Goal: Find specific page/section: Find specific page/section

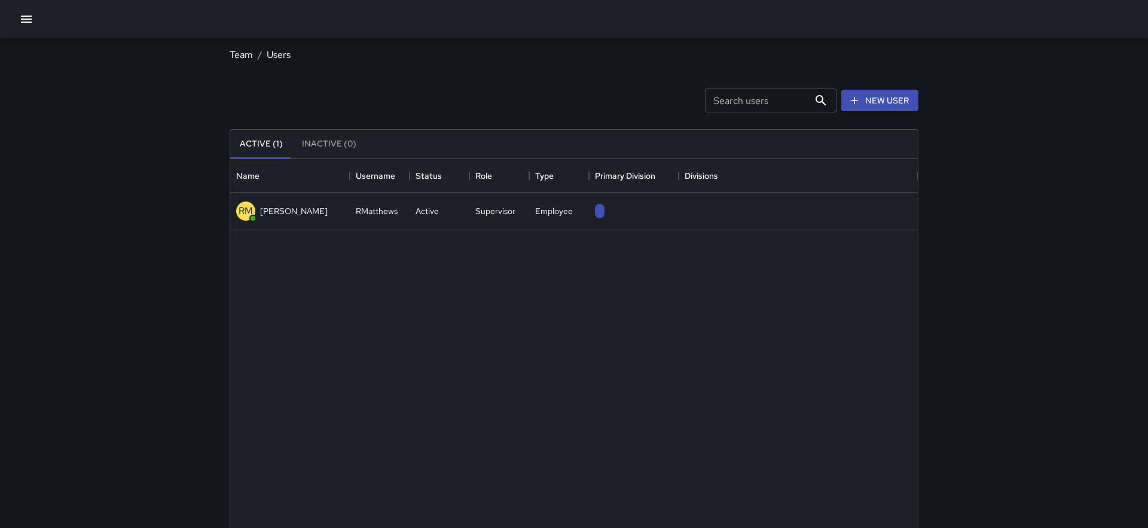
scroll to position [538, 688]
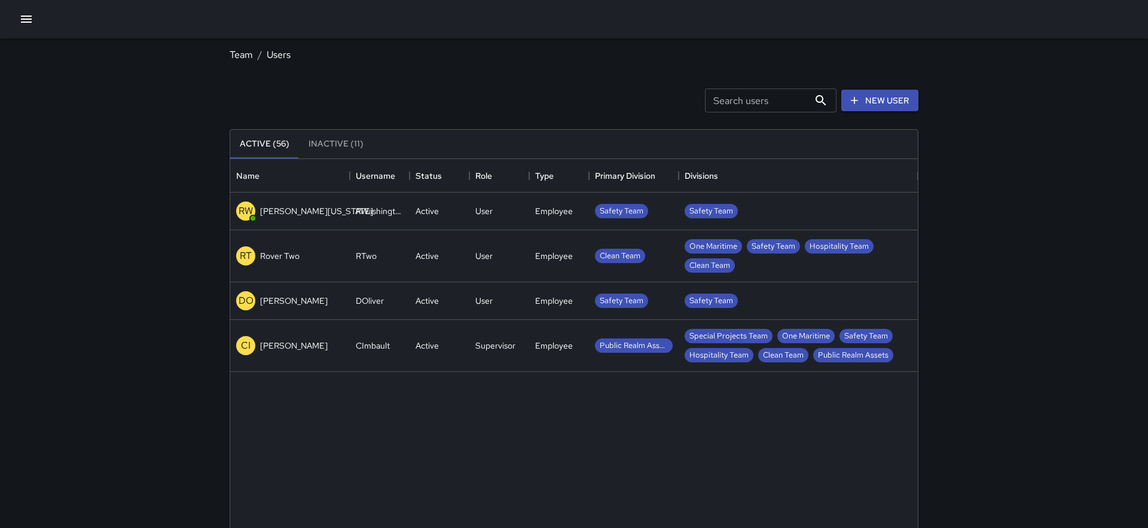
click at [34, 21] on button "button" at bounding box center [26, 19] width 24 height 24
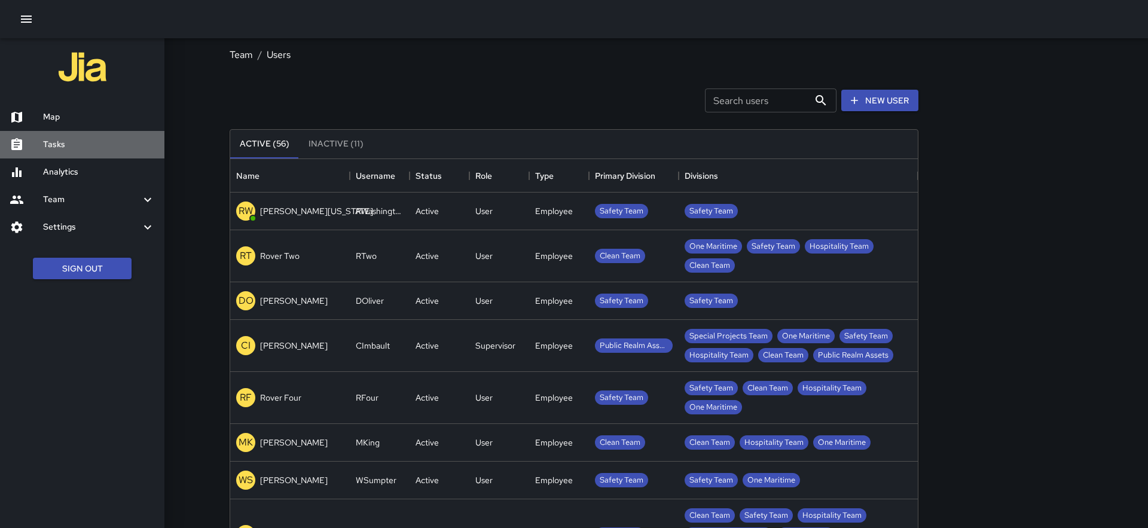
click at [68, 133] on div "Tasks" at bounding box center [82, 145] width 164 height 28
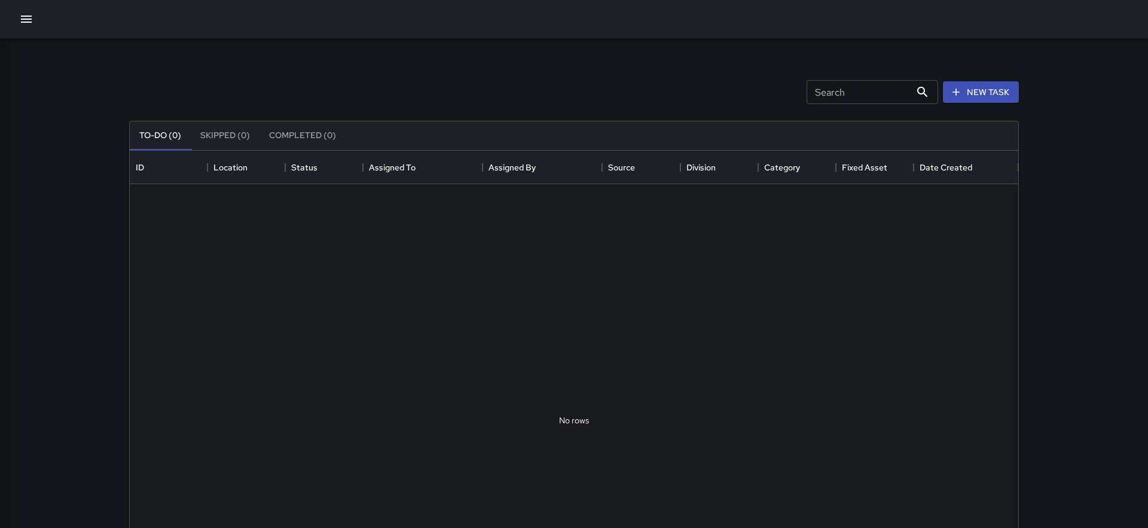
scroll to position [506, 889]
click at [29, 17] on icon "button" at bounding box center [26, 19] width 14 height 14
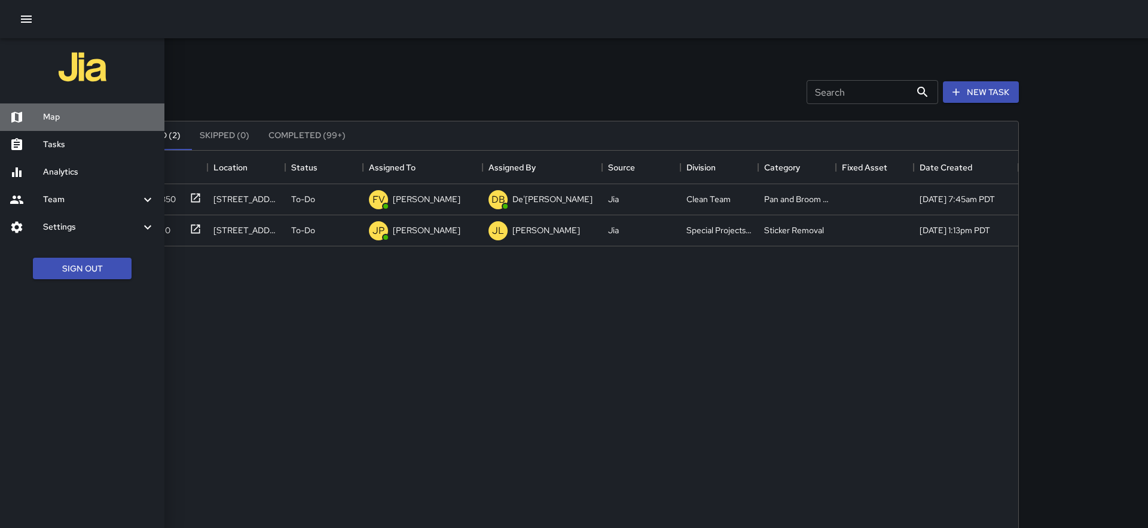
click at [69, 115] on h6 "Map" at bounding box center [99, 117] width 112 height 13
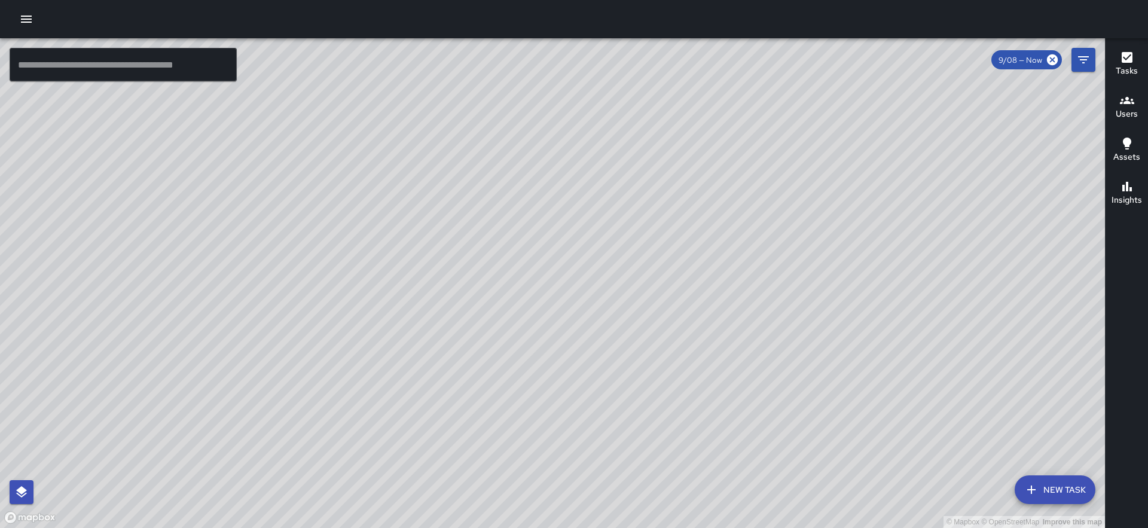
drag, startPoint x: 567, startPoint y: 366, endPoint x: 591, endPoint y: 295, distance: 74.9
click at [591, 295] on div "© Mapbox © OpenStreetMap Improve this map" at bounding box center [552, 283] width 1105 height 490
click at [1127, 117] on h6 "Users" at bounding box center [1127, 114] width 22 height 13
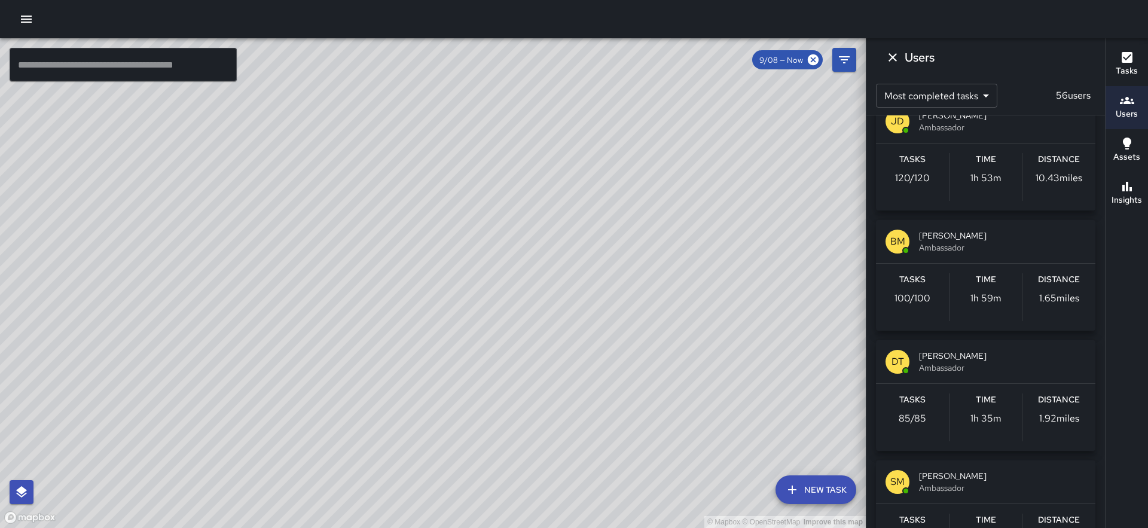
scroll to position [629, 0]
click at [893, 57] on icon "Dismiss" at bounding box center [893, 57] width 8 height 8
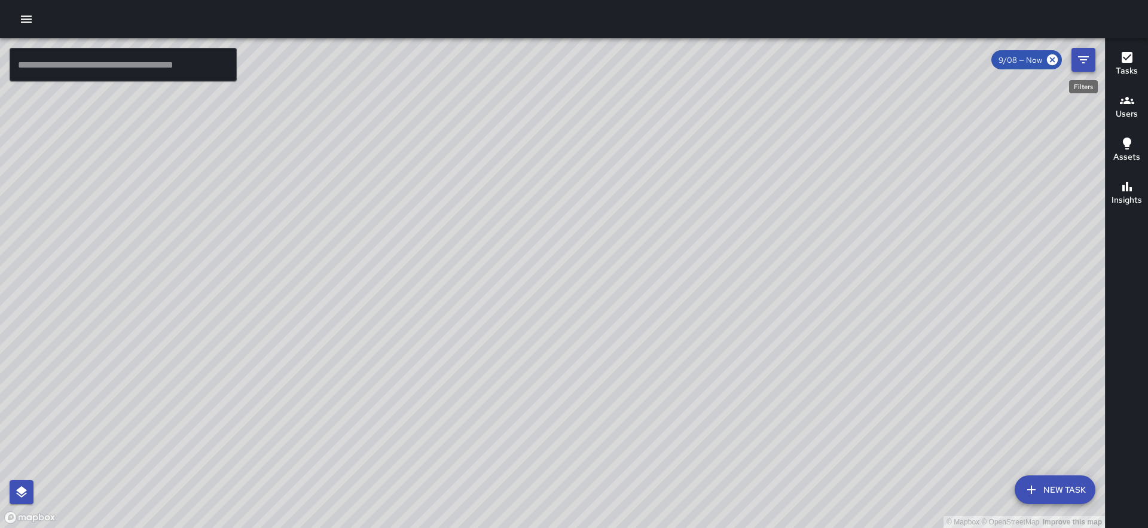
click at [1084, 60] on icon "Filters" at bounding box center [1083, 59] width 11 height 7
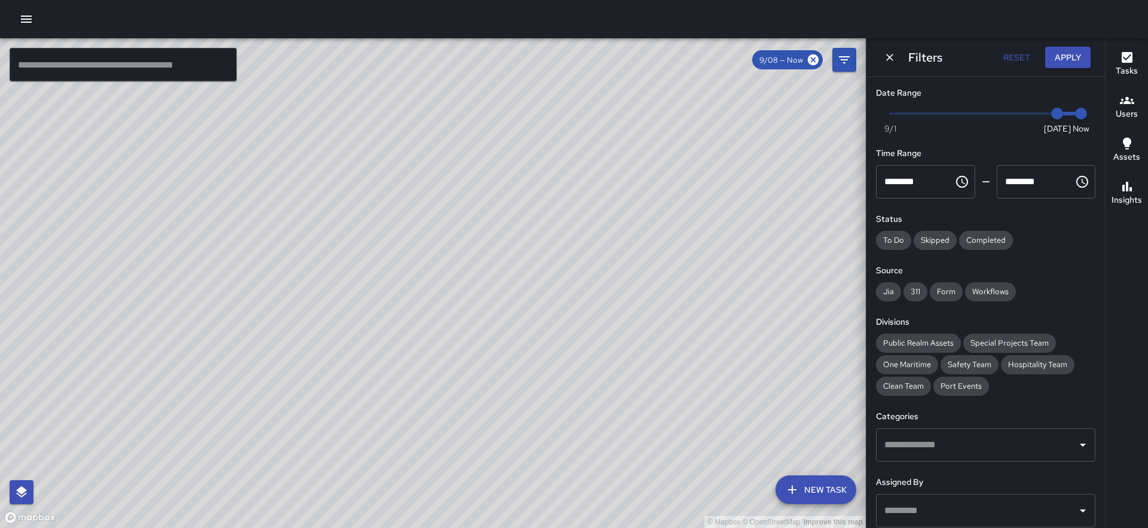
scroll to position [141, 0]
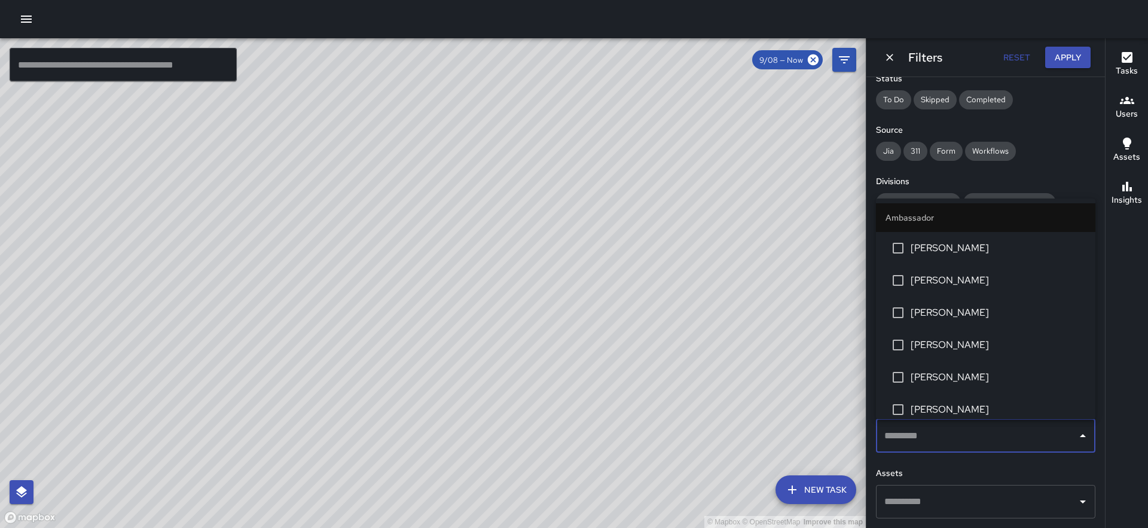
click at [970, 438] on input "text" at bounding box center [976, 436] width 191 height 23
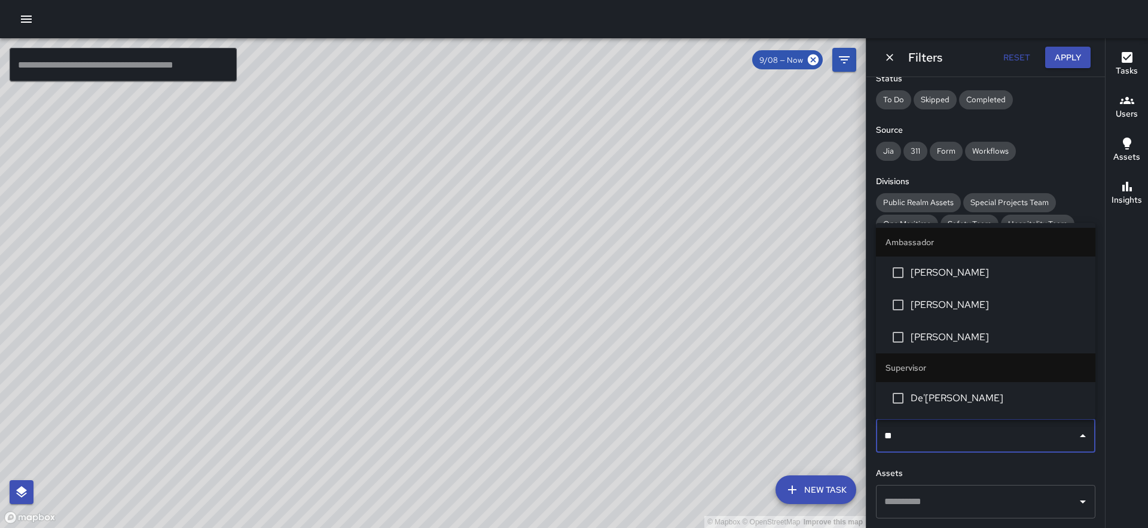
type input "***"
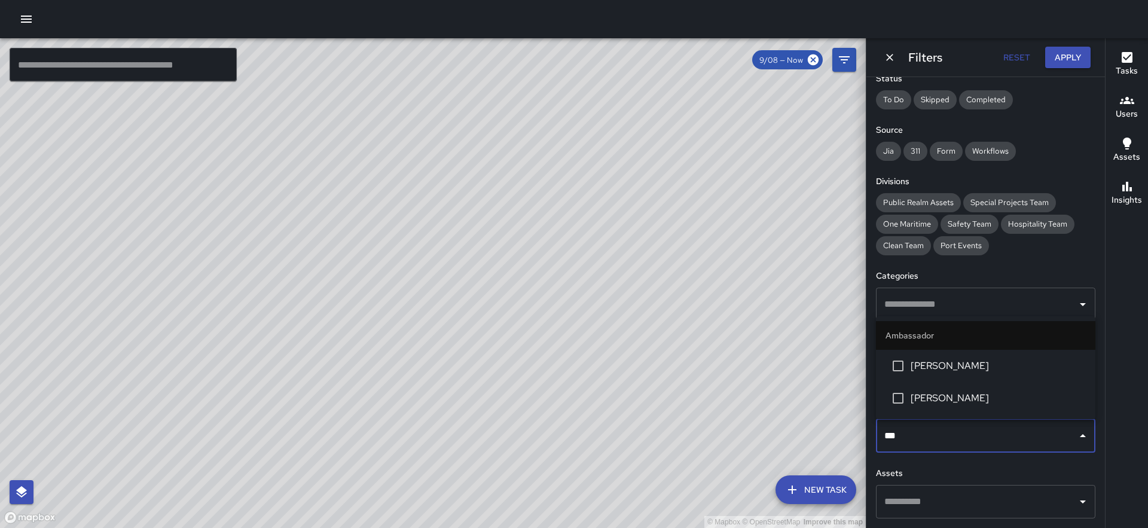
click at [954, 364] on span "[PERSON_NAME]" at bounding box center [998, 366] width 175 height 14
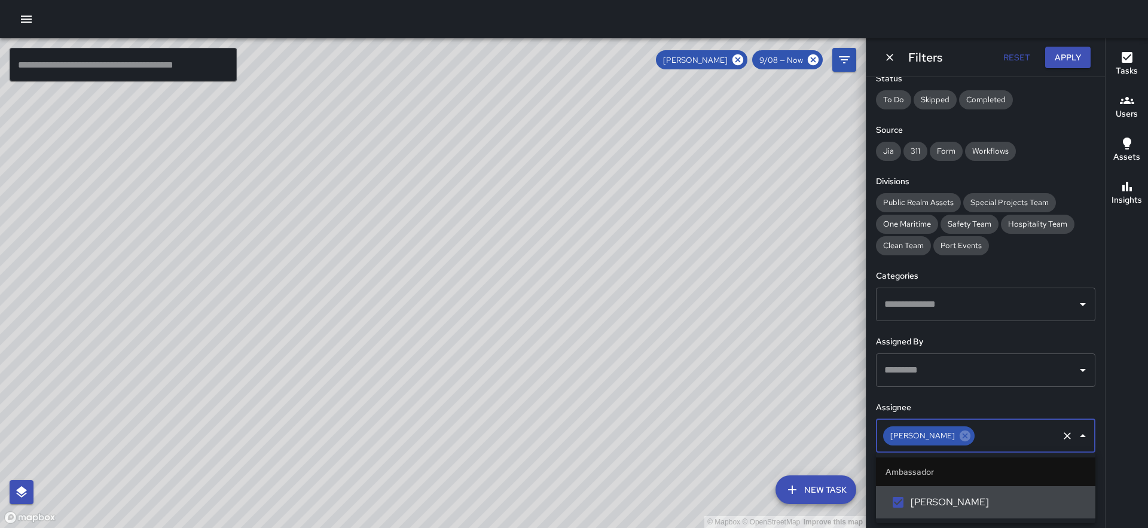
scroll to position [0, 0]
click at [1061, 63] on button "Apply" at bounding box center [1067, 58] width 45 height 22
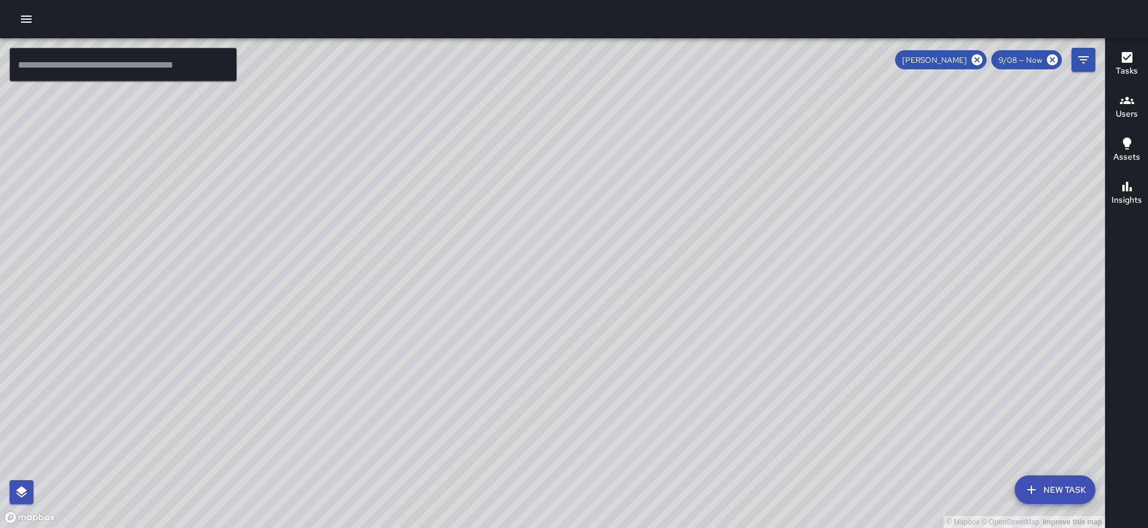
drag, startPoint x: 512, startPoint y: 166, endPoint x: 548, endPoint y: 289, distance: 128.1
click at [548, 289] on div "© Mapbox © OpenStreetMap Improve this map" at bounding box center [552, 283] width 1105 height 490
click at [1124, 70] on h6 "Tasks" at bounding box center [1127, 71] width 22 height 13
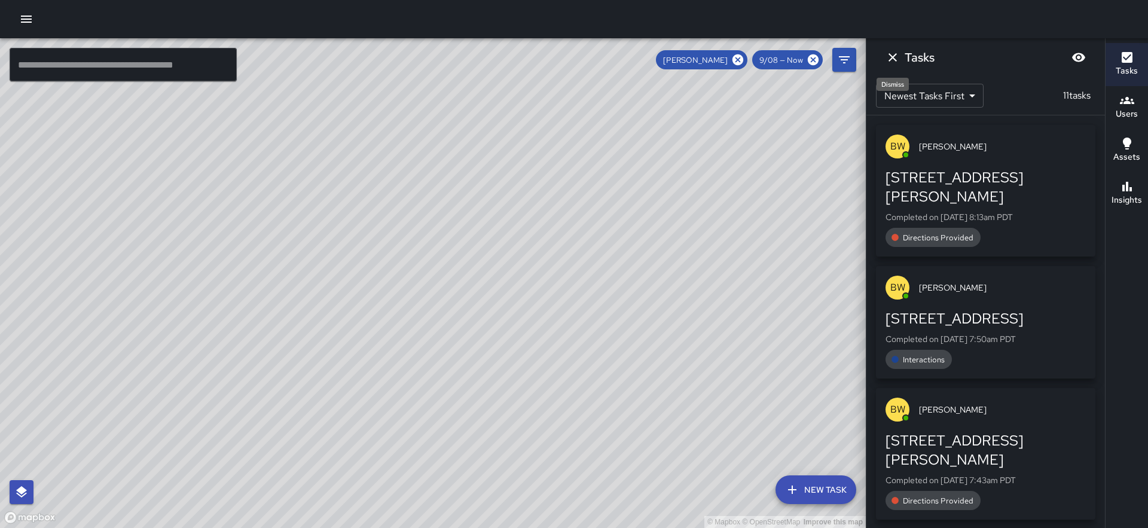
click at [893, 56] on icon "Dismiss" at bounding box center [893, 57] width 8 height 8
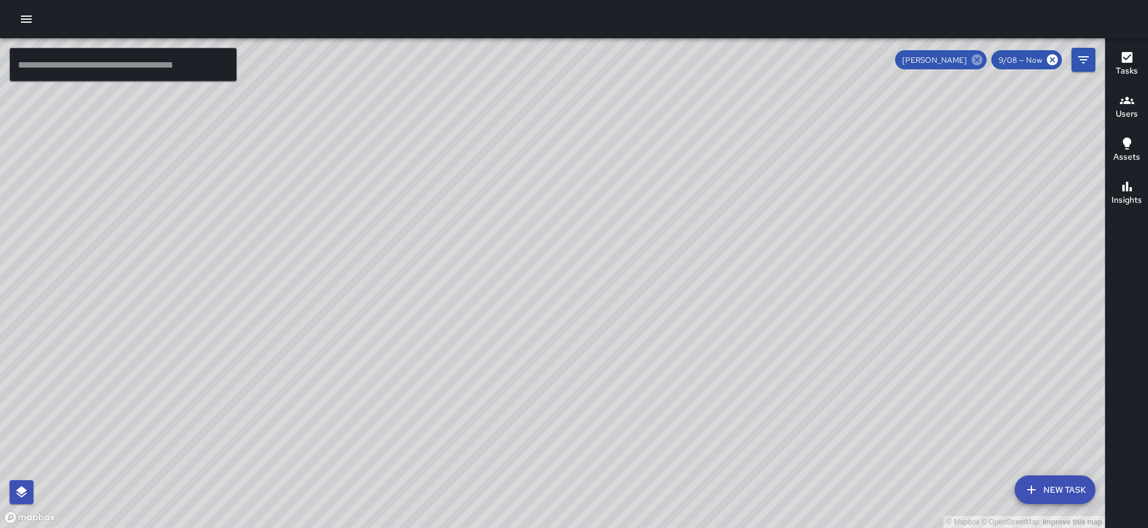
click at [975, 58] on icon at bounding box center [977, 59] width 11 height 11
click at [1081, 63] on icon "Filters" at bounding box center [1083, 60] width 14 height 14
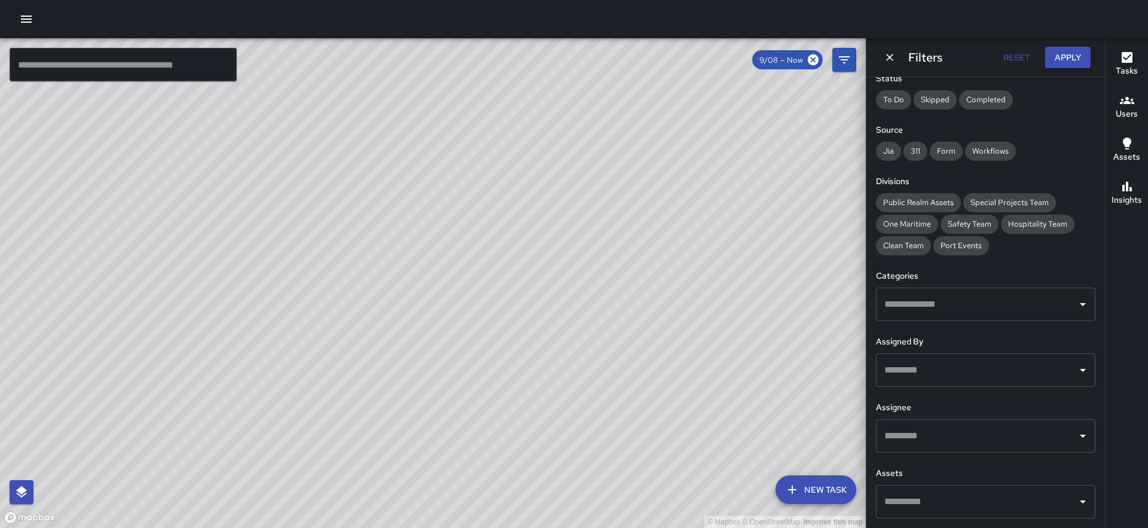
click at [914, 444] on input "text" at bounding box center [976, 436] width 191 height 23
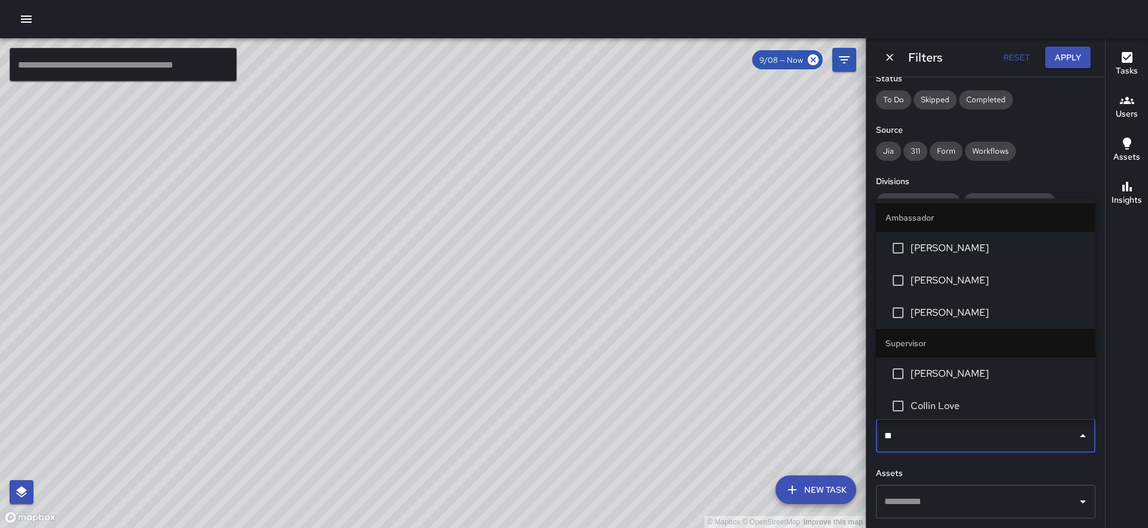
type input "***"
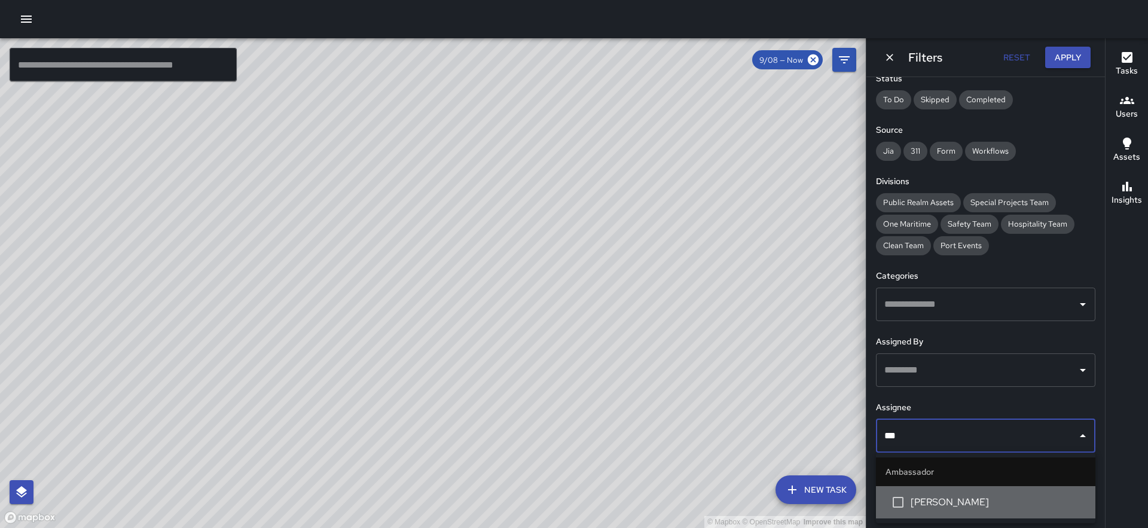
click at [924, 499] on span "[PERSON_NAME]" at bounding box center [998, 502] width 175 height 14
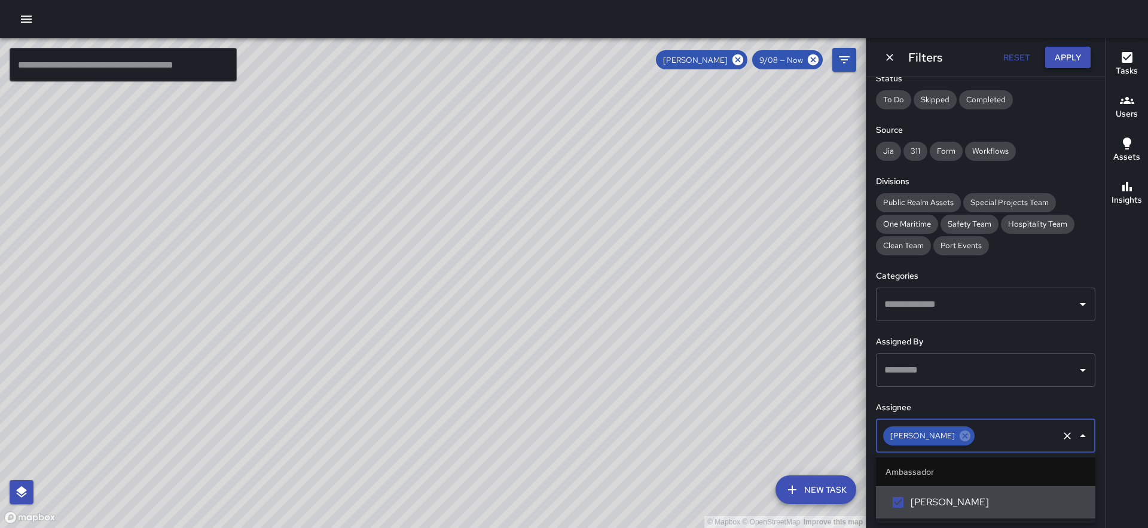
click at [1061, 57] on button "Apply" at bounding box center [1067, 58] width 45 height 22
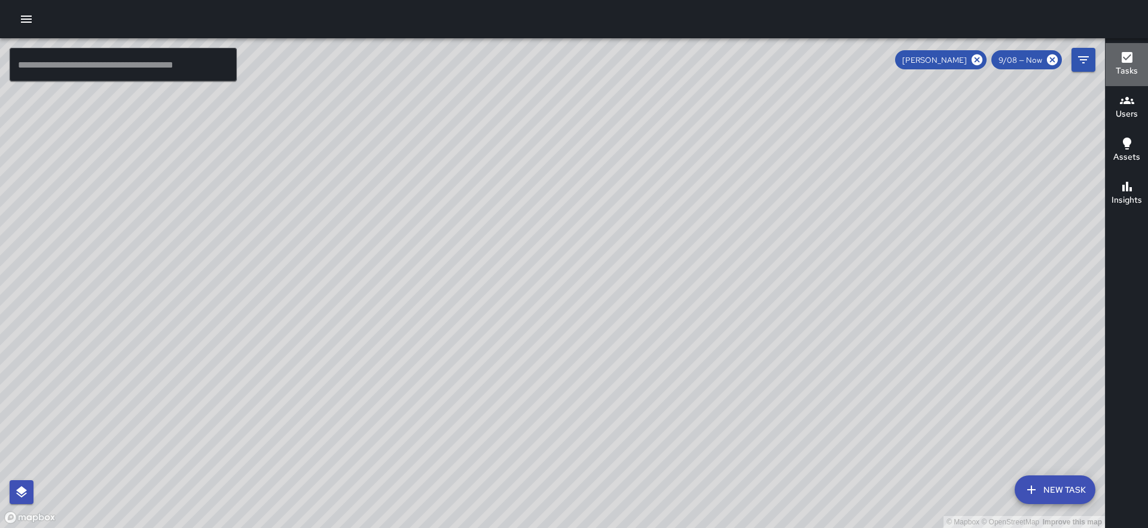
click at [1125, 65] on h6 "Tasks" at bounding box center [1127, 71] width 22 height 13
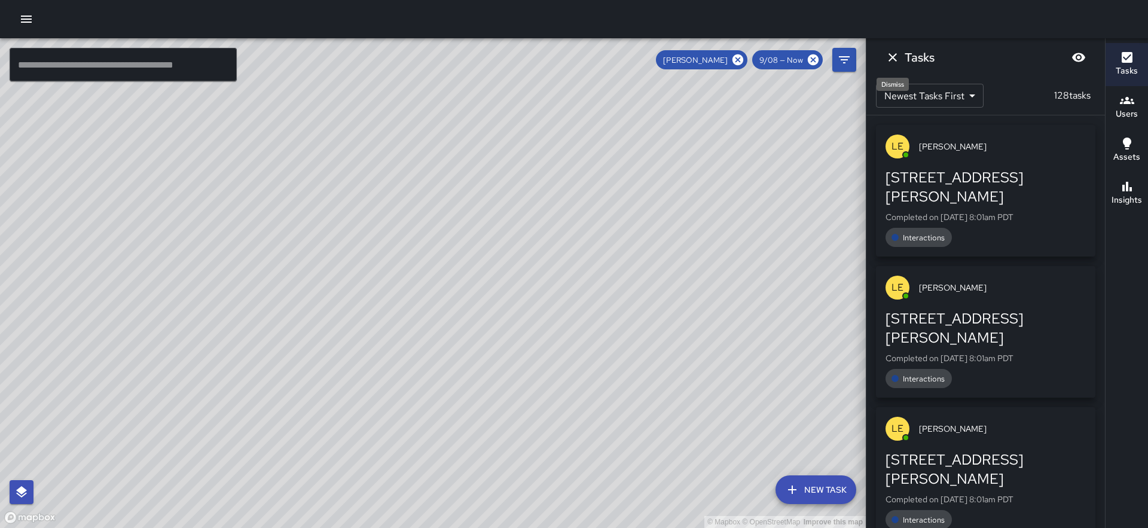
click at [895, 59] on icon "Dismiss" at bounding box center [893, 57] width 8 height 8
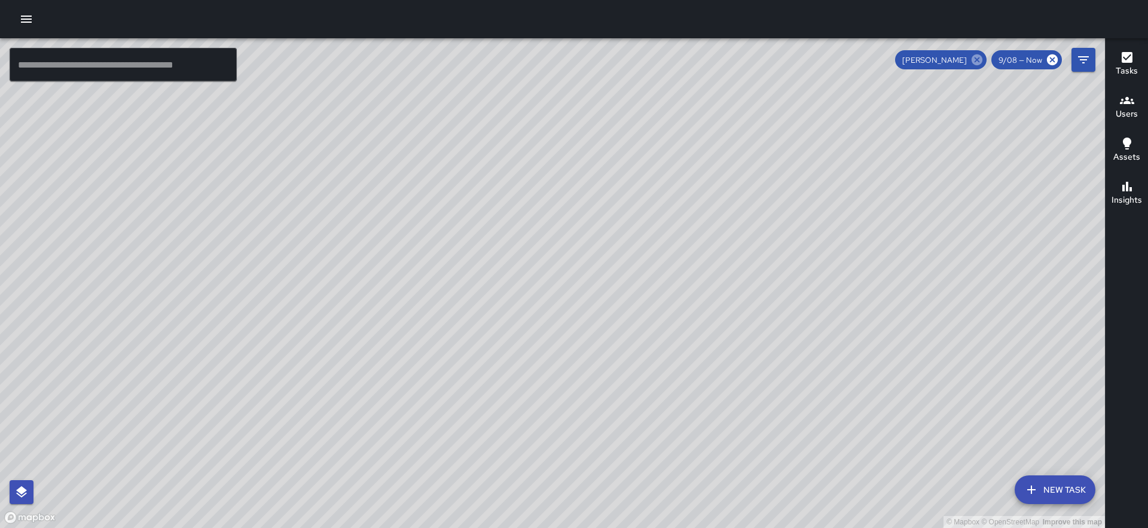
click at [976, 60] on icon at bounding box center [977, 59] width 11 height 11
click at [1083, 59] on icon "Filters" at bounding box center [1083, 60] width 14 height 14
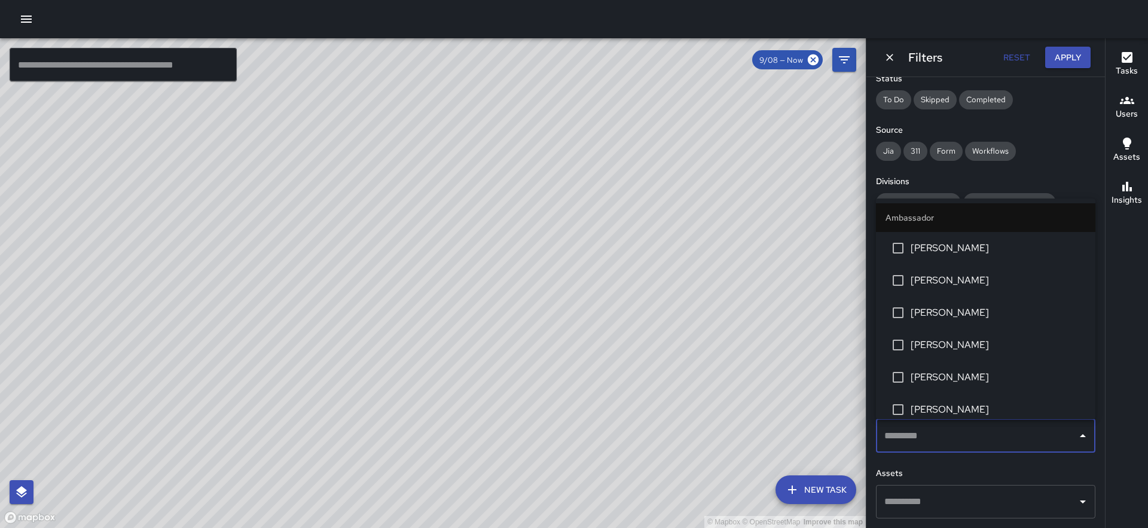
click at [924, 431] on input "text" at bounding box center [976, 436] width 191 height 23
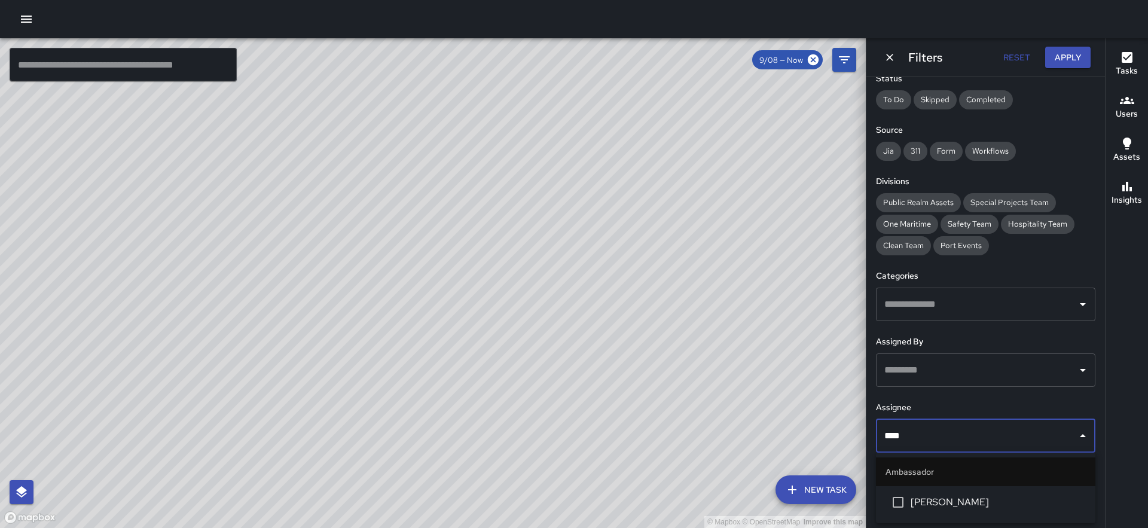
type input "*****"
click at [916, 498] on span "[PERSON_NAME]" at bounding box center [998, 502] width 175 height 14
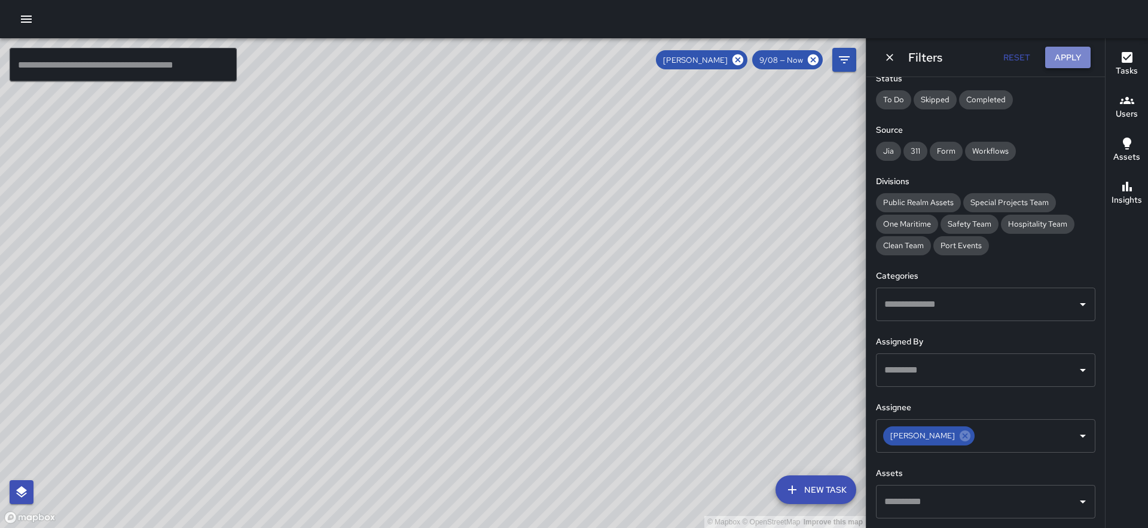
click at [1072, 60] on button "Apply" at bounding box center [1067, 58] width 45 height 22
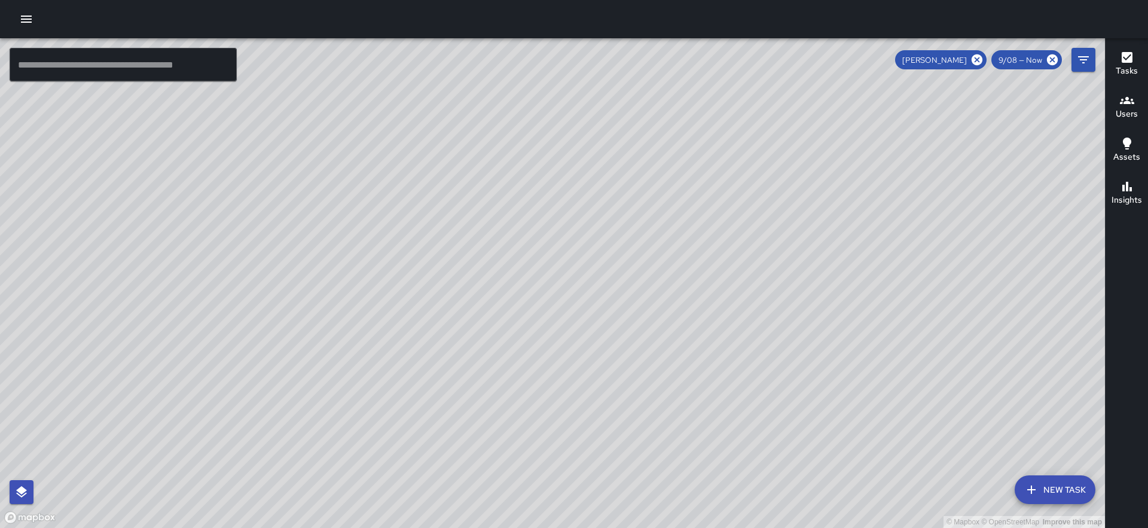
drag, startPoint x: 704, startPoint y: 381, endPoint x: 829, endPoint y: 182, distance: 234.6
click at [829, 182] on div "© Mapbox © OpenStreetMap Improve this map" at bounding box center [552, 283] width 1105 height 490
click at [1128, 62] on icon "button" at bounding box center [1127, 57] width 11 height 11
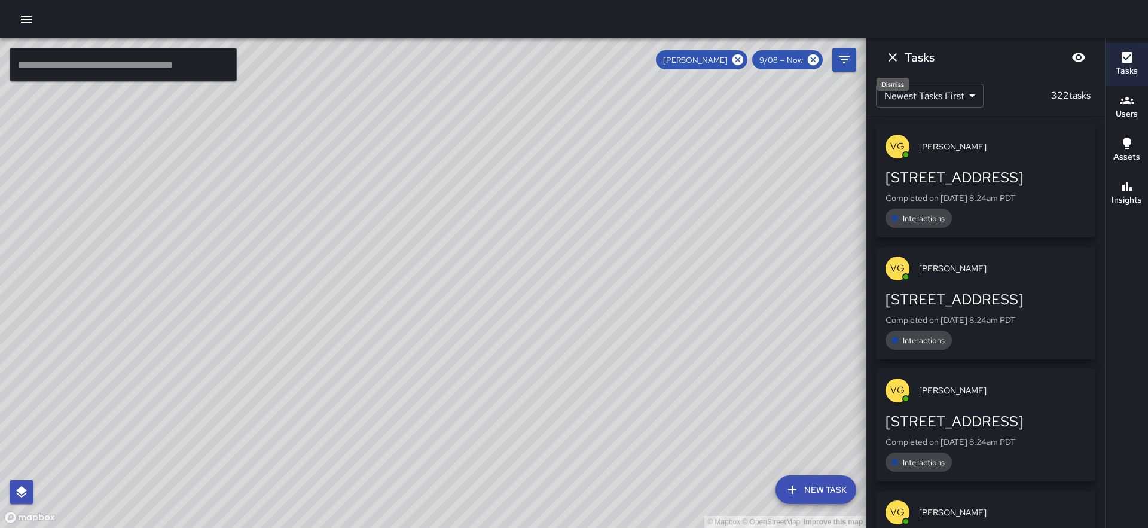
click at [889, 57] on icon "Dismiss" at bounding box center [893, 57] width 14 height 14
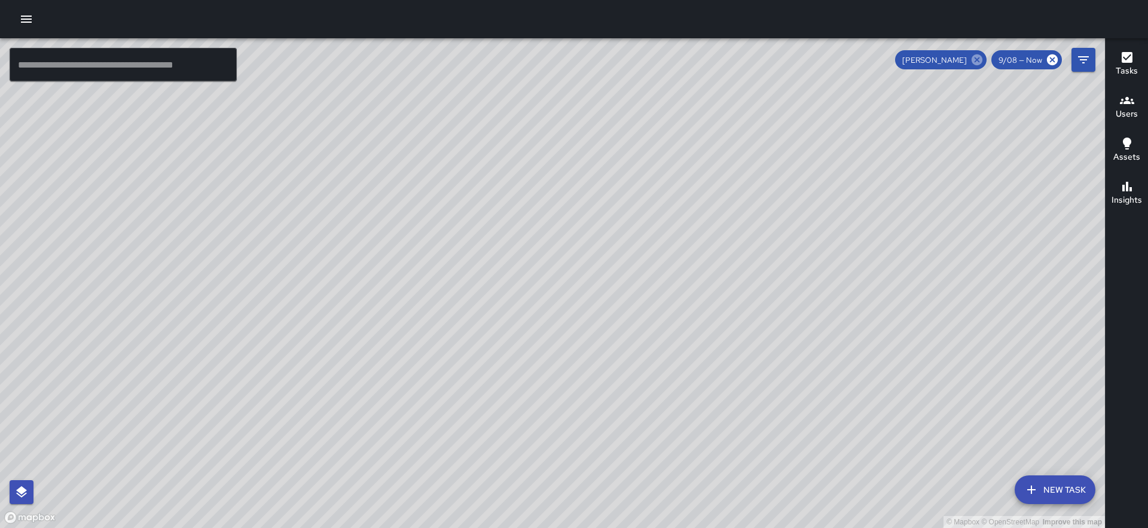
click at [972, 58] on icon at bounding box center [977, 59] width 13 height 13
click at [1094, 57] on button "Filters" at bounding box center [1084, 60] width 24 height 24
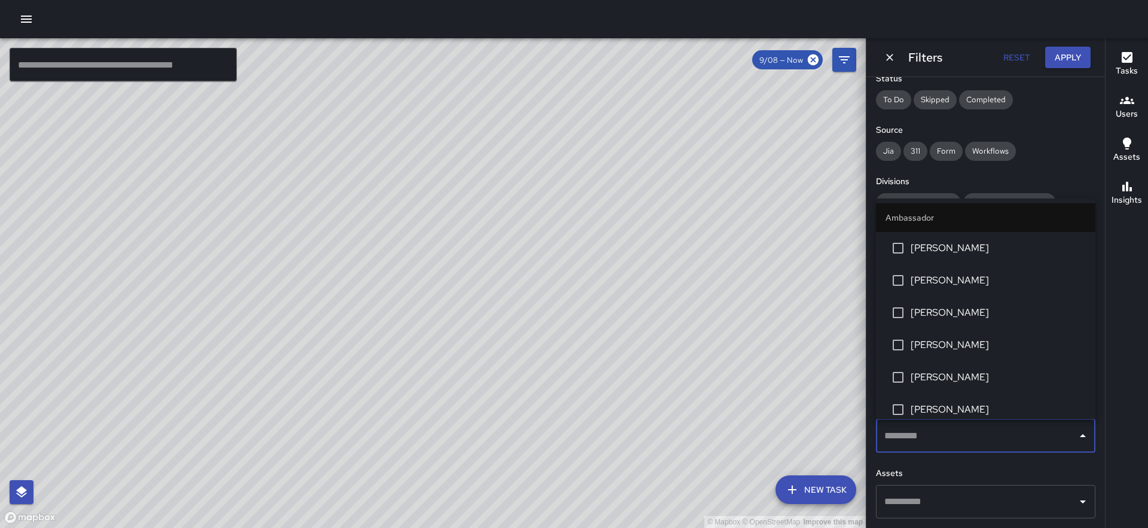
click at [922, 440] on input "text" at bounding box center [976, 436] width 191 height 23
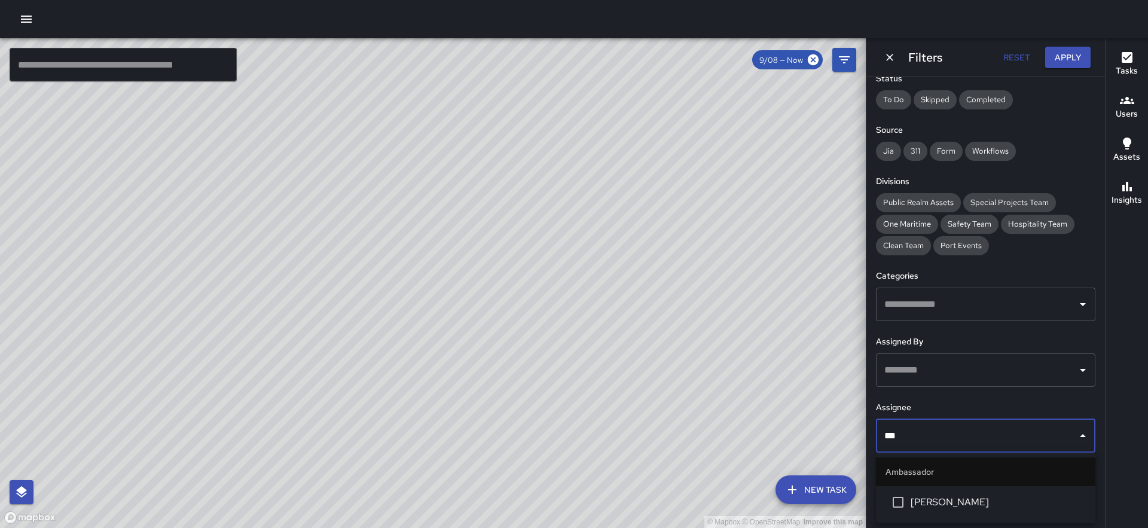
type input "****"
click at [917, 493] on li "[PERSON_NAME]" at bounding box center [985, 502] width 219 height 32
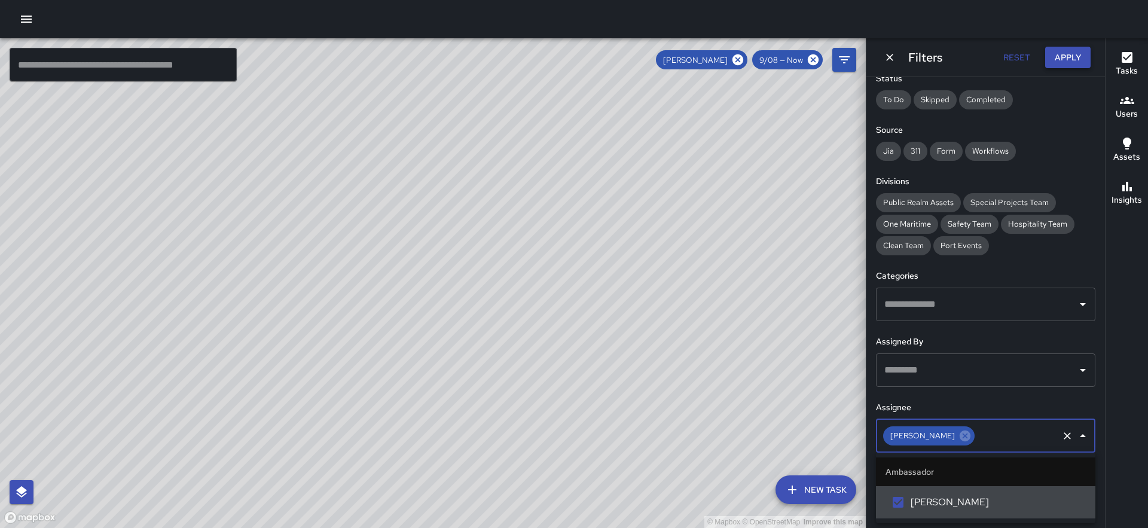
click at [1073, 60] on button "Apply" at bounding box center [1067, 58] width 45 height 22
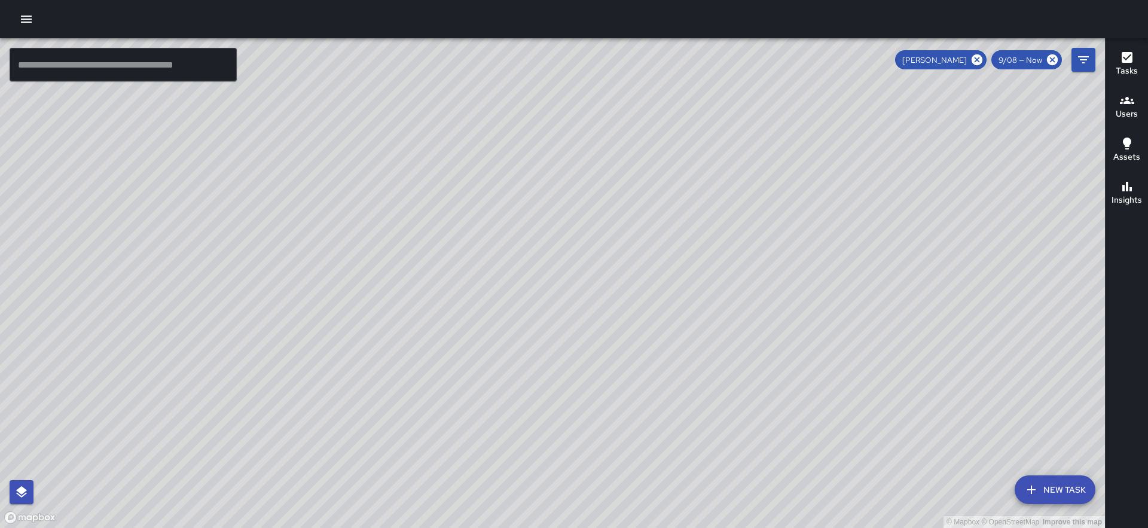
click at [1121, 68] on h6 "Tasks" at bounding box center [1127, 71] width 22 height 13
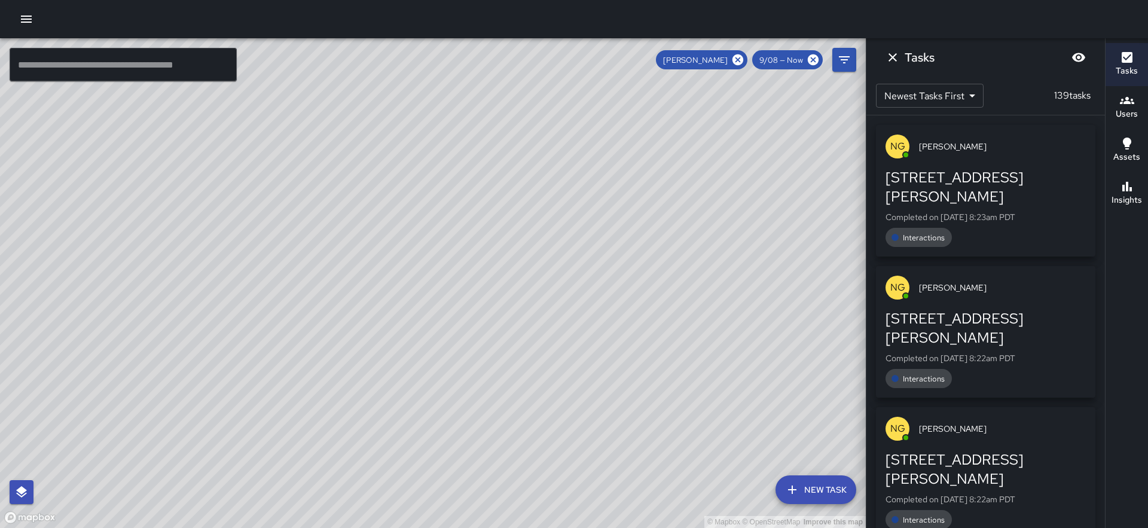
click at [891, 56] on icon "Dismiss" at bounding box center [893, 57] width 8 height 8
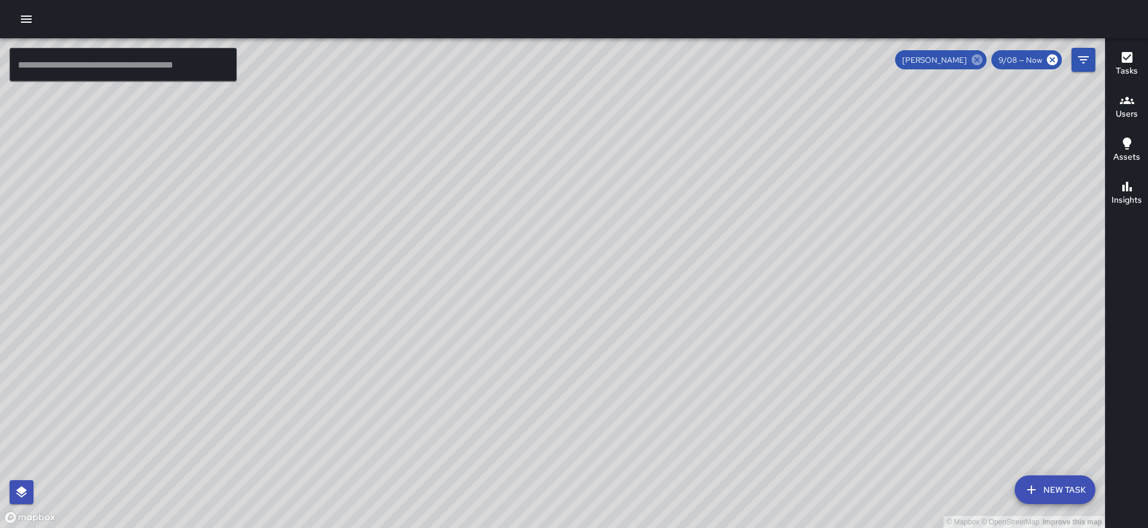
click at [982, 60] on icon at bounding box center [977, 59] width 11 height 11
click at [1091, 62] on button "Filters" at bounding box center [1084, 60] width 24 height 24
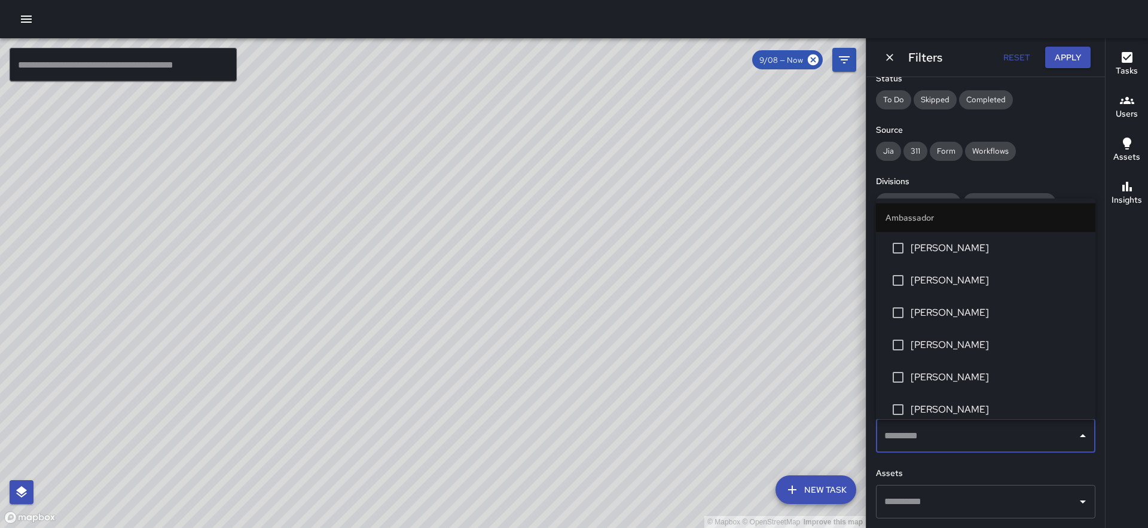
click at [930, 438] on input "text" at bounding box center [976, 436] width 191 height 23
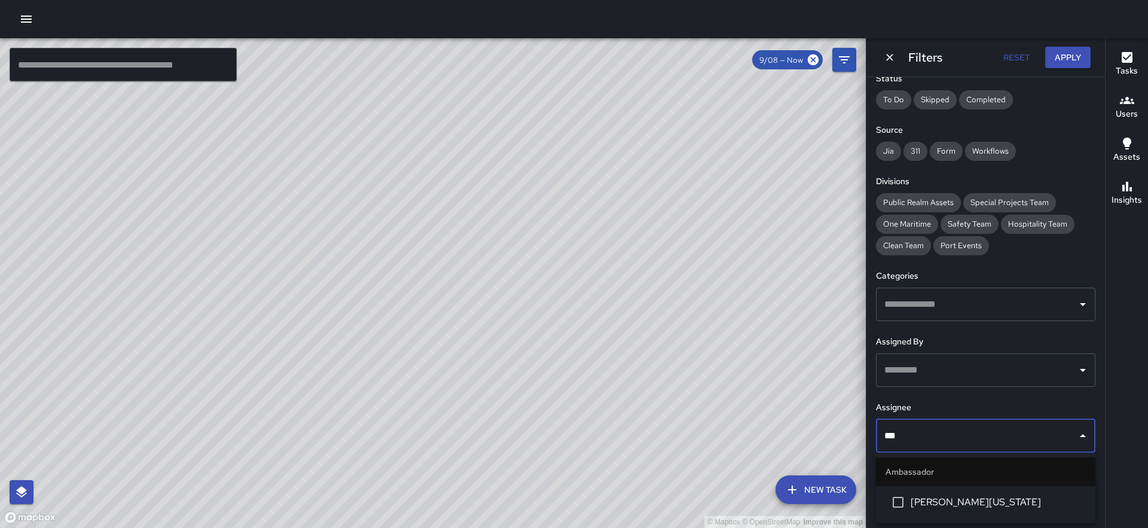
type input "****"
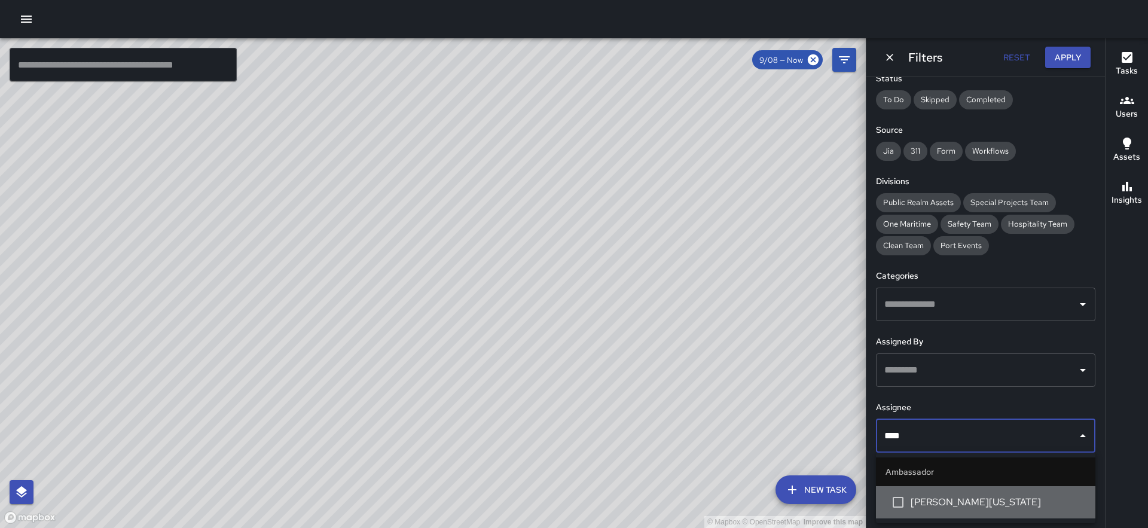
click at [913, 510] on li "[PERSON_NAME][US_STATE]" at bounding box center [985, 502] width 219 height 32
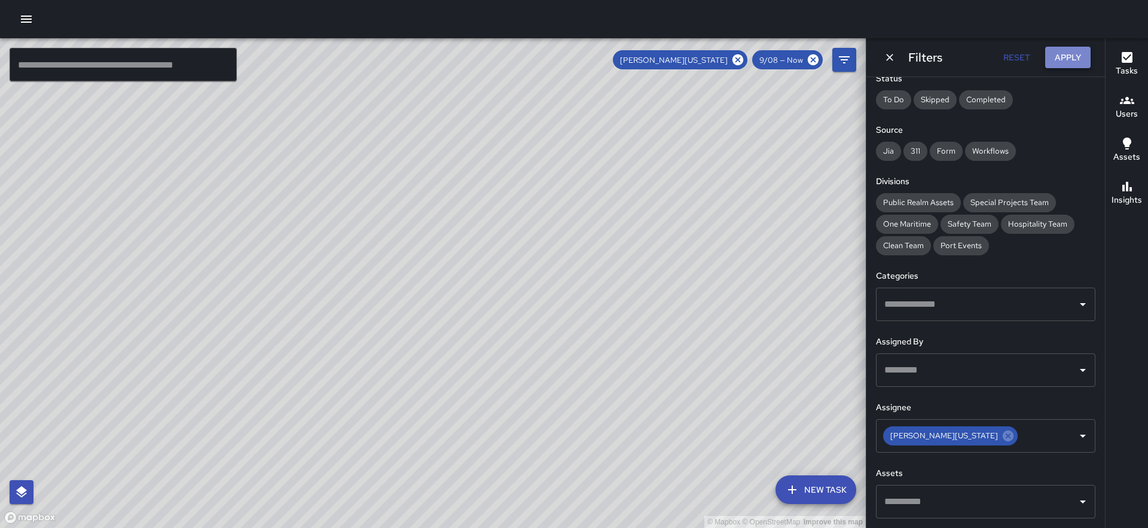
click at [1073, 53] on button "Apply" at bounding box center [1067, 58] width 45 height 22
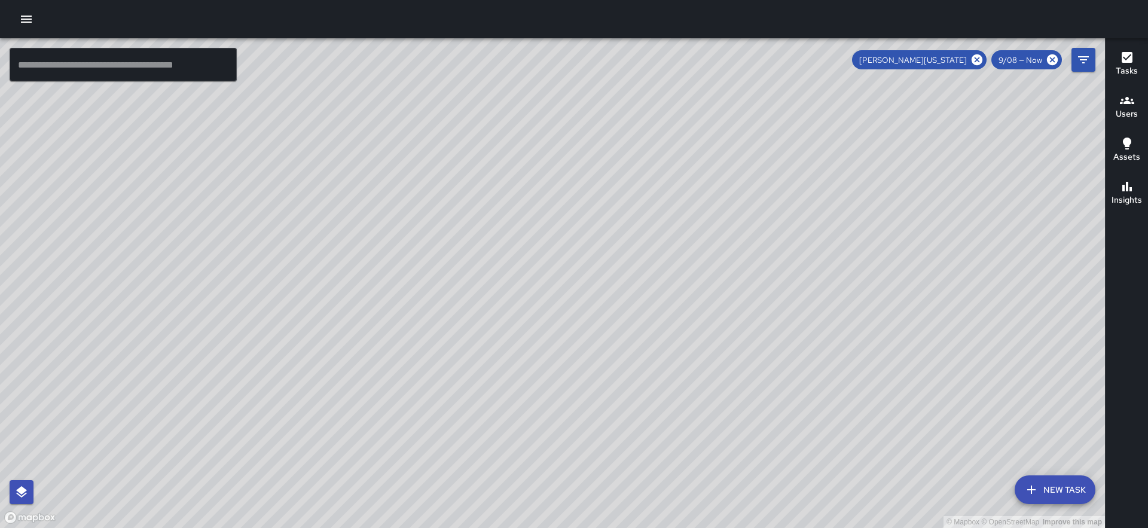
click at [1125, 43] on button "Tasks" at bounding box center [1127, 64] width 42 height 43
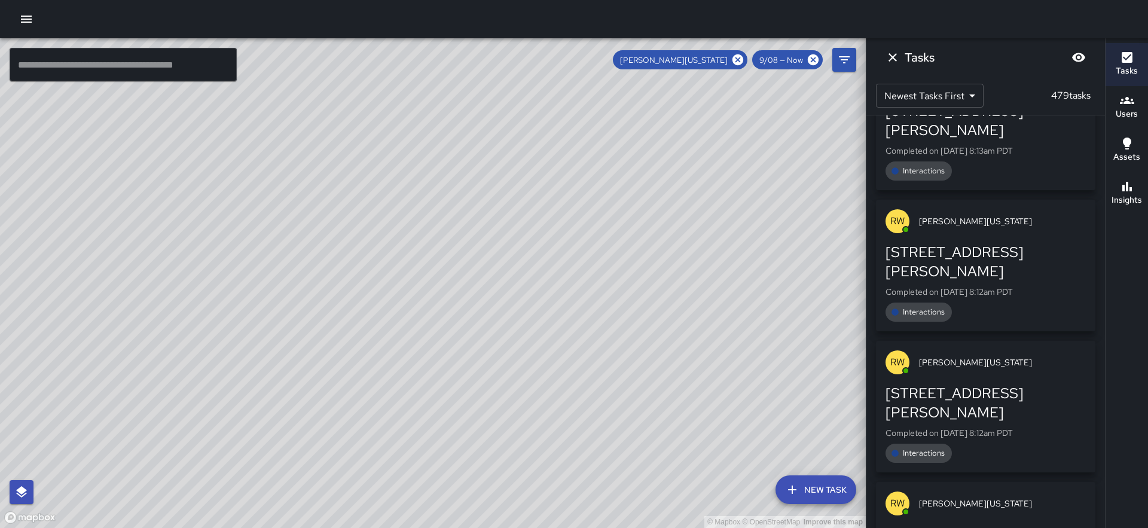
scroll to position [2502, 0]
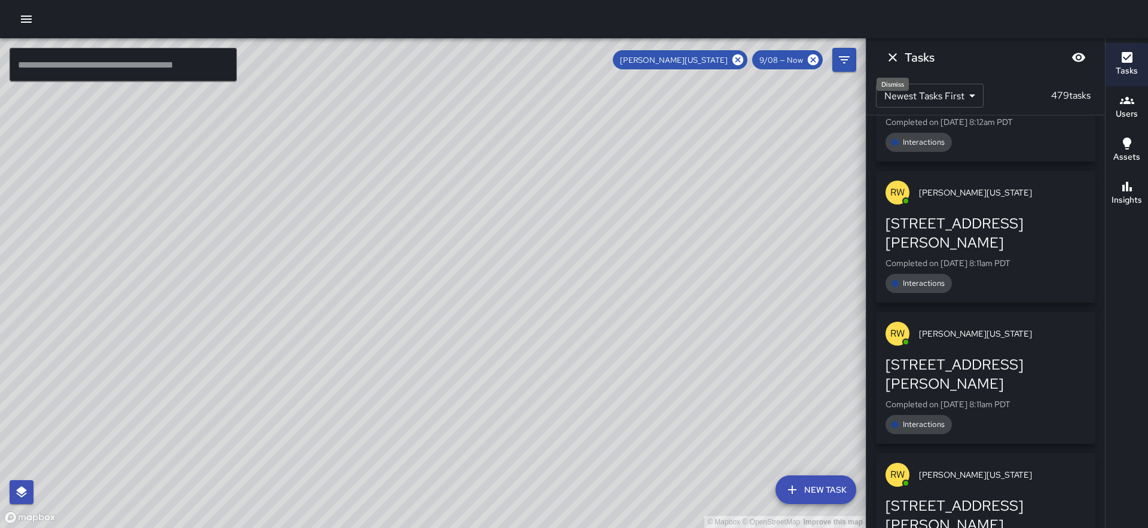
click at [894, 59] on icon "Dismiss" at bounding box center [893, 57] width 8 height 8
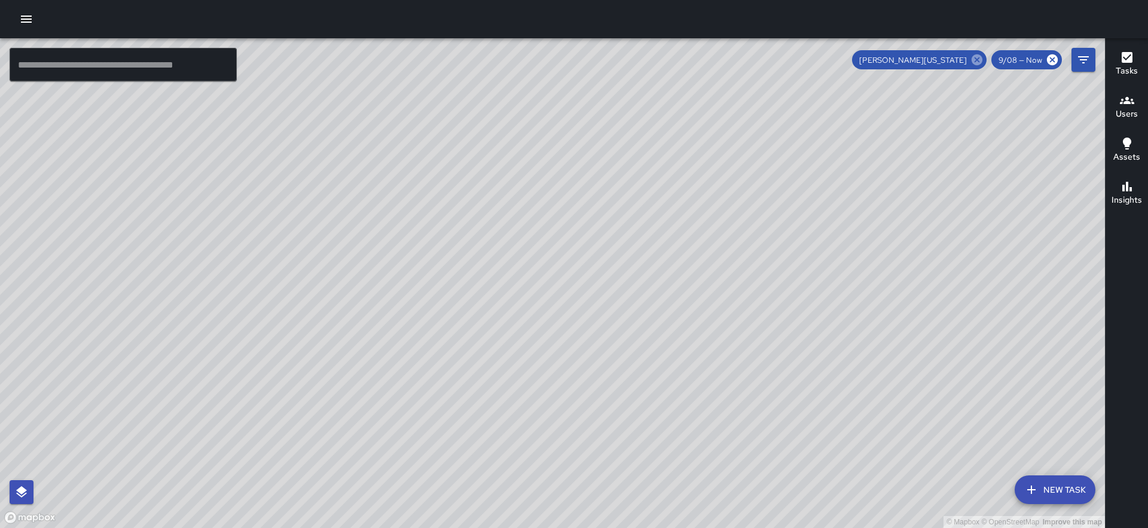
click at [975, 56] on icon at bounding box center [977, 59] width 11 height 11
drag, startPoint x: 706, startPoint y: 228, endPoint x: 581, endPoint y: 346, distance: 171.8
click at [581, 346] on div "© Mapbox © OpenStreetMap Improve this map" at bounding box center [552, 283] width 1105 height 490
drag, startPoint x: 642, startPoint y: 305, endPoint x: 623, endPoint y: 335, distance: 35.7
click at [623, 335] on div "© Mapbox © OpenStreetMap Improve this map" at bounding box center [552, 283] width 1105 height 490
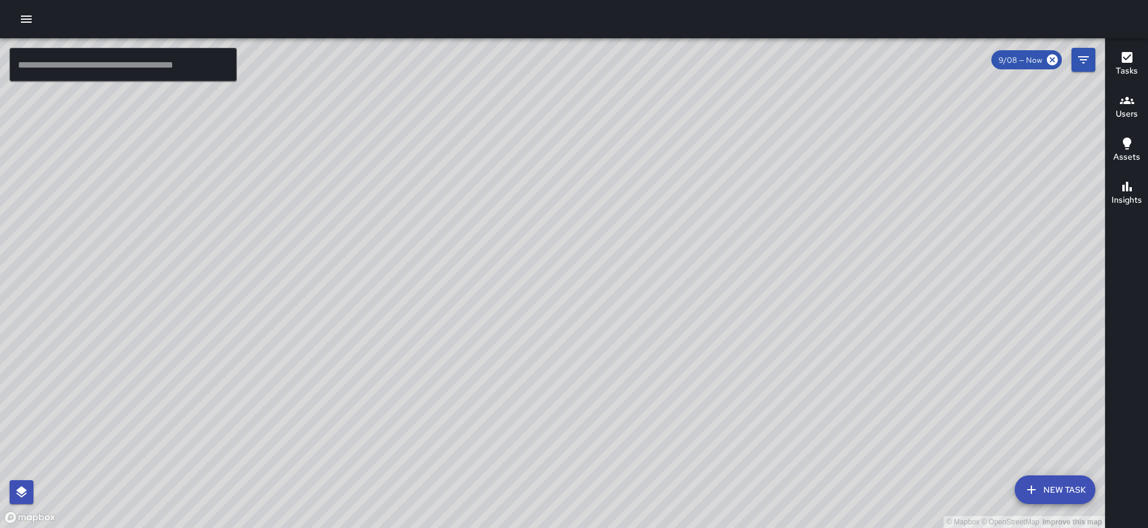
drag, startPoint x: 846, startPoint y: 189, endPoint x: 691, endPoint y: 451, distance: 305.1
click at [691, 451] on div "© Mapbox © OpenStreetMap Improve this map" at bounding box center [552, 283] width 1105 height 490
drag, startPoint x: 575, startPoint y: 263, endPoint x: 567, endPoint y: 488, distance: 225.0
click at [567, 488] on div "© Mapbox © OpenStreetMap Improve this map" at bounding box center [552, 283] width 1105 height 490
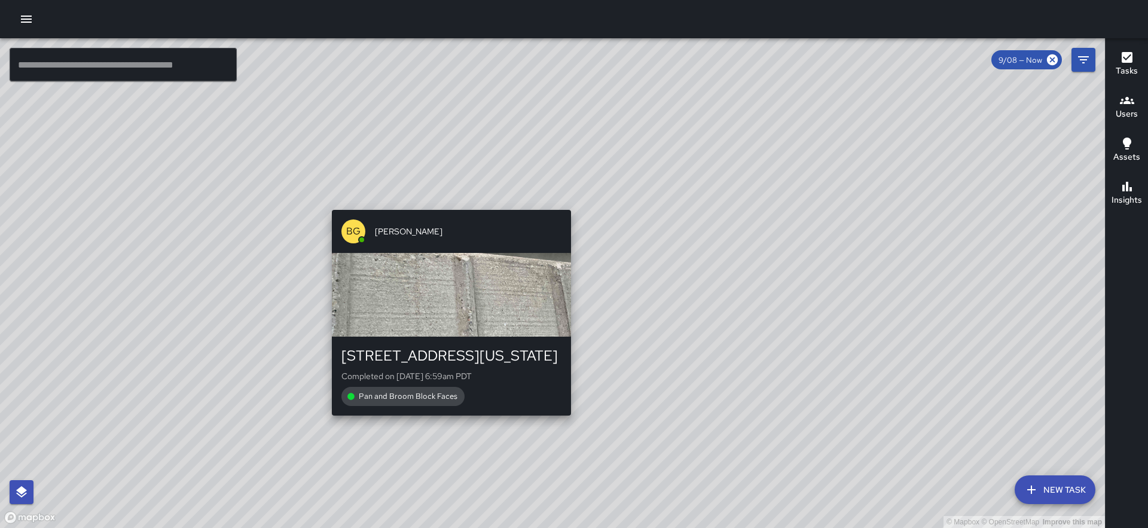
click at [446, 204] on div "© Mapbox © OpenStreetMap Improve this map BG Benard Greer 401 Washington Street…" at bounding box center [552, 283] width 1105 height 490
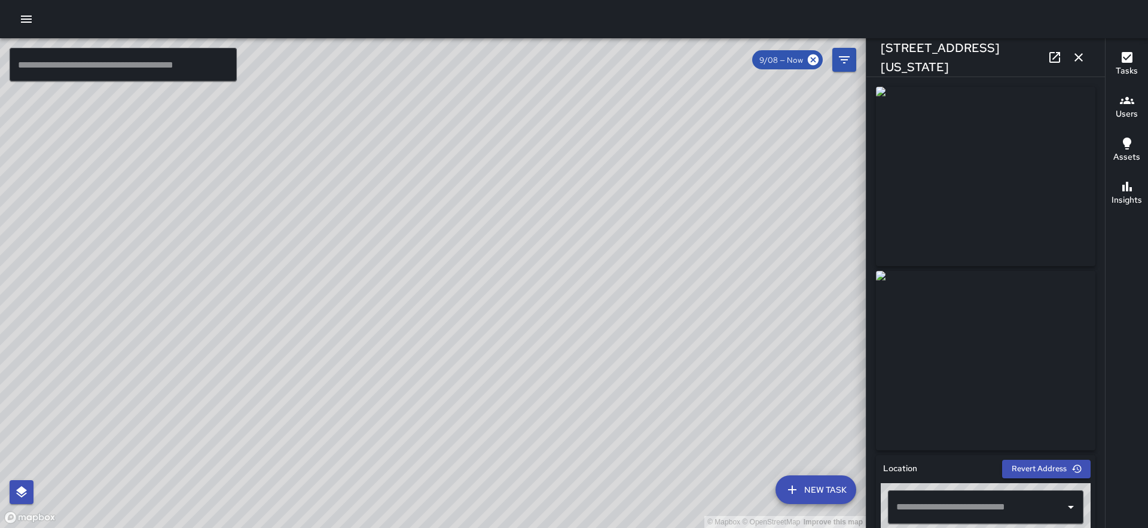
type input "**********"
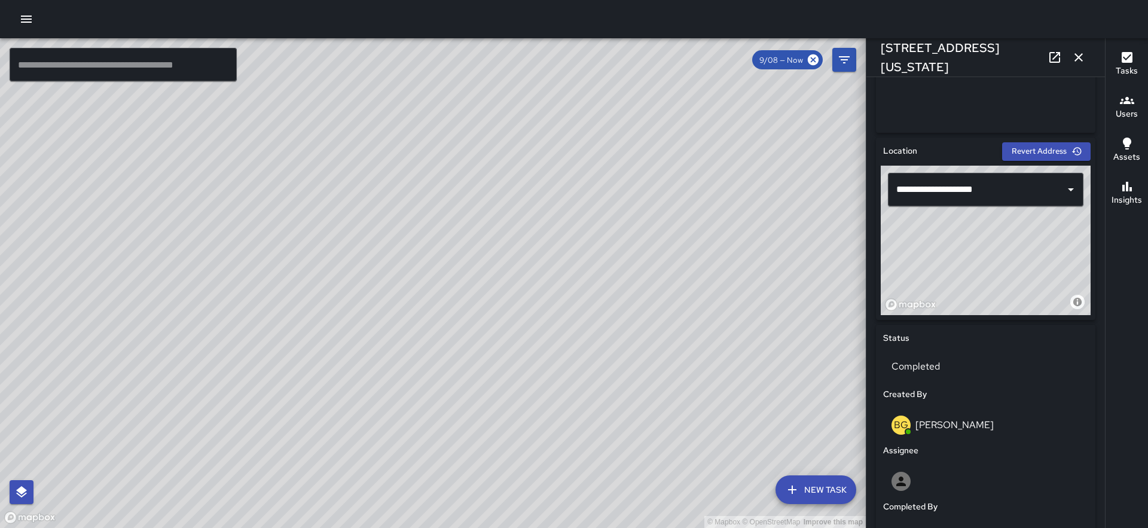
scroll to position [709, 0]
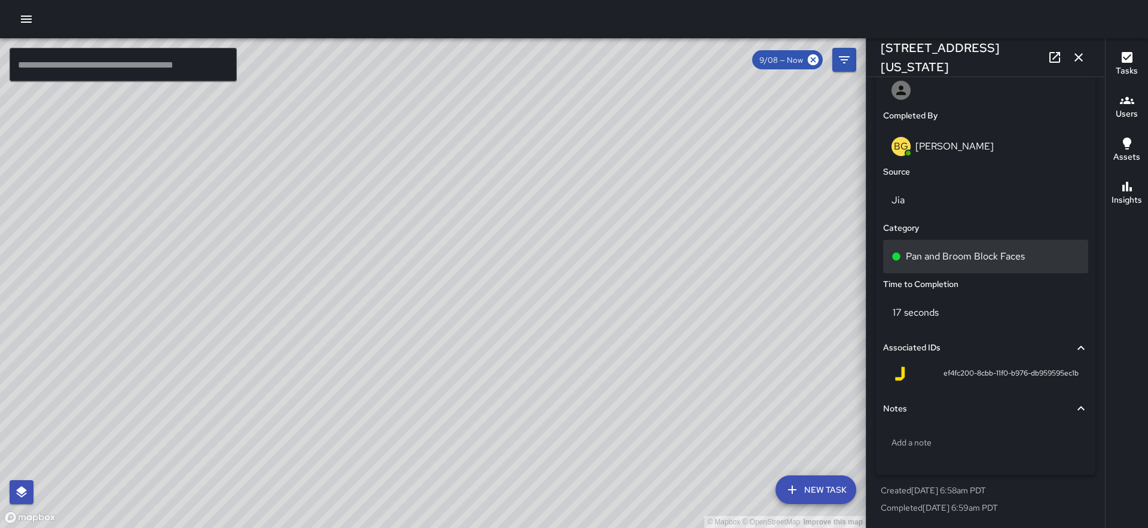
click at [977, 255] on p "Pan and Broom Block Faces" at bounding box center [965, 256] width 119 height 14
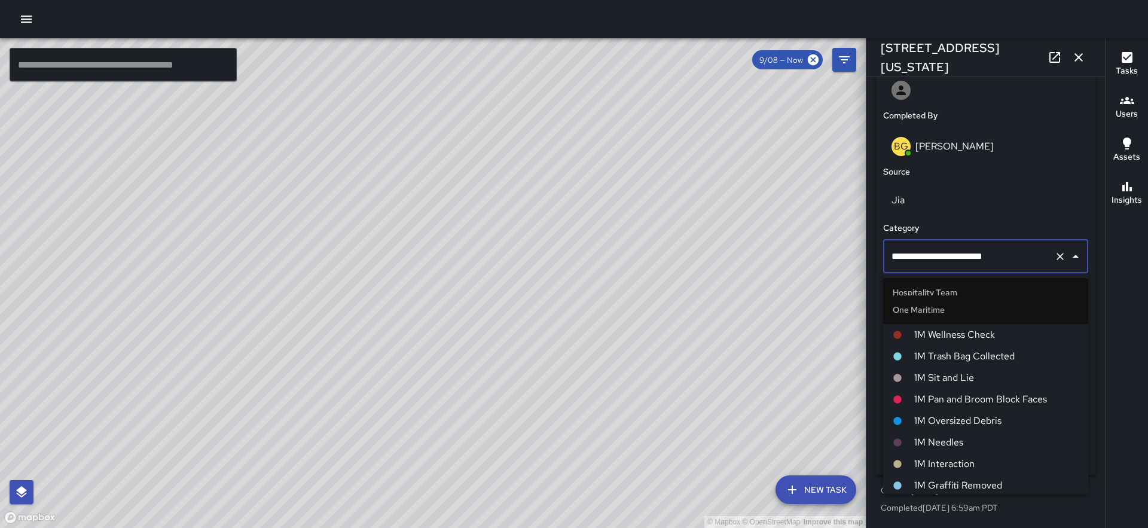
scroll to position [458, 0]
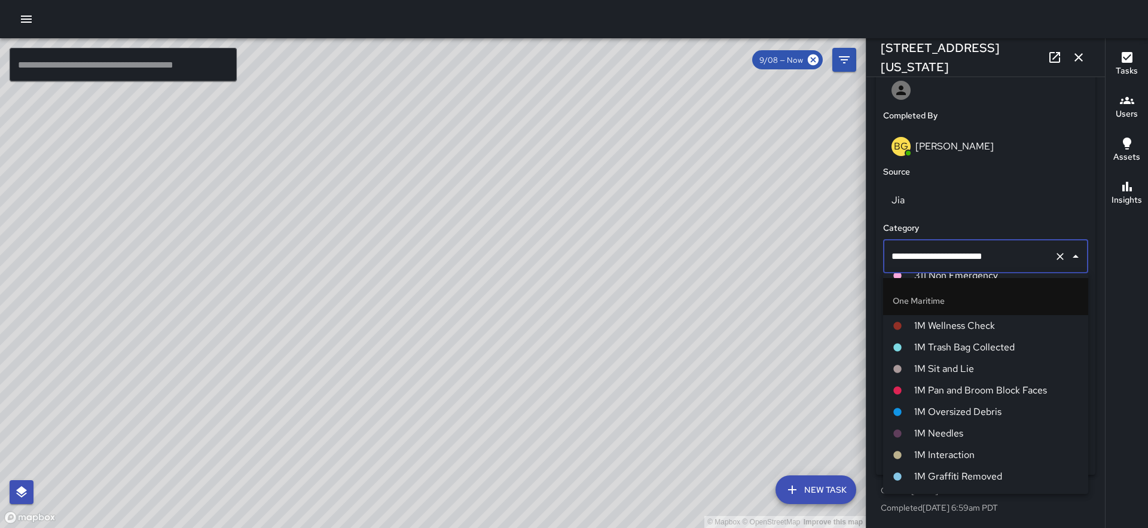
click at [976, 387] on span "1M Pan and Broom Block Faces" at bounding box center [996, 390] width 164 height 14
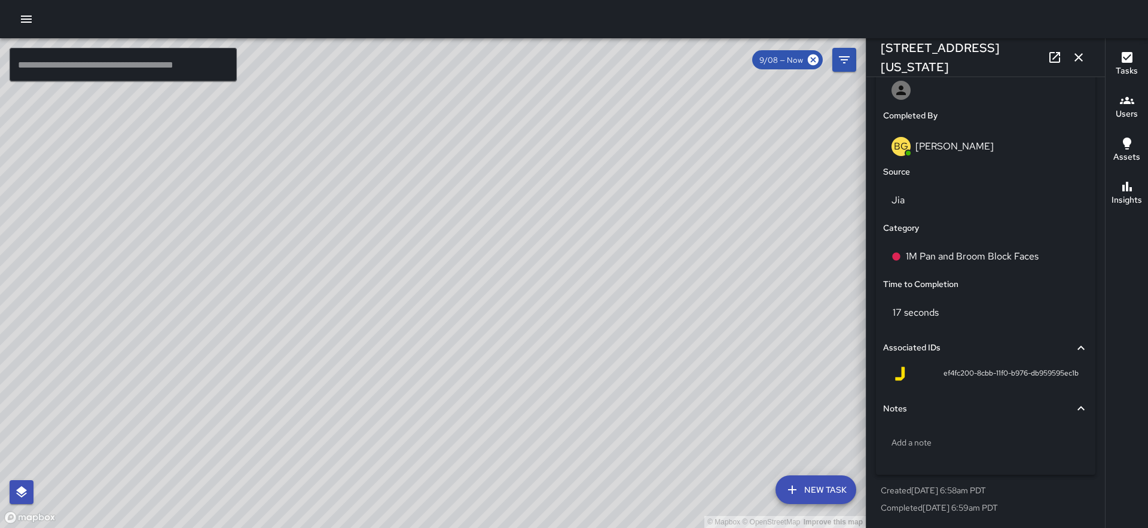
click at [466, 277] on div "© Mapbox © OpenStreetMap Improve this map BG Benard Greer 363 Washington Street…" at bounding box center [433, 283] width 866 height 490
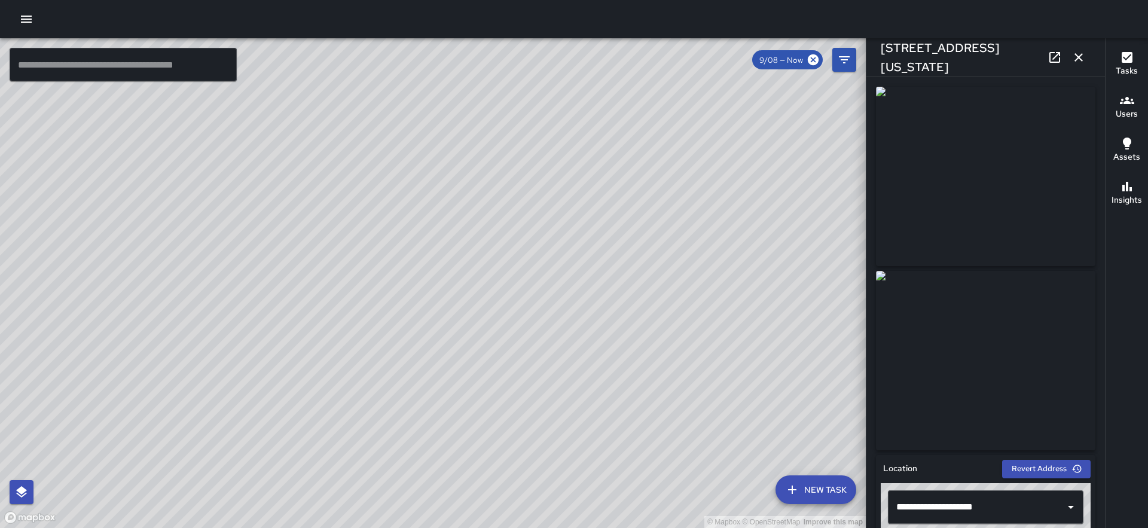
scroll to position [709, 0]
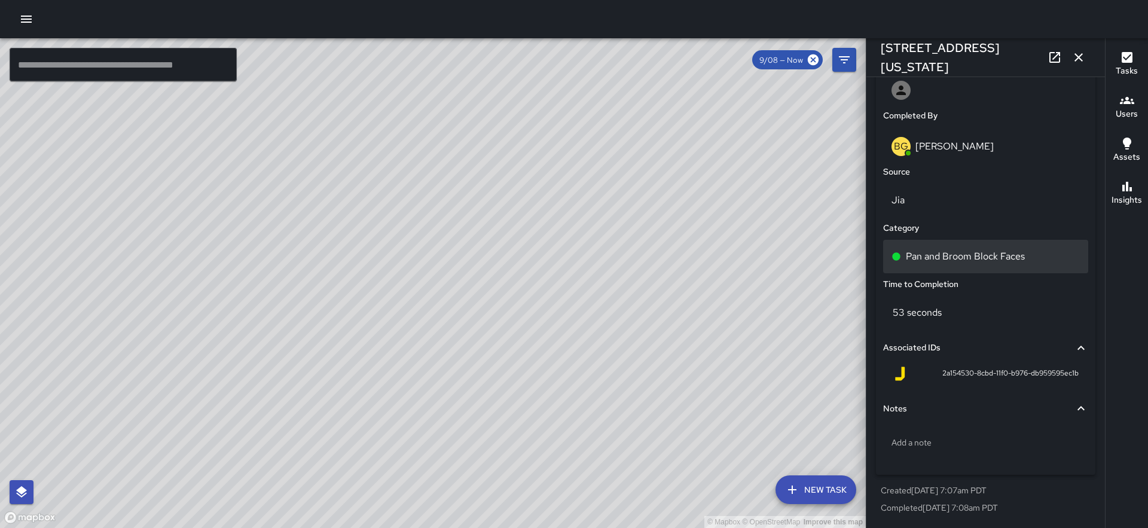
click at [947, 254] on p "Pan and Broom Block Faces" at bounding box center [965, 256] width 119 height 14
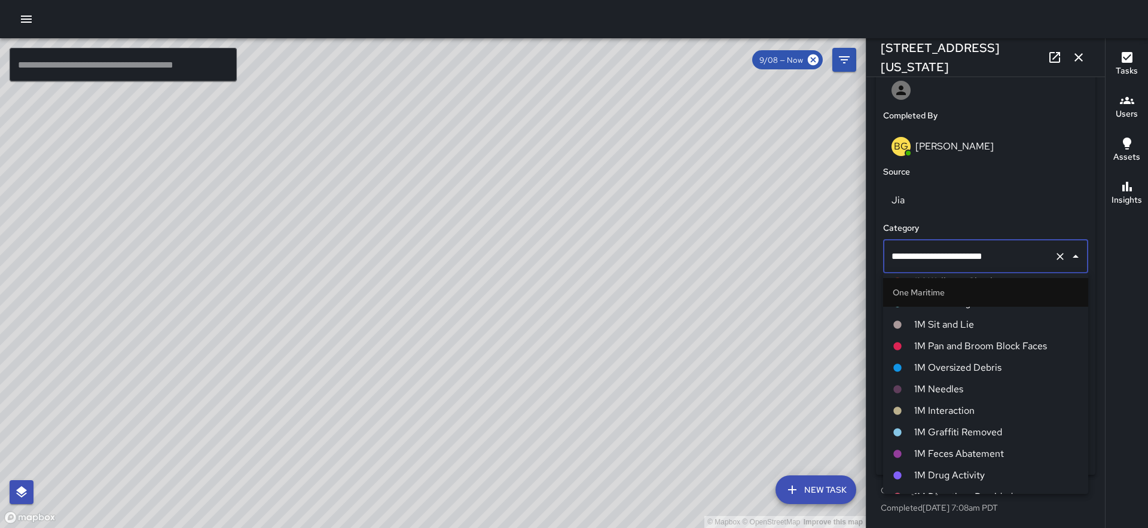
scroll to position [512, 0]
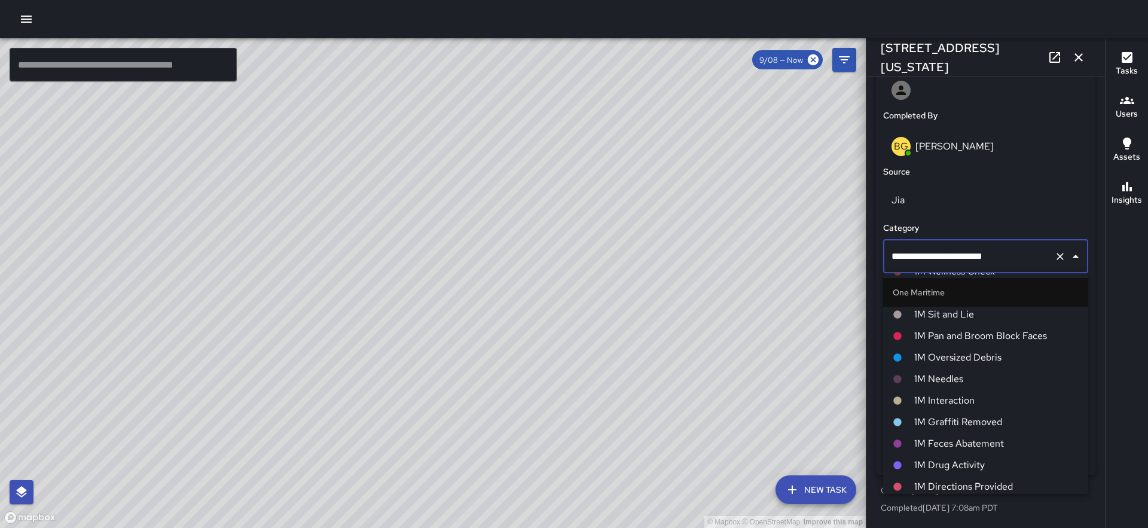
click at [982, 336] on span "1M Pan and Broom Block Faces" at bounding box center [996, 336] width 164 height 14
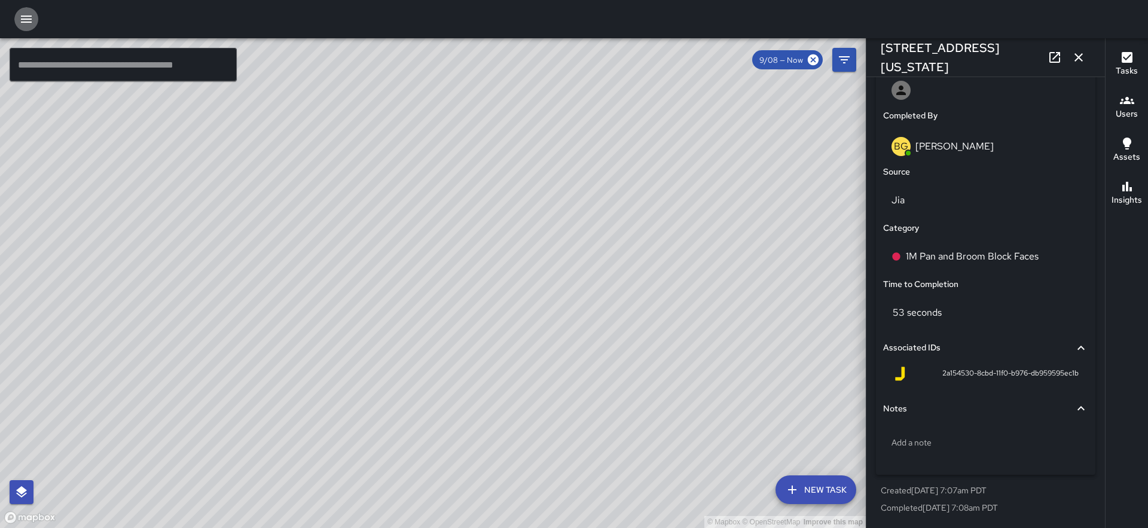
click at [22, 11] on button "button" at bounding box center [26, 19] width 24 height 24
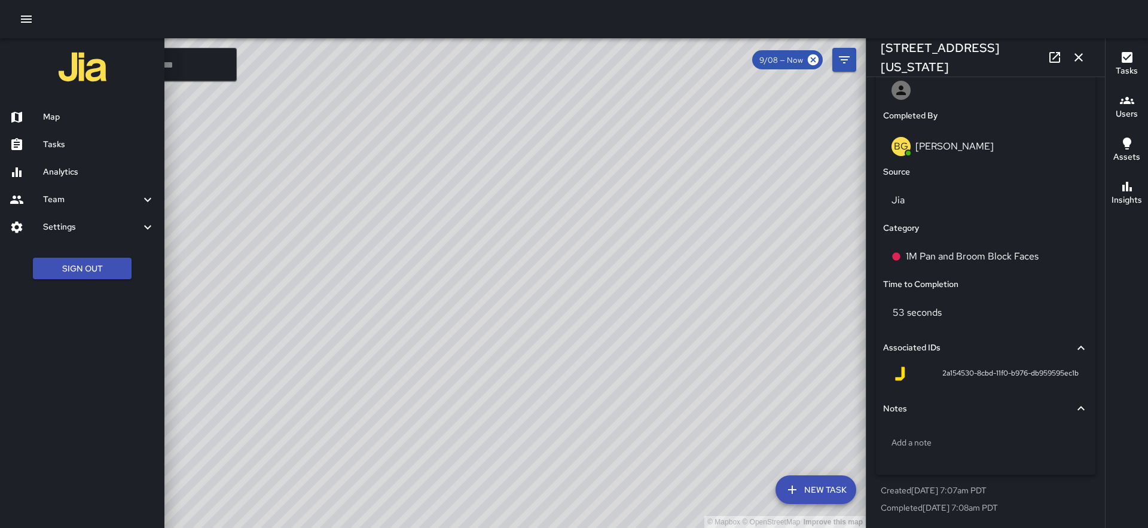
click at [69, 222] on h6 "Settings" at bounding box center [91, 227] width 97 height 13
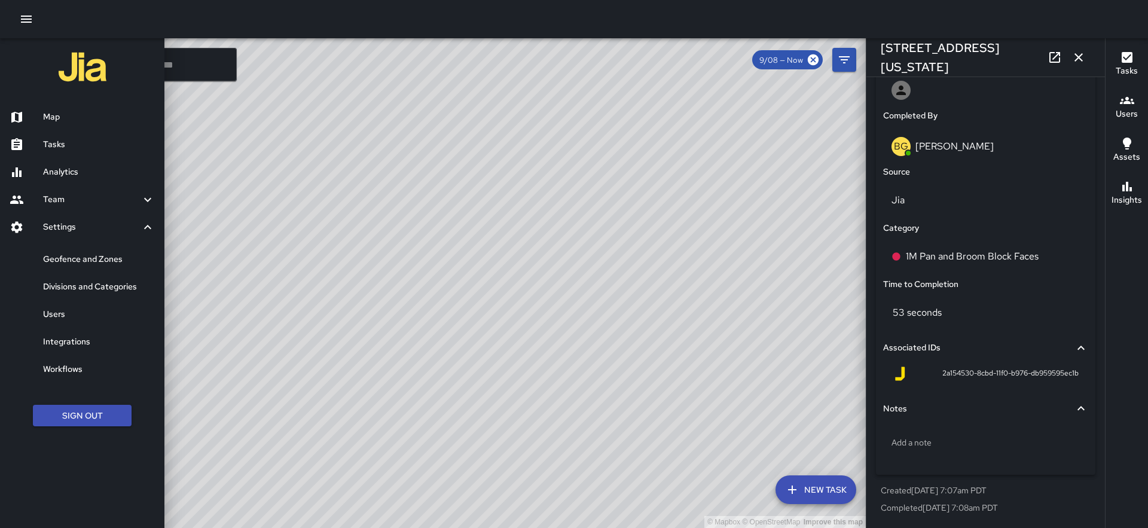
click at [75, 284] on h6 "Divisions and Categories" at bounding box center [99, 286] width 112 height 13
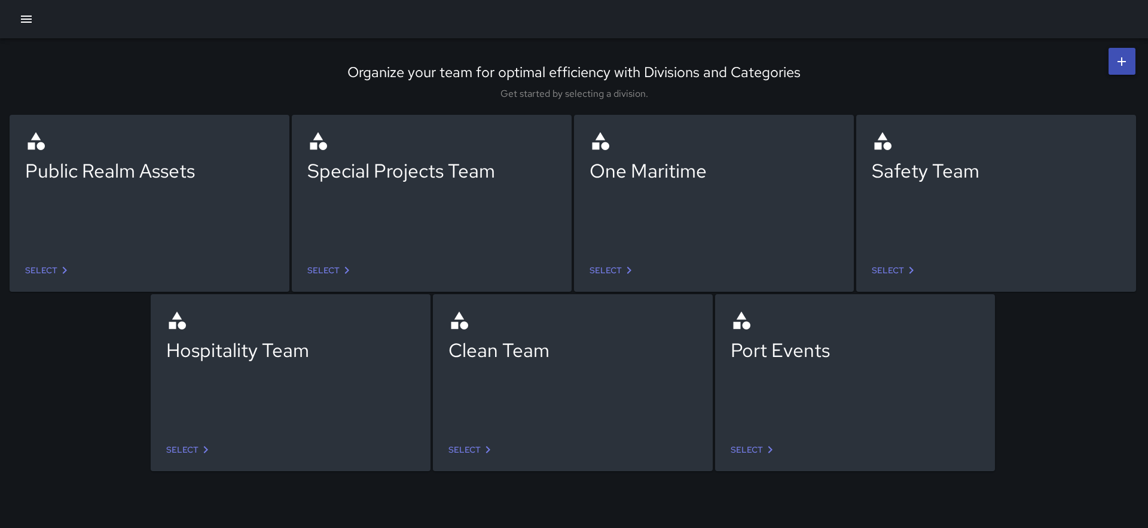
click at [22, 19] on icon "button" at bounding box center [26, 19] width 11 height 7
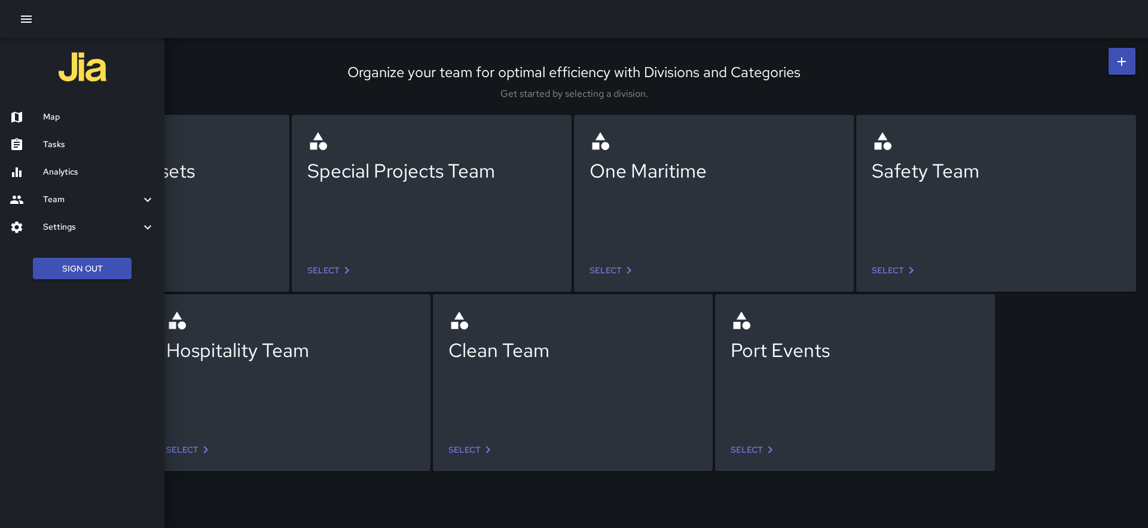
click at [50, 226] on h6 "Settings" at bounding box center [91, 227] width 97 height 13
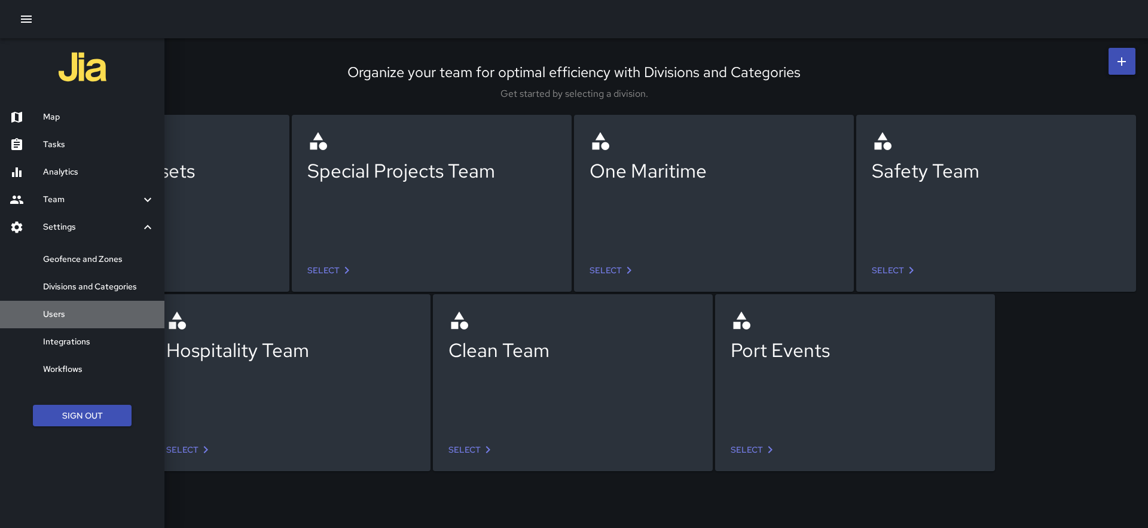
click at [70, 321] on div "Users" at bounding box center [82, 315] width 164 height 28
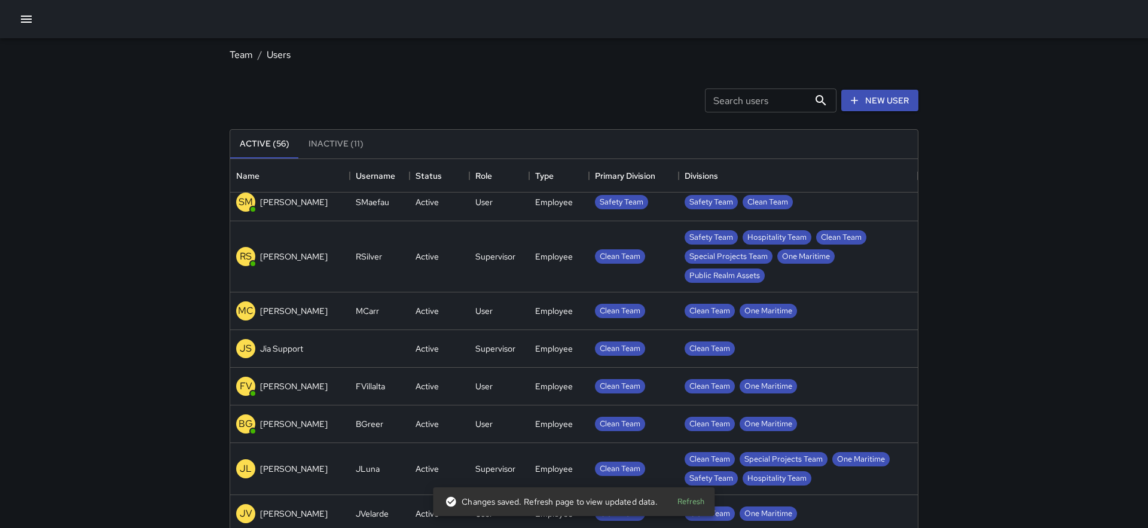
scroll to position [936, 0]
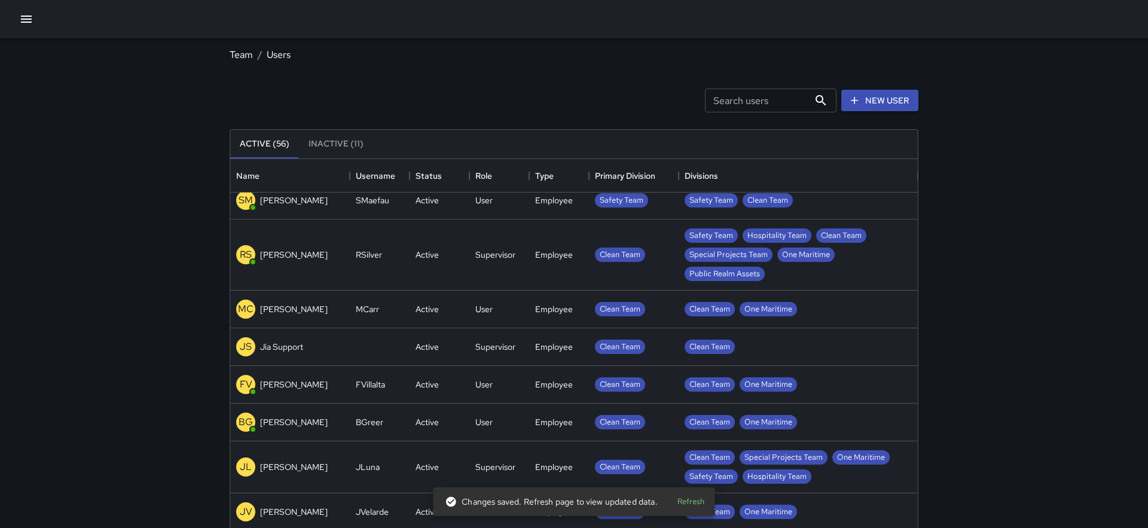
click at [25, 4] on div at bounding box center [574, 19] width 1148 height 38
click at [25, 14] on icon "button" at bounding box center [26, 19] width 14 height 14
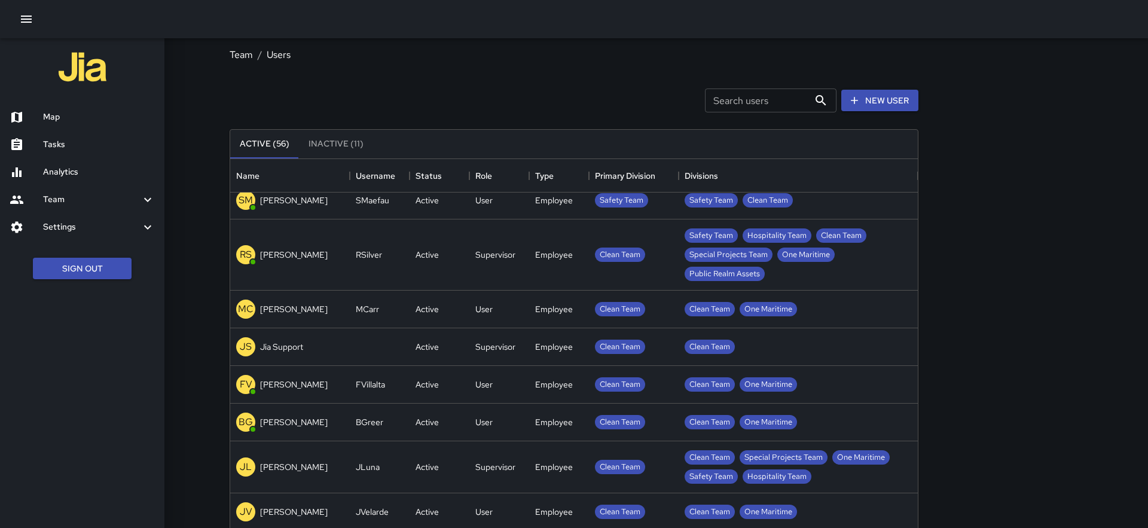
click at [57, 123] on h6 "Map" at bounding box center [99, 117] width 112 height 13
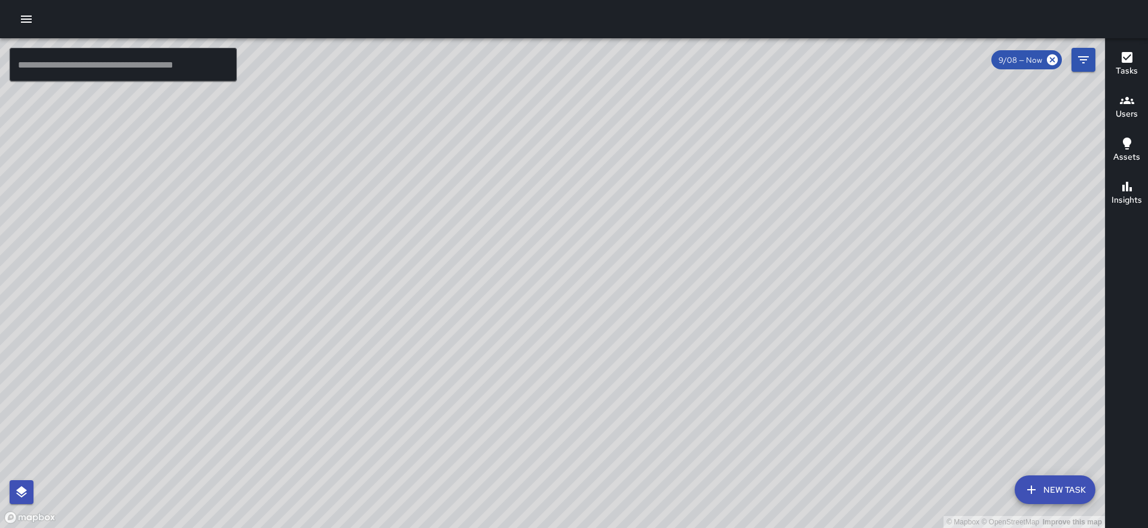
click at [570, 157] on div "© Mapbox © OpenStreetMap Improve this map" at bounding box center [552, 283] width 1105 height 490
click at [382, 212] on div "© Mapbox © OpenStreetMap Improve this map BG Benard Greer 363 Washington Street…" at bounding box center [552, 283] width 1105 height 490
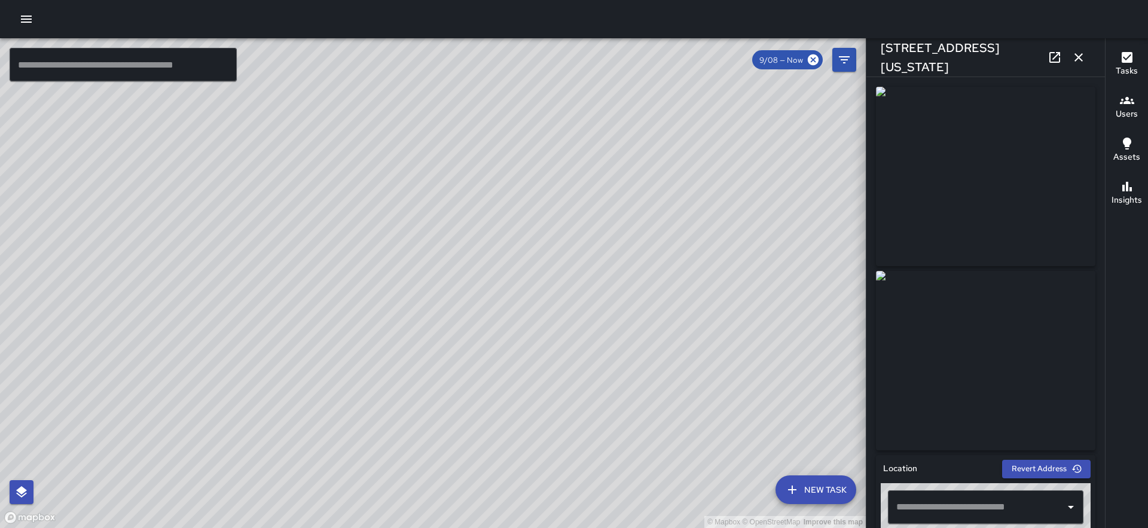
type input "**********"
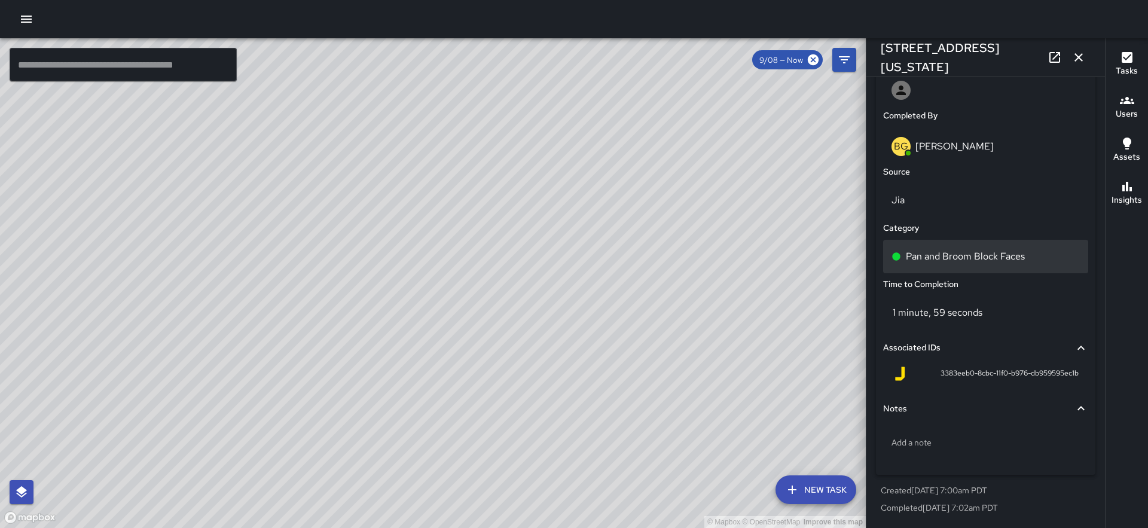
click at [948, 257] on p "Pan and Broom Block Faces" at bounding box center [965, 256] width 119 height 14
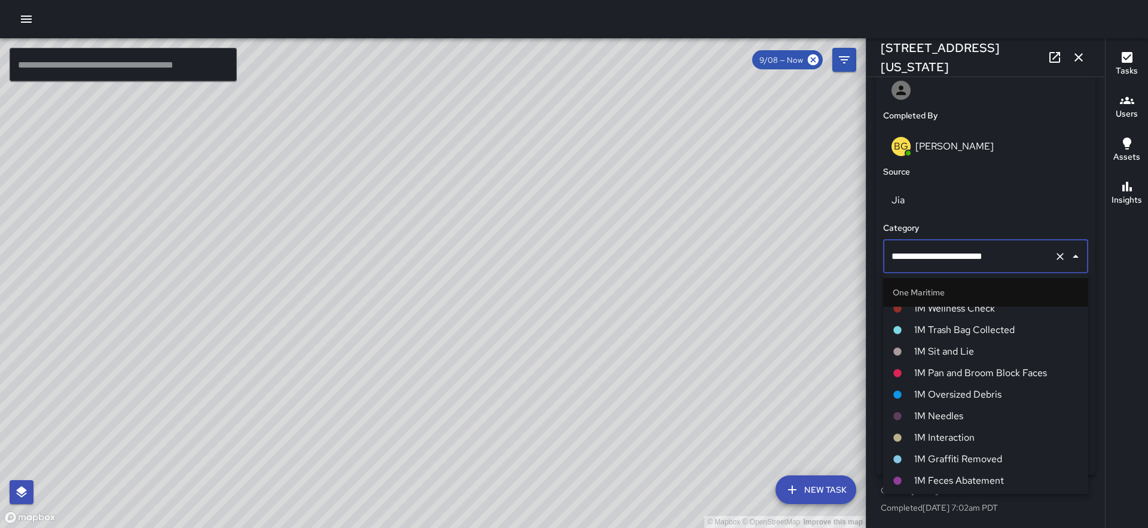
scroll to position [479, 0]
click at [962, 361] on li "1M Pan and Broom Block Faces" at bounding box center [985, 370] width 205 height 22
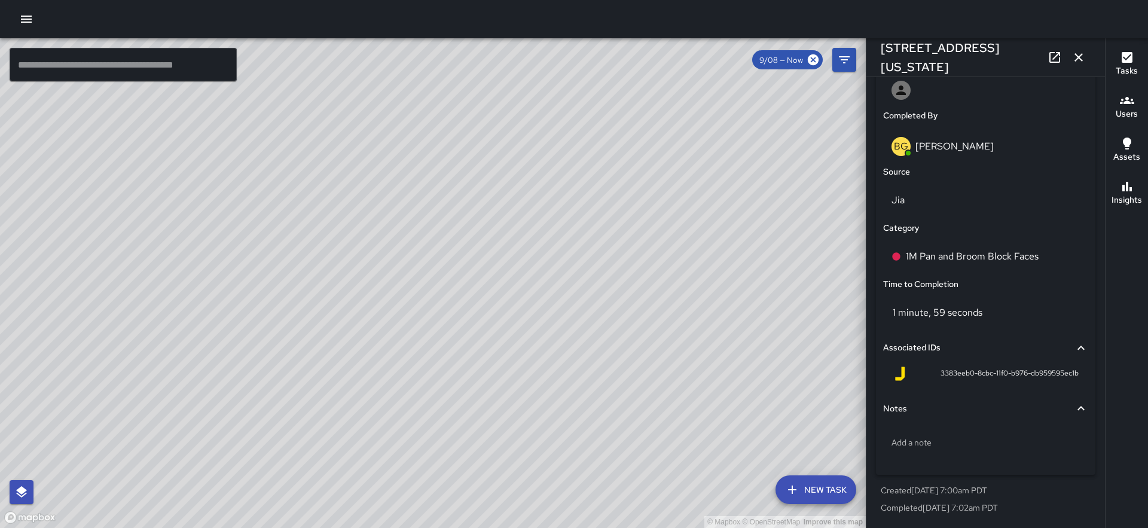
click at [660, 276] on div "© Mapbox © OpenStreetMap Improve this map BG Benard Greer 210 Washington Street…" at bounding box center [433, 283] width 866 height 490
click at [980, 254] on p "Pan and Broom Block Faces" at bounding box center [965, 256] width 119 height 14
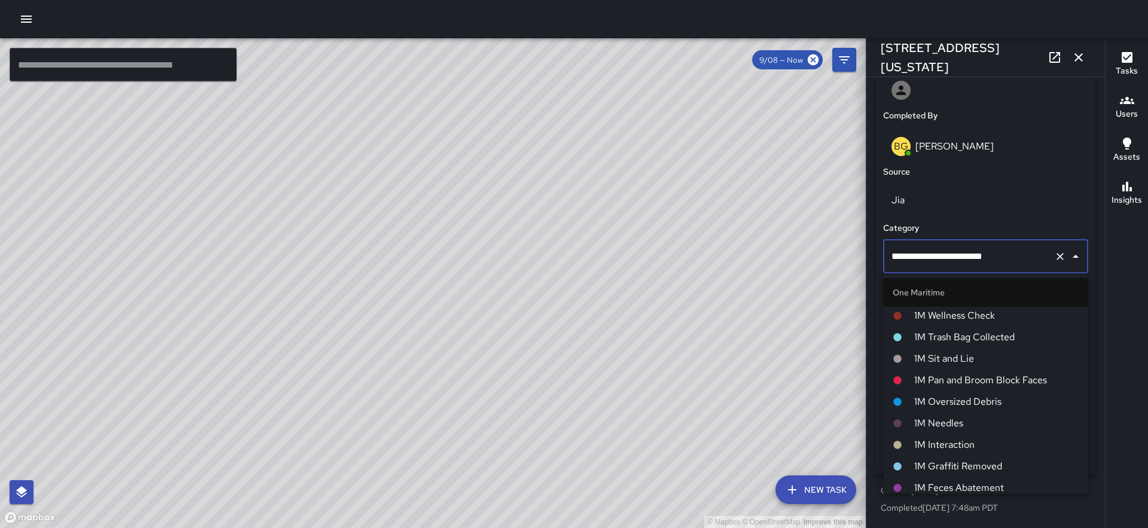
scroll to position [465, 0]
click at [988, 380] on span "1M Pan and Broom Block Faces" at bounding box center [996, 384] width 164 height 14
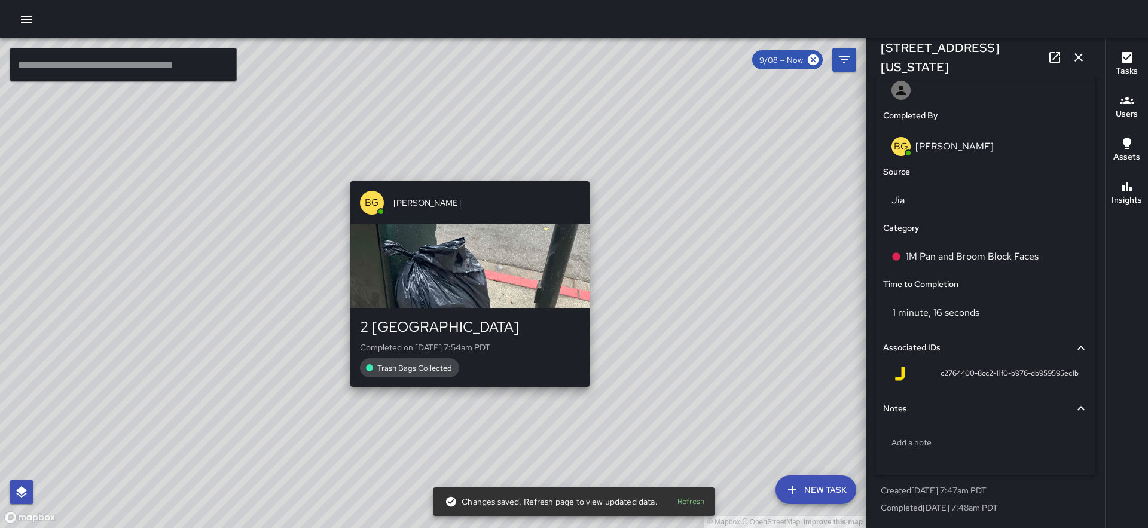
click at [468, 393] on div "© Mapbox © OpenStreetMap Improve this map BG Benard Greer 2 Embarcadero Center …" at bounding box center [433, 283] width 866 height 490
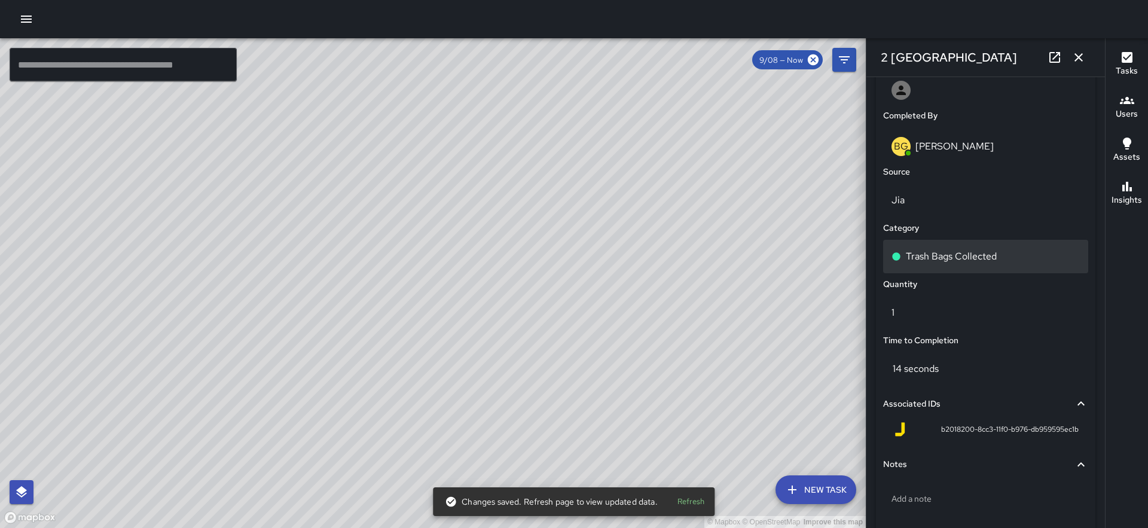
click at [958, 250] on p "Trash Bags Collected" at bounding box center [951, 256] width 91 height 14
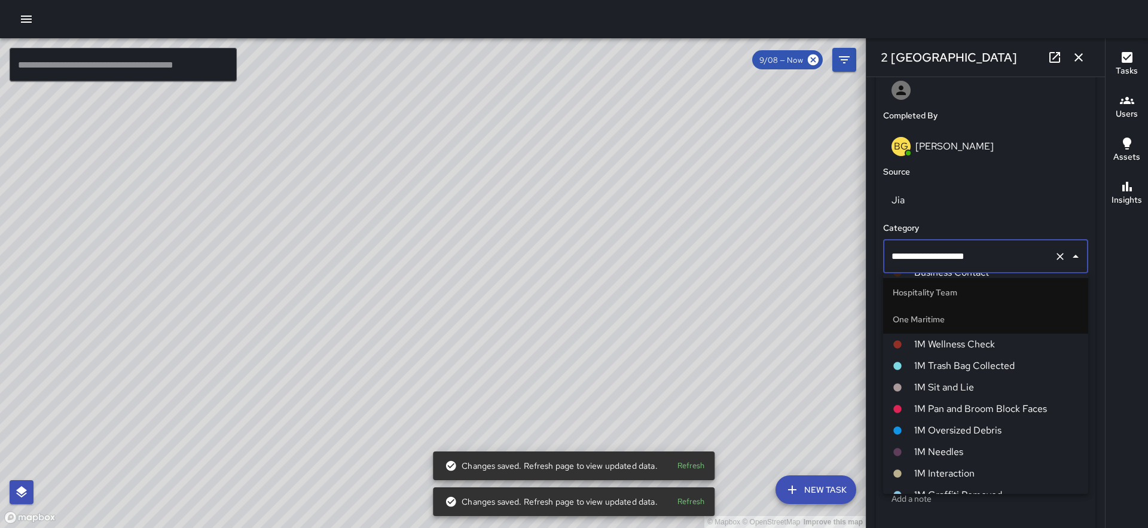
scroll to position [437, 0]
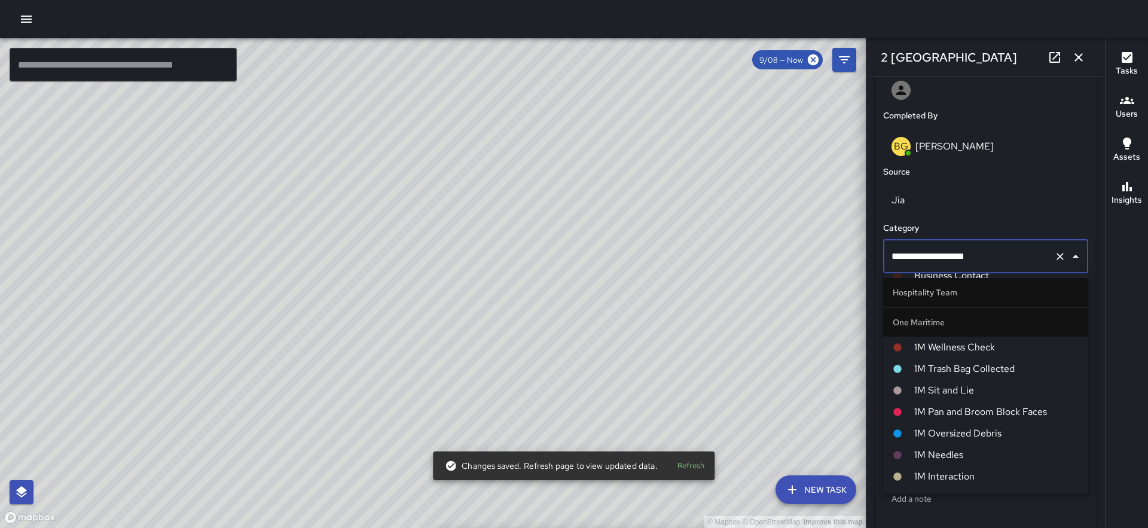
click at [969, 367] on span "1M Trash Bag Collected" at bounding box center [996, 369] width 164 height 14
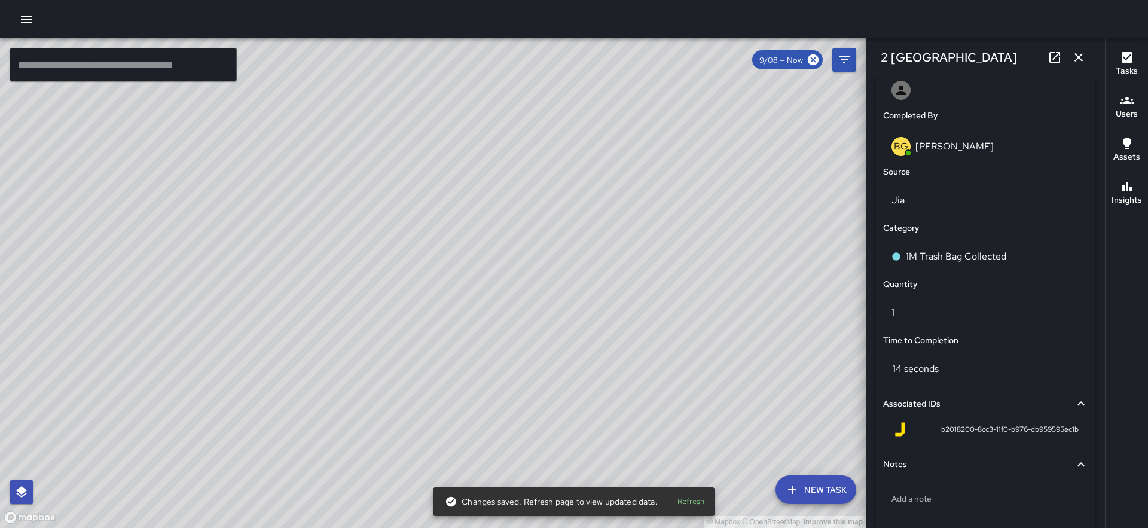
click at [379, 283] on div "© Mapbox © OpenStreetMap Improve this map BG Benard Greer 250 Clay Street Compl…" at bounding box center [433, 283] width 866 height 490
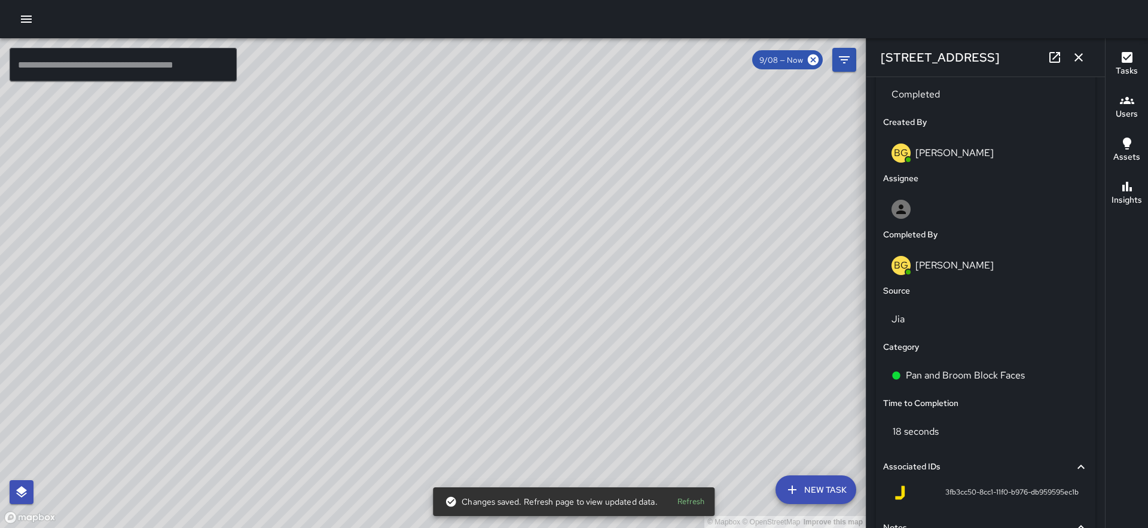
scroll to position [664, 0]
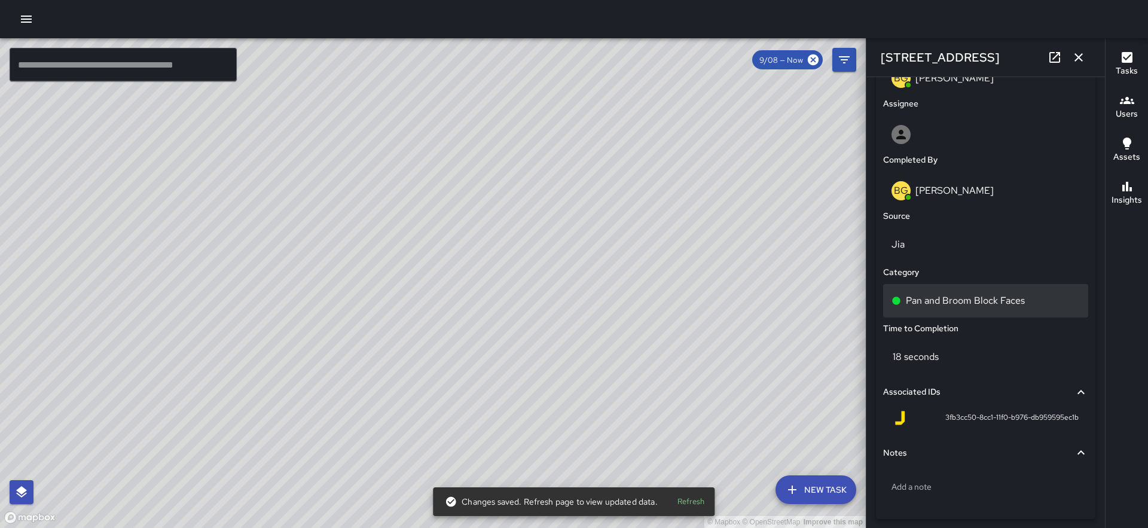
click at [976, 312] on div "Pan and Broom Block Faces" at bounding box center [985, 300] width 205 height 33
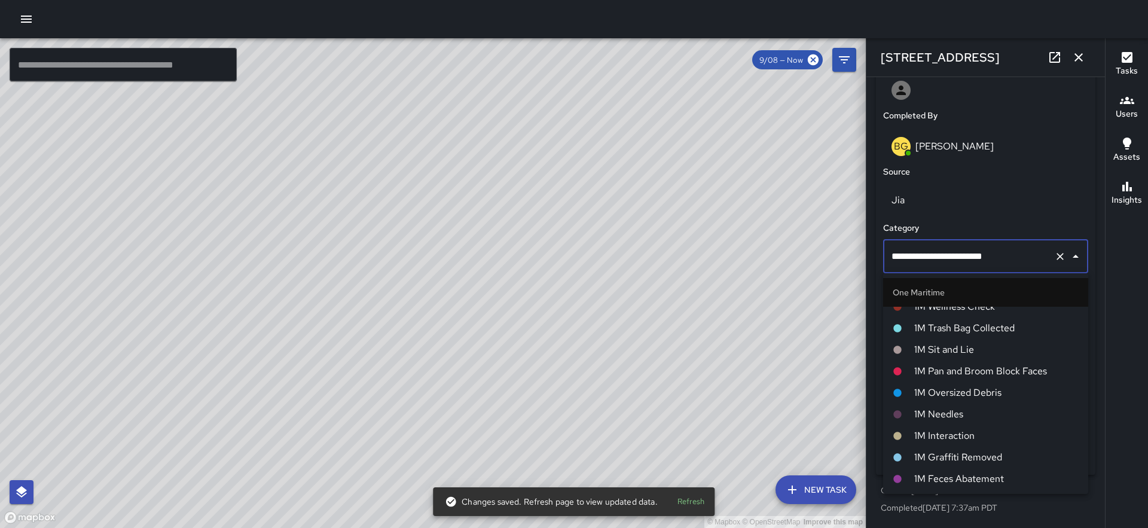
scroll to position [477, 0]
click at [974, 372] on span "1M Pan and Broom Block Faces" at bounding box center [996, 372] width 164 height 14
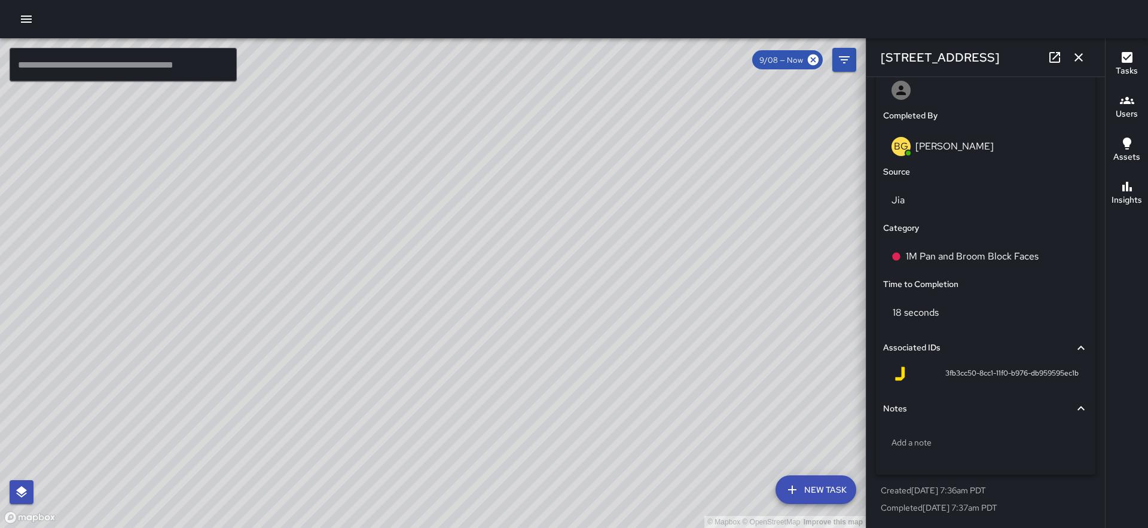
click at [298, 294] on div "© Mapbox © OpenStreetMap Improve this map" at bounding box center [433, 283] width 866 height 490
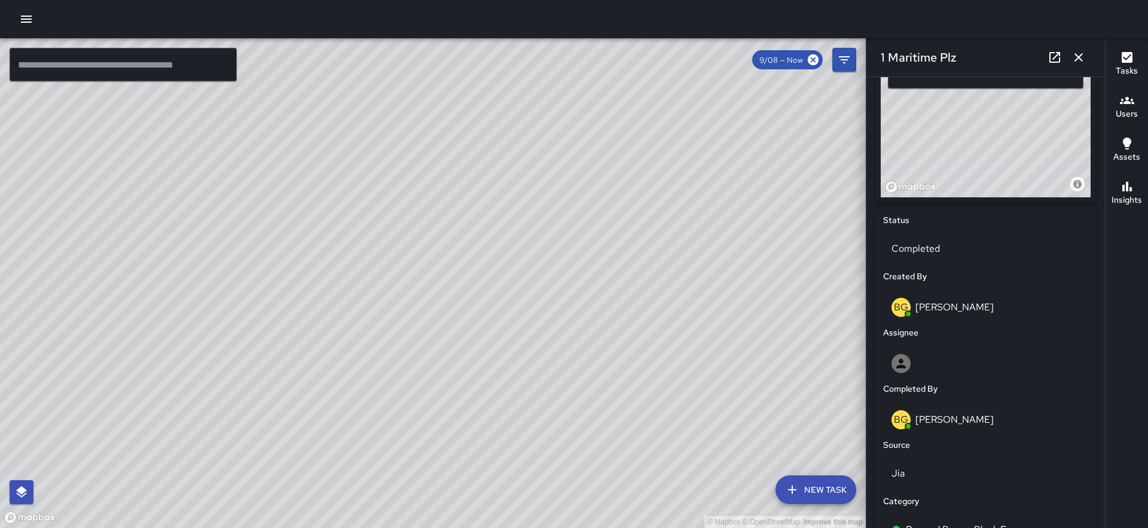
scroll to position [709, 0]
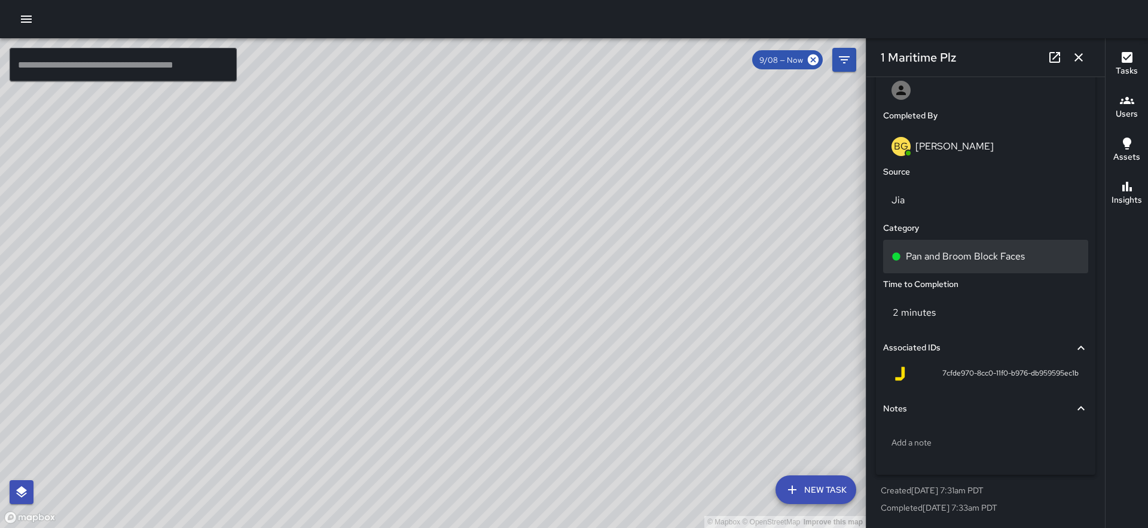
click at [972, 271] on div "Pan and Broom Block Faces" at bounding box center [985, 256] width 205 height 33
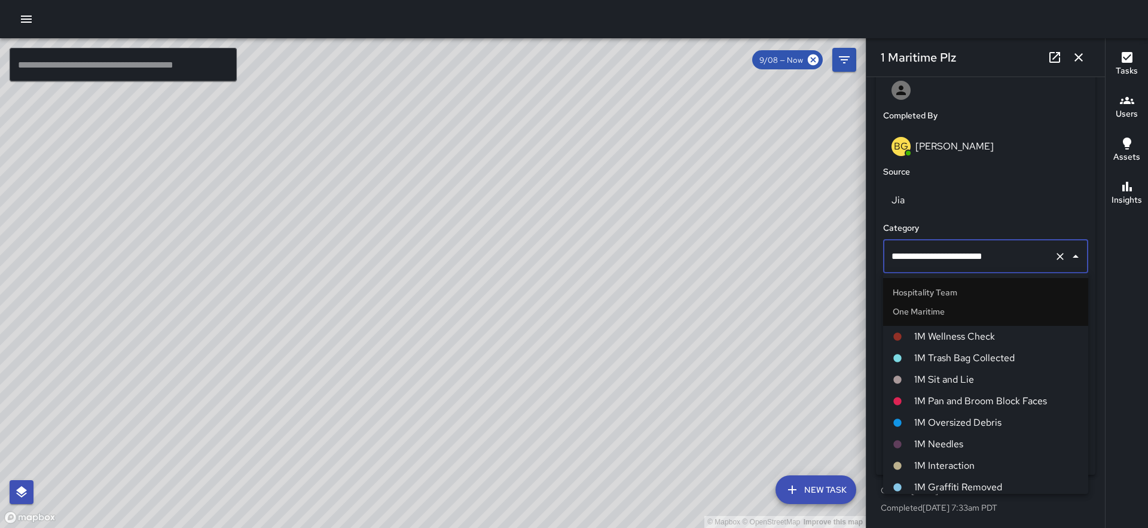
scroll to position [453, 0]
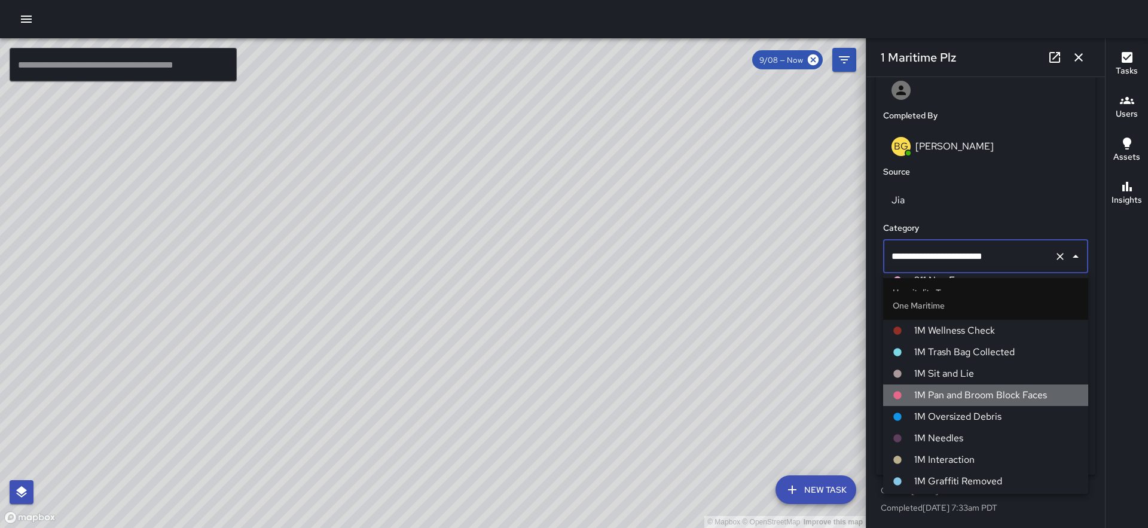
click at [971, 389] on span "1M Pan and Broom Block Faces" at bounding box center [996, 395] width 164 height 14
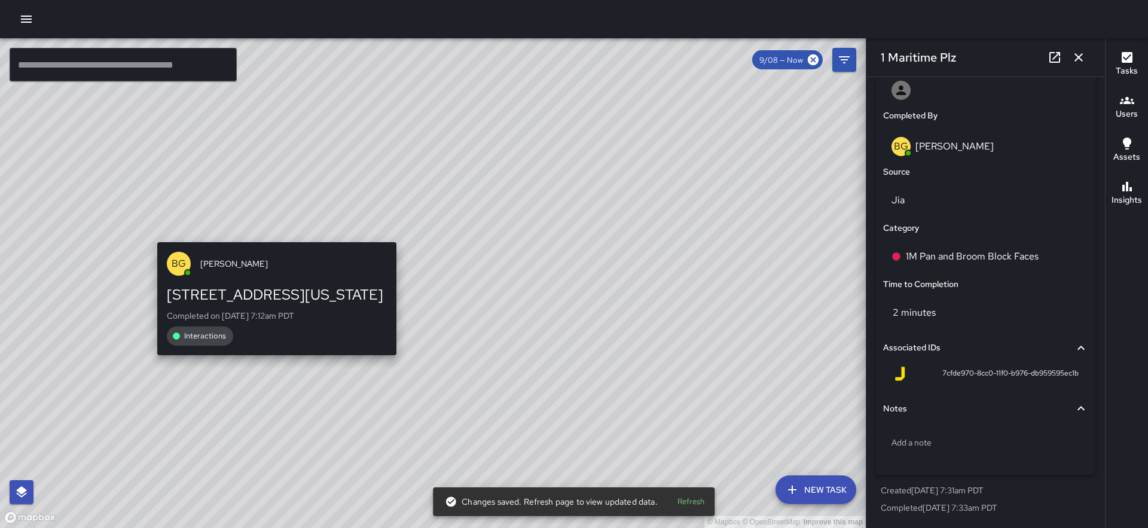
click at [272, 233] on div "© Mapbox © OpenStreetMap Improve this map BG Benard Greer 363 Washington Street…" at bounding box center [433, 283] width 866 height 490
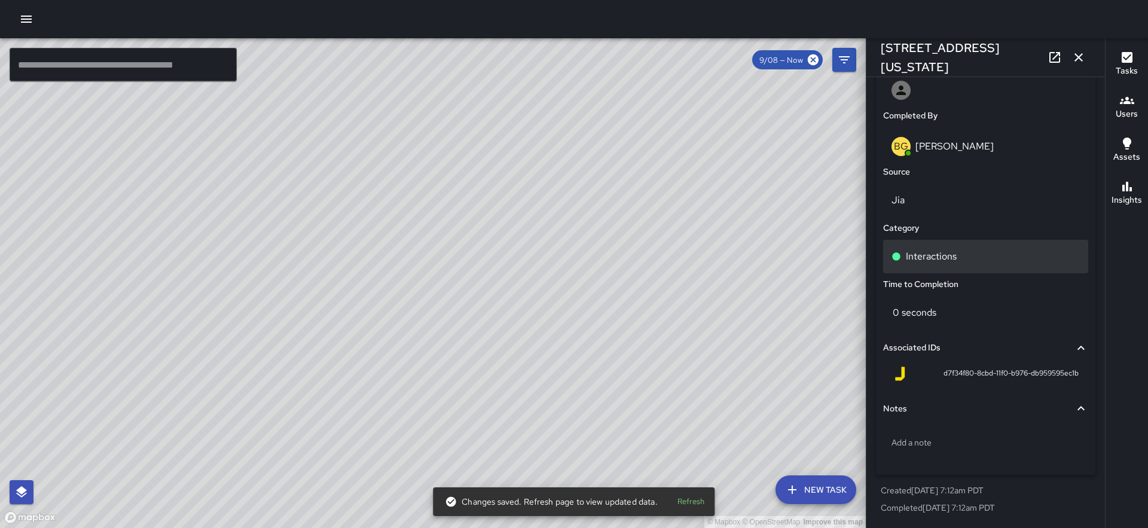
click at [958, 263] on div "Interactions" at bounding box center [986, 256] width 188 height 14
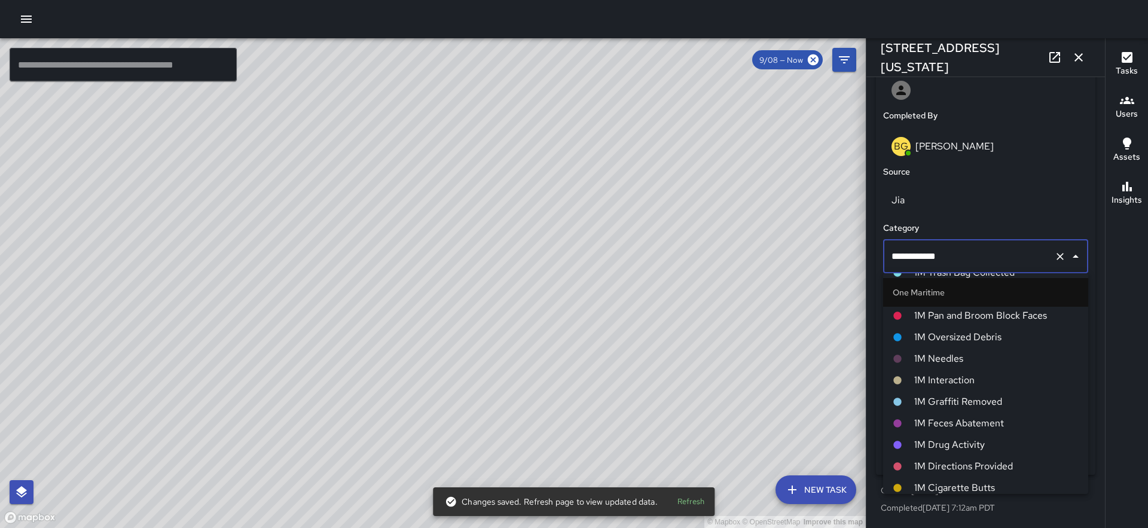
scroll to position [529, 0]
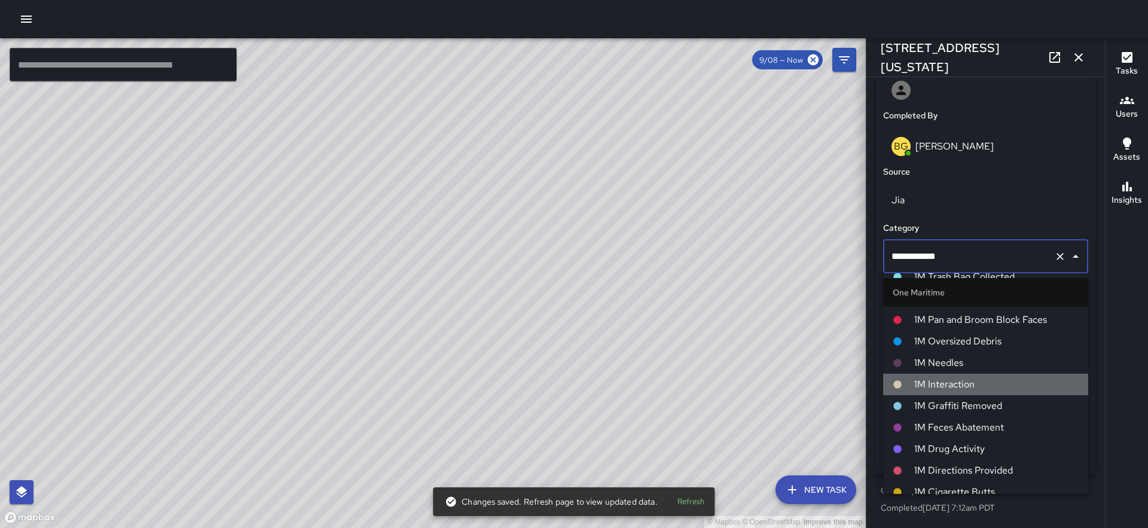
click at [955, 379] on span "1M Interaction" at bounding box center [996, 384] width 164 height 14
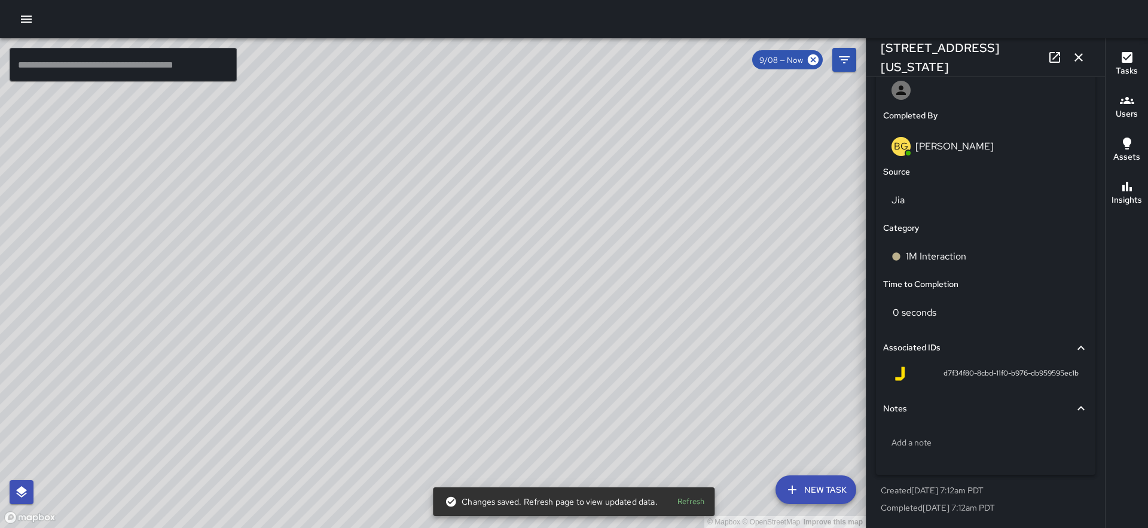
click at [511, 327] on div "© Mapbox © OpenStreetMap Improve this map" at bounding box center [433, 283] width 866 height 490
click at [1076, 53] on icon "button" at bounding box center [1079, 57] width 14 height 14
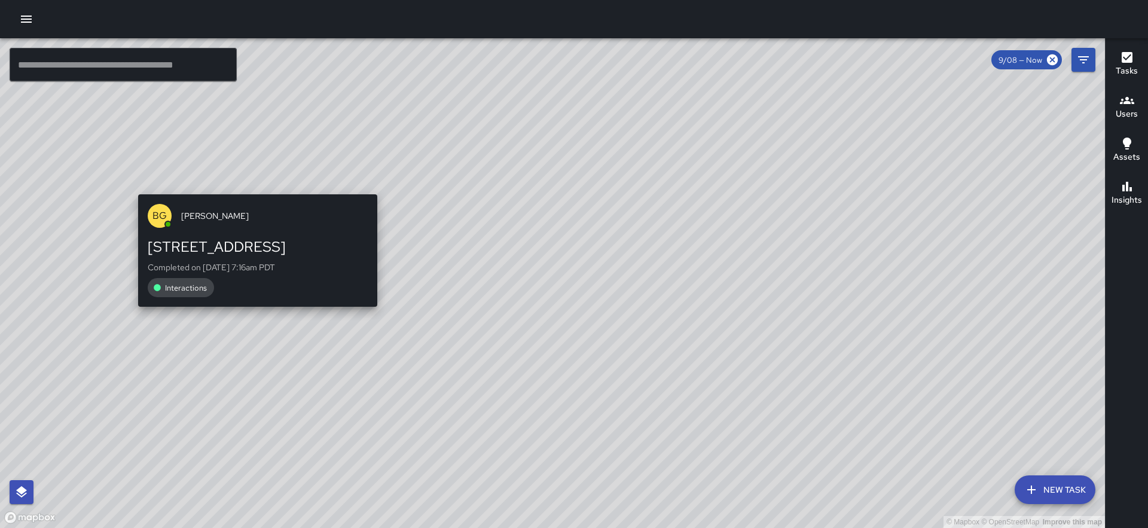
click at [364, 186] on div "© Mapbox © OpenStreetMap Improve this map BG Benard Greer 444 Battery Street Co…" at bounding box center [552, 283] width 1105 height 490
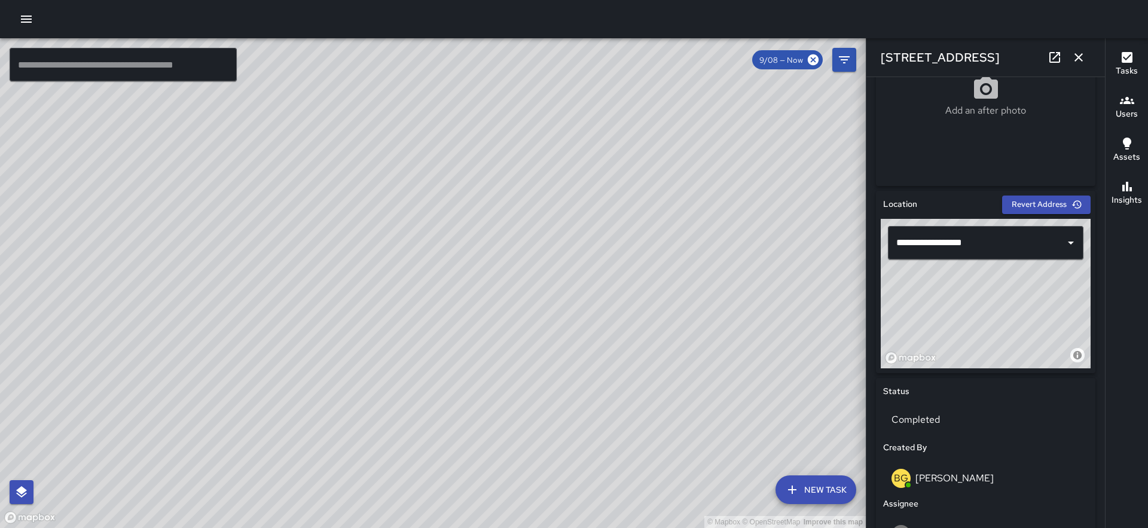
scroll to position [709, 0]
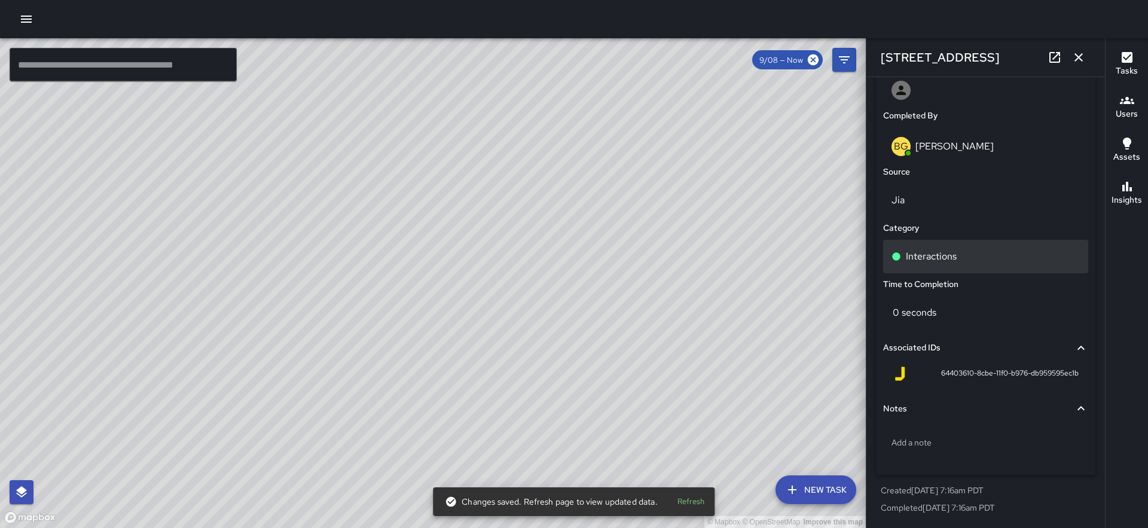
click at [950, 258] on p "Interactions" at bounding box center [931, 256] width 51 height 14
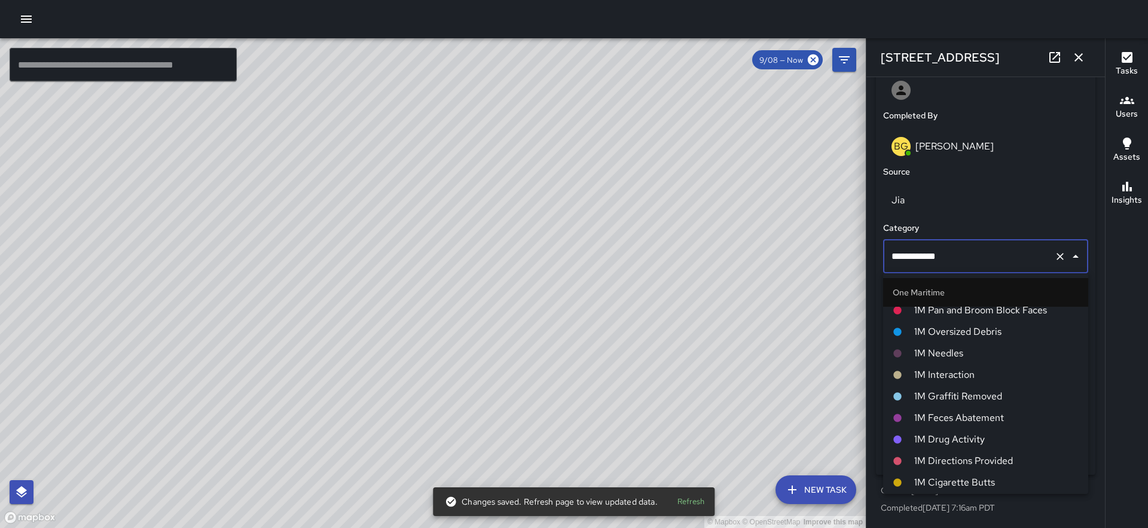
scroll to position [544, 0]
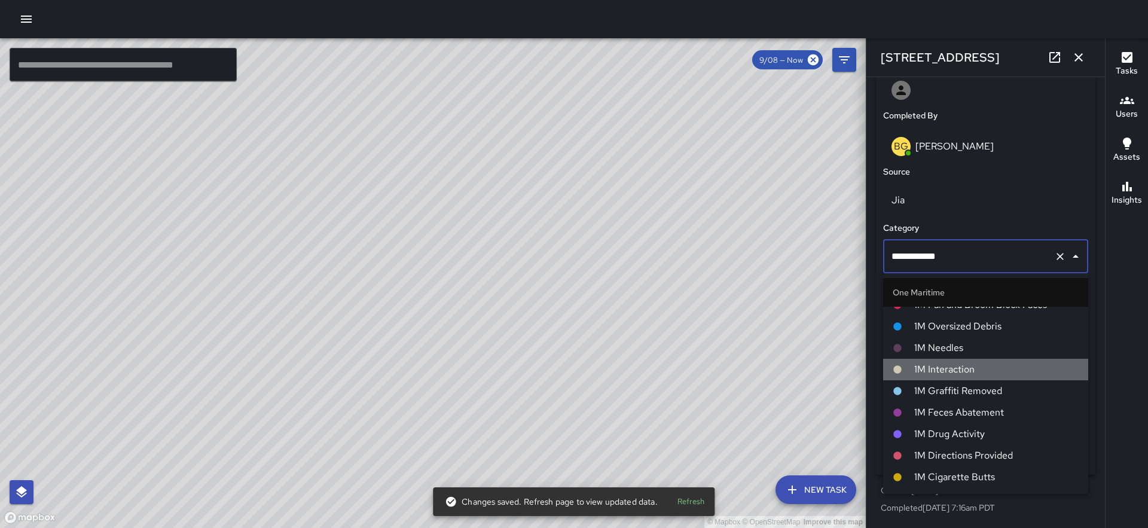
click at [975, 368] on span "1M Interaction" at bounding box center [996, 369] width 164 height 14
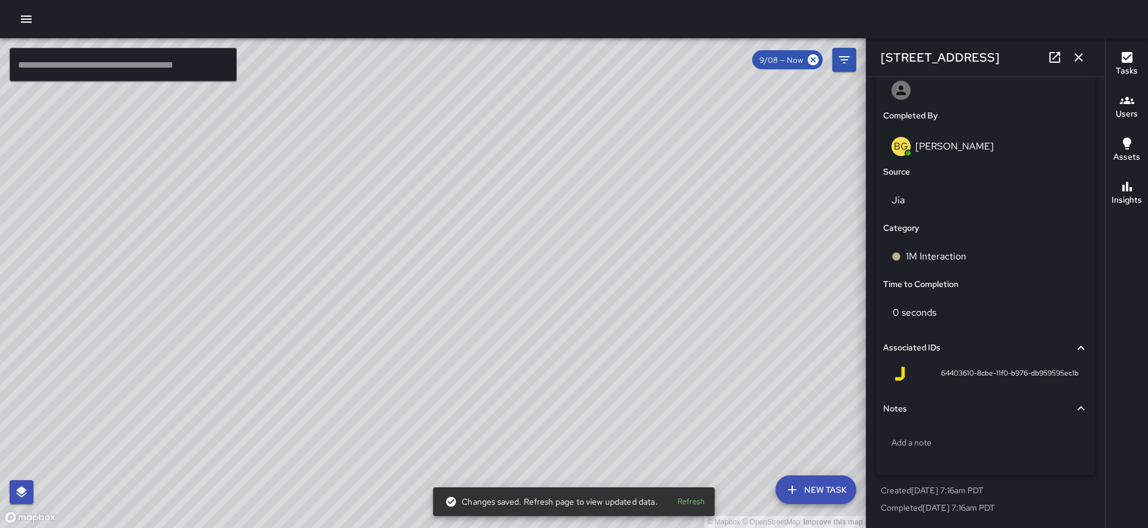
click at [1087, 53] on button "button" at bounding box center [1079, 57] width 24 height 24
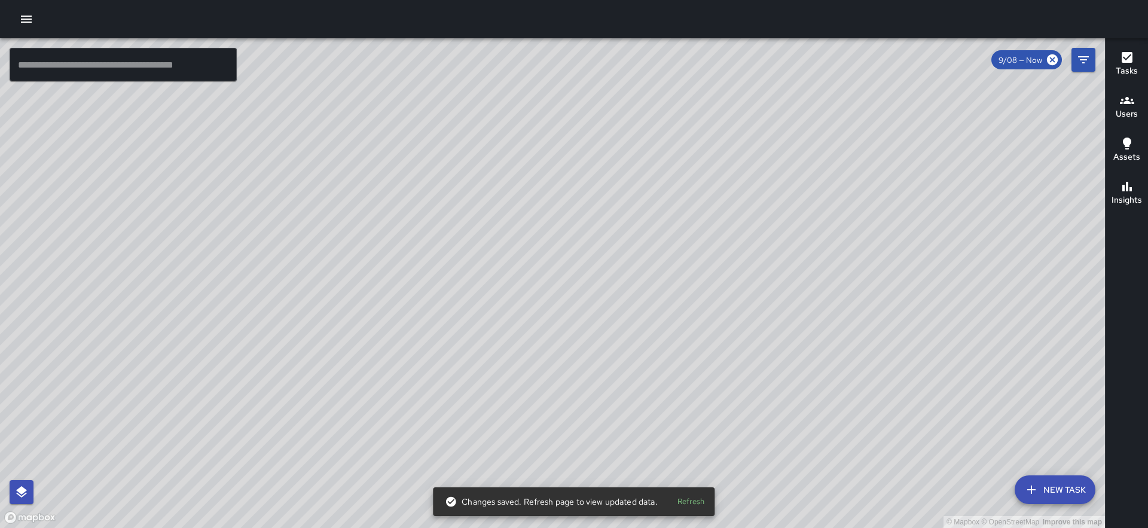
click at [566, 288] on div "© Mapbox © OpenStreetMap Improve this map" at bounding box center [552, 283] width 1105 height 490
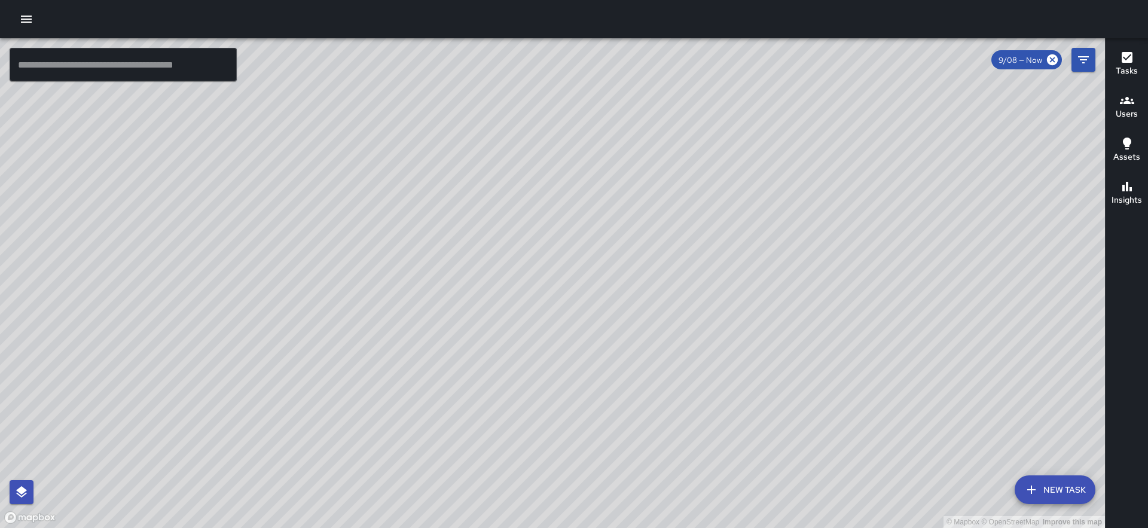
click at [529, 317] on div "© Mapbox © OpenStreetMap Improve this map" at bounding box center [552, 283] width 1105 height 490
click at [588, 277] on div "© Mapbox © OpenStreetMap Improve this map" at bounding box center [552, 283] width 1105 height 490
click at [540, 268] on div "© Mapbox © OpenStreetMap Improve this map BG Benard Greer 444 Battery Street Co…" at bounding box center [552, 283] width 1105 height 490
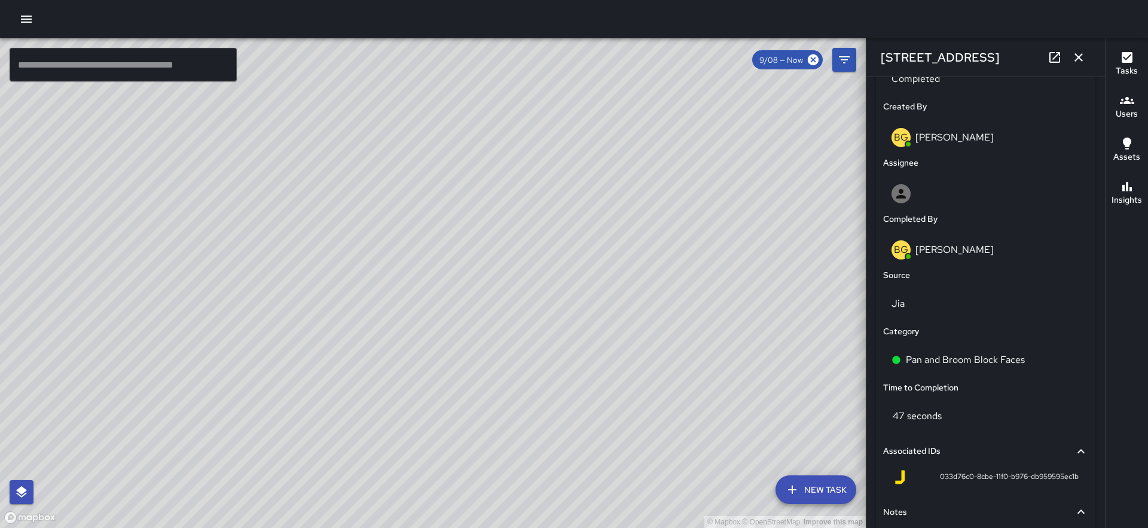
scroll to position [709, 0]
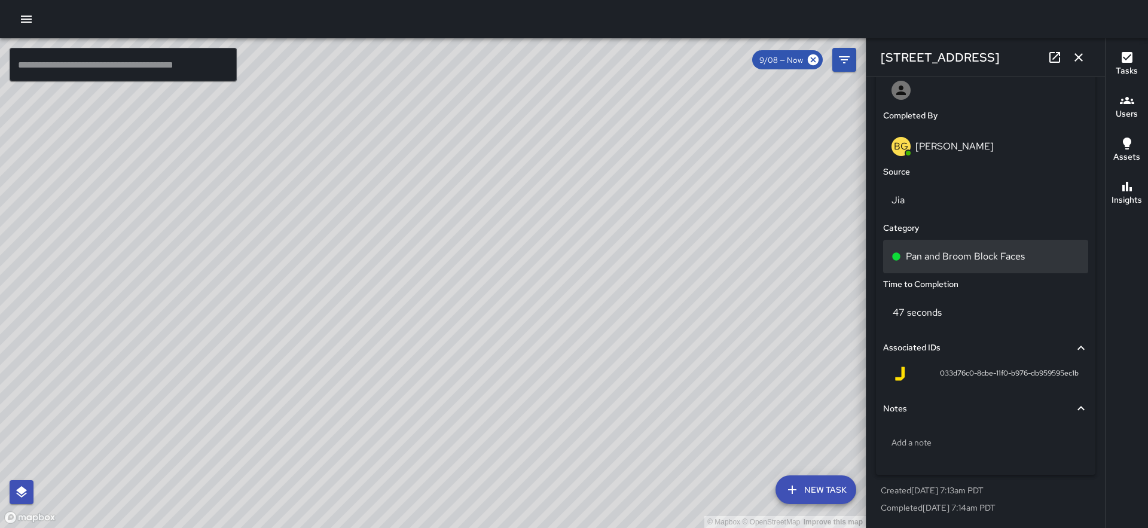
click at [974, 252] on p "Pan and Broom Block Faces" at bounding box center [965, 256] width 119 height 14
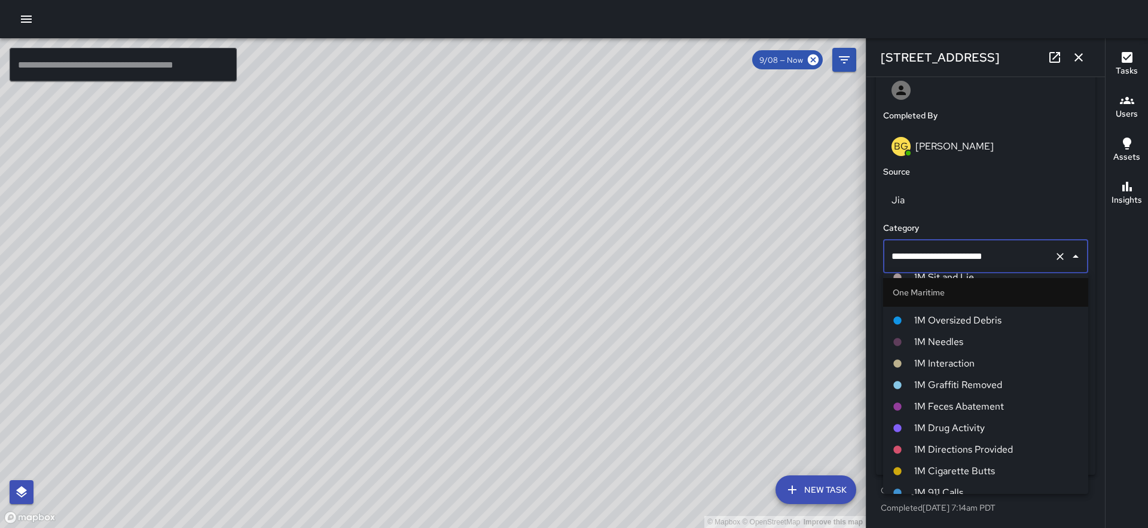
scroll to position [535, 0]
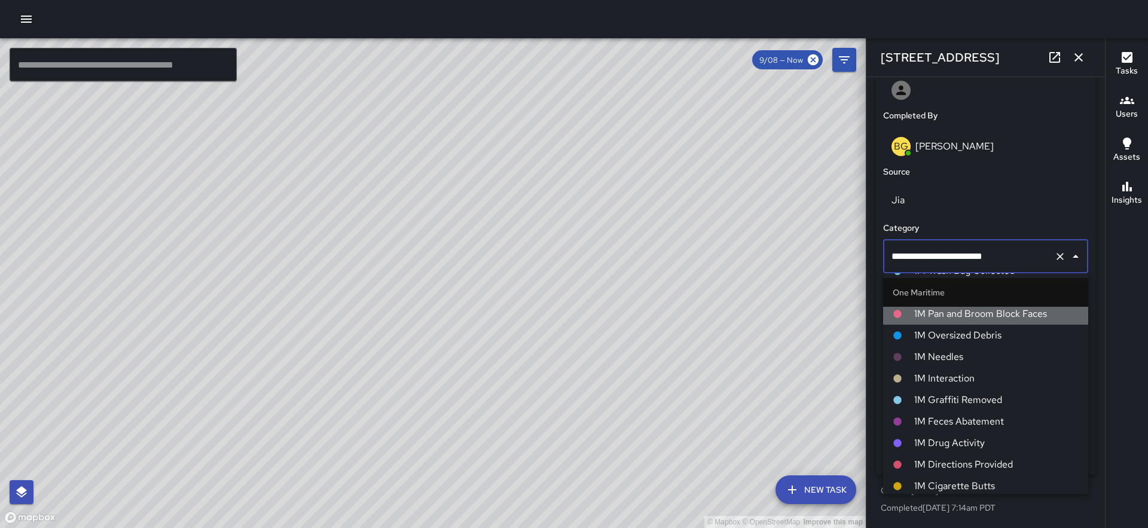
click at [984, 312] on span "1M Pan and Broom Block Faces" at bounding box center [996, 314] width 164 height 14
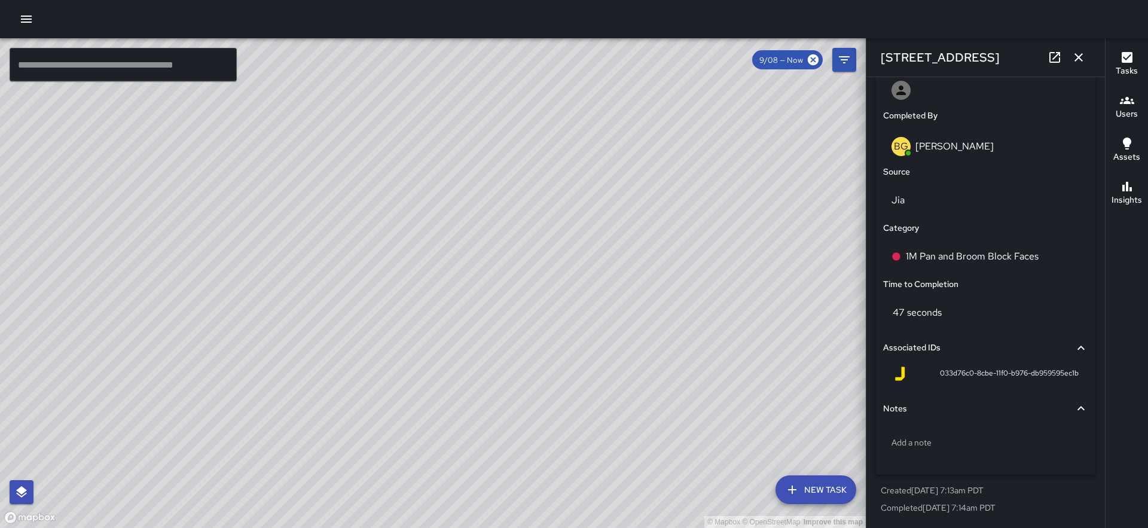
click at [1080, 47] on button "button" at bounding box center [1079, 57] width 24 height 24
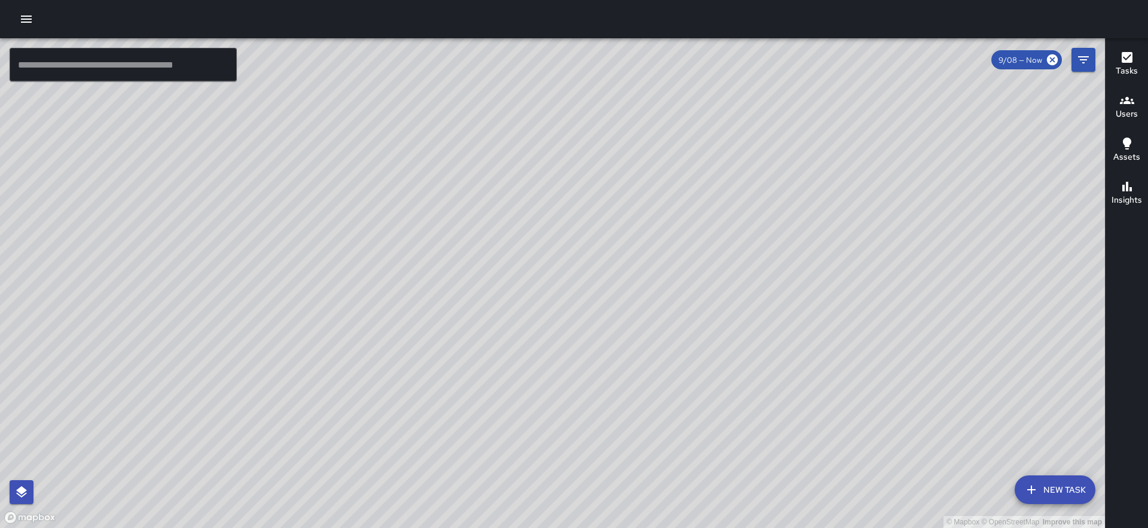
click at [841, 347] on div "© Mapbox © OpenStreetMap Improve this map" at bounding box center [552, 283] width 1105 height 490
drag, startPoint x: 804, startPoint y: 340, endPoint x: 634, endPoint y: 155, distance: 250.5
click at [634, 155] on div "© Mapbox © OpenStreetMap Improve this map" at bounding box center [552, 283] width 1105 height 490
drag, startPoint x: 553, startPoint y: 355, endPoint x: 608, endPoint y: 239, distance: 128.9
click at [608, 239] on div "© Mapbox © OpenStreetMap Improve this map" at bounding box center [552, 283] width 1105 height 490
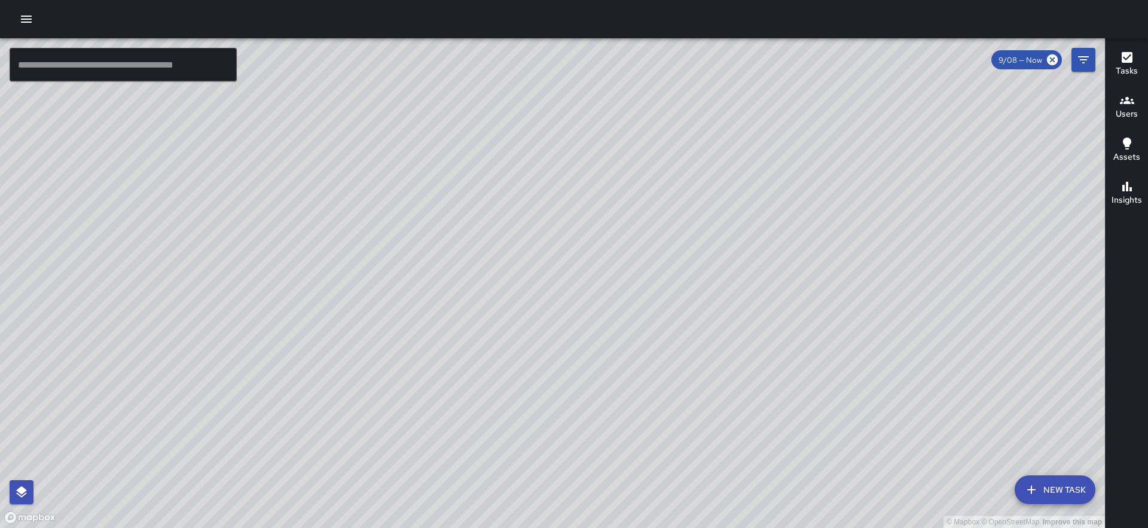
drag, startPoint x: 526, startPoint y: 361, endPoint x: 524, endPoint y: 236, distance: 125.6
click at [526, 235] on div "© Mapbox © OpenStreetMap Improve this map" at bounding box center [552, 283] width 1105 height 490
drag, startPoint x: 570, startPoint y: 250, endPoint x: 604, endPoint y: 53, distance: 199.7
click at [604, 53] on div "© Mapbox © OpenStreetMap Improve this map" at bounding box center [552, 283] width 1105 height 490
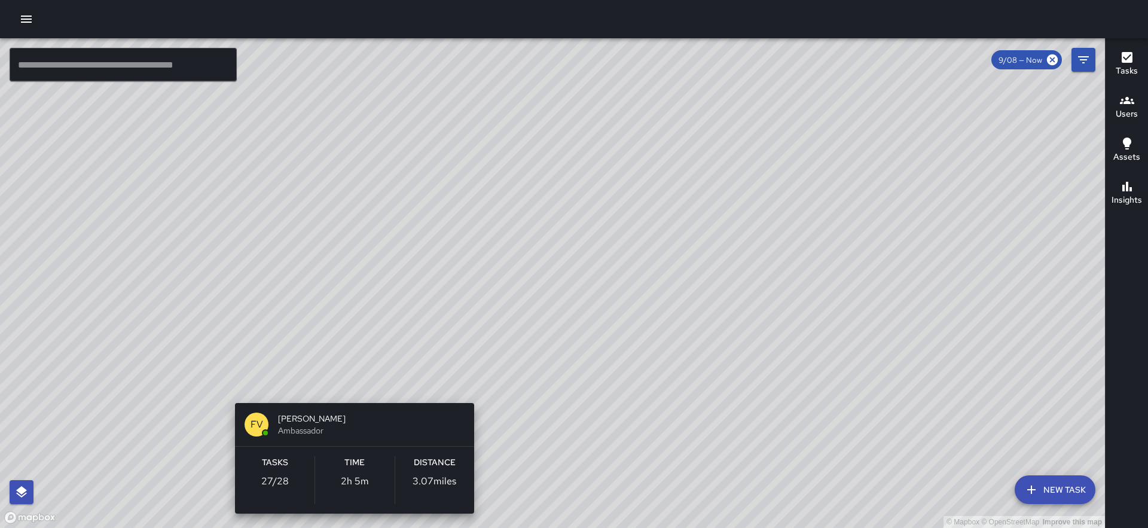
click at [351, 383] on div "© Mapbox © OpenStreetMap Improve this map FV Francisco Villalta Ambassador Task…" at bounding box center [552, 283] width 1105 height 490
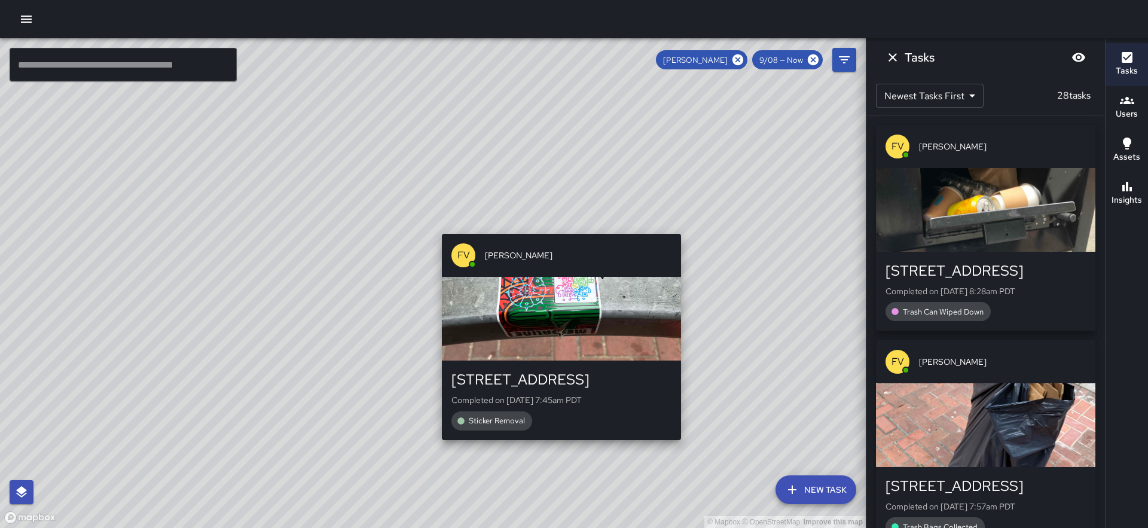
click at [439, 227] on div "© Mapbox © OpenStreetMap Improve this map FV Francisco Villalta 582 Market Stre…" at bounding box center [433, 283] width 866 height 490
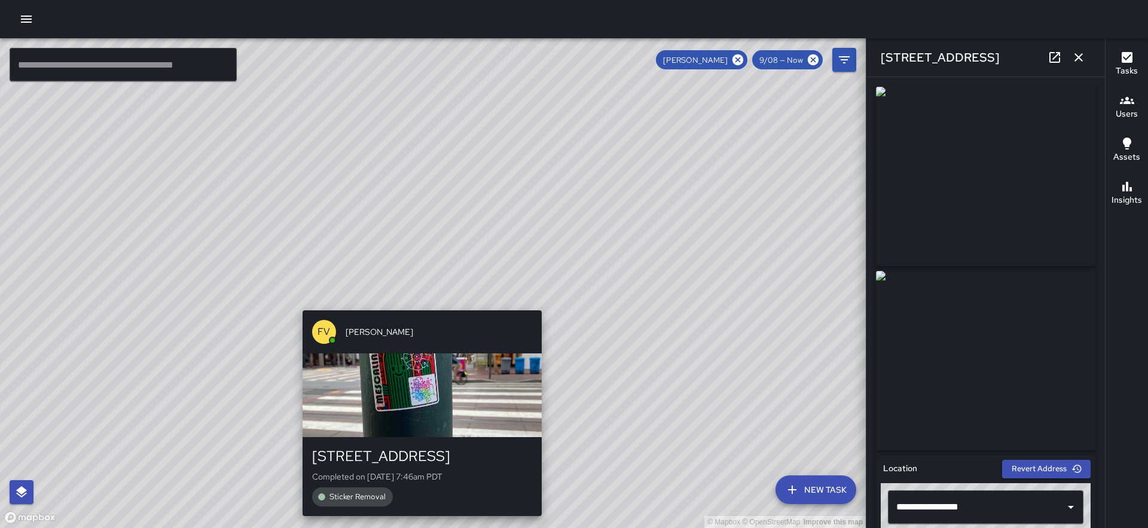
click at [416, 306] on div "FV Francisco Villalta 582 Market Street Completed on 9/8/2025, 7:46am PDT Stick…" at bounding box center [422, 413] width 249 height 215
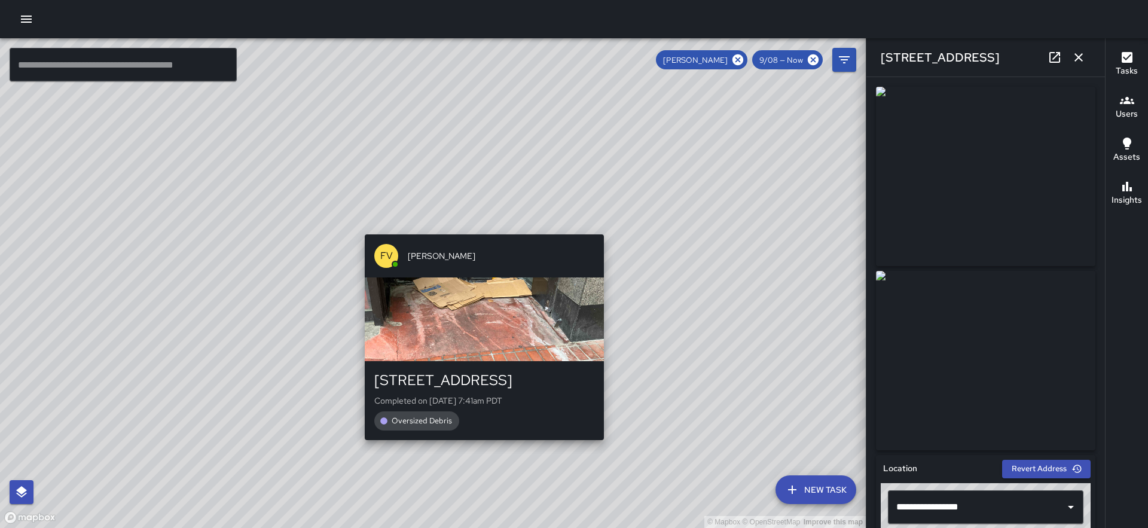
click at [481, 225] on div "© Mapbox © OpenStreetMap Improve this map FV Francisco Villalta 598 Market Stre…" at bounding box center [433, 283] width 866 height 490
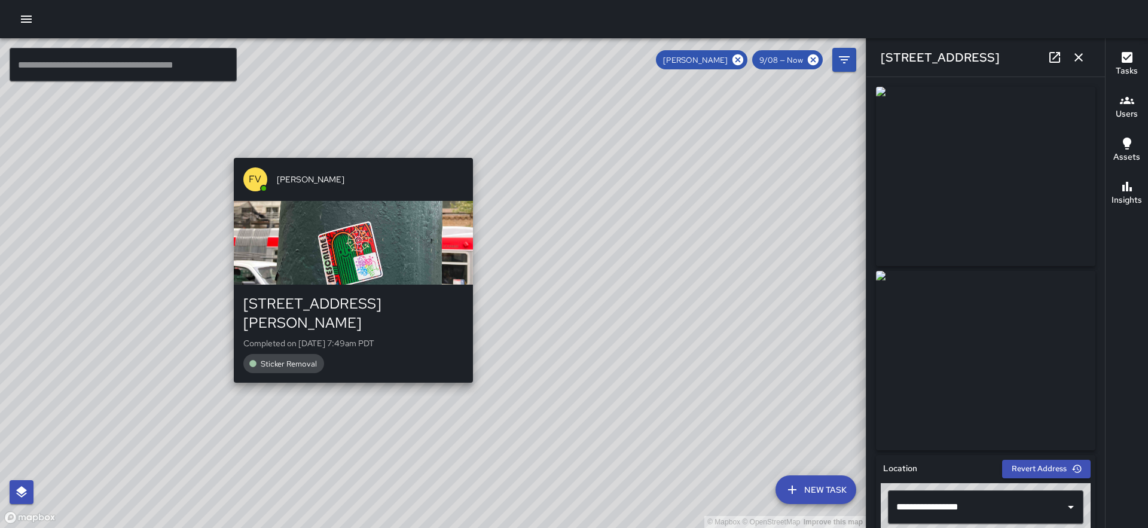
click at [349, 370] on div "© Mapbox © OpenStreetMap Improve this map FV Francisco Villalta 8 Montgomery St…" at bounding box center [433, 283] width 866 height 490
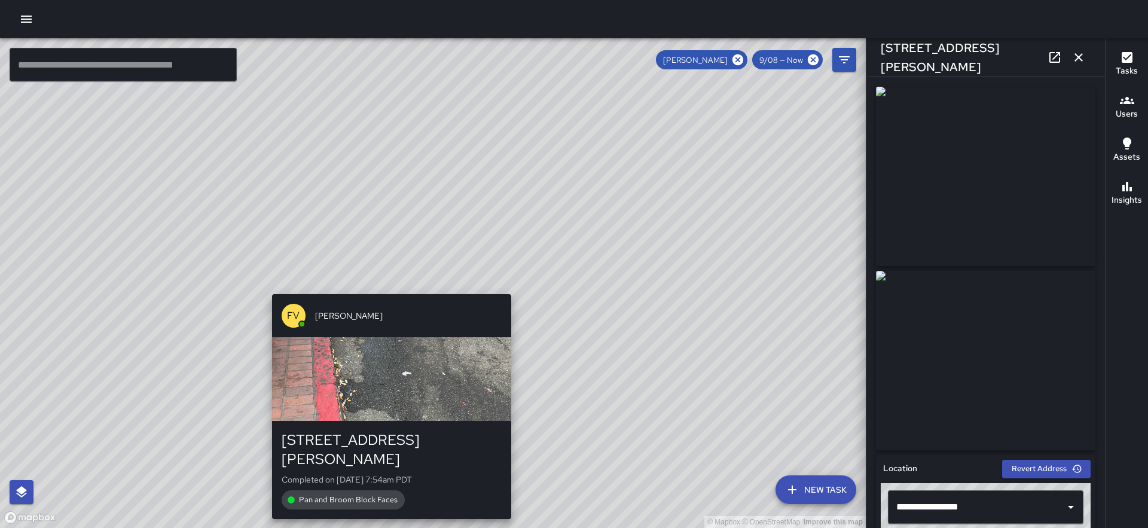
click at [386, 284] on div "© Mapbox © OpenStreetMap Improve this map FV Francisco Villalta 1 Montgomery St…" at bounding box center [433, 283] width 866 height 490
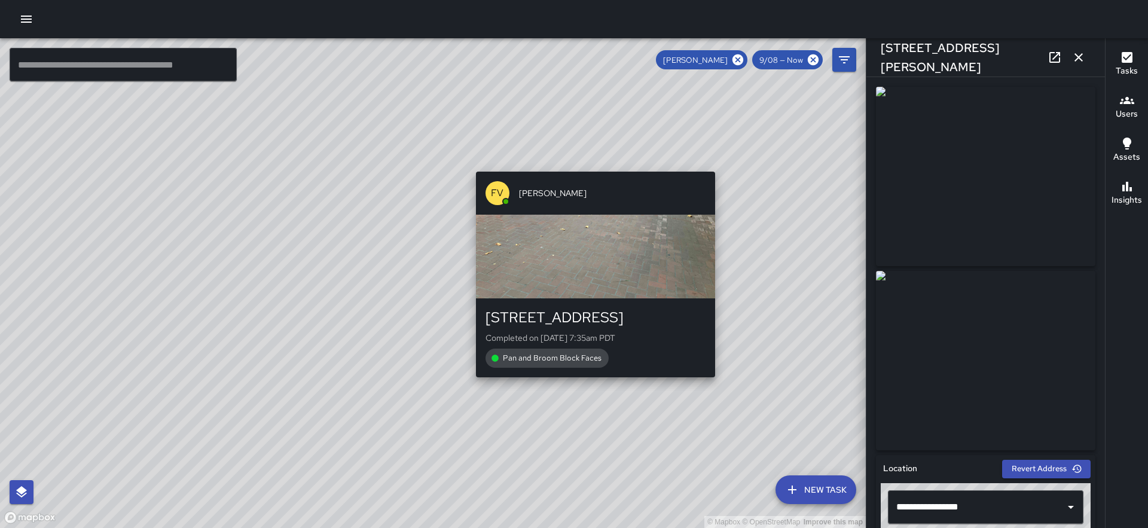
click at [590, 164] on div "© Mapbox © OpenStreetMap Improve this map FV Francisco Villalta 570 Market Stre…" at bounding box center [433, 283] width 866 height 490
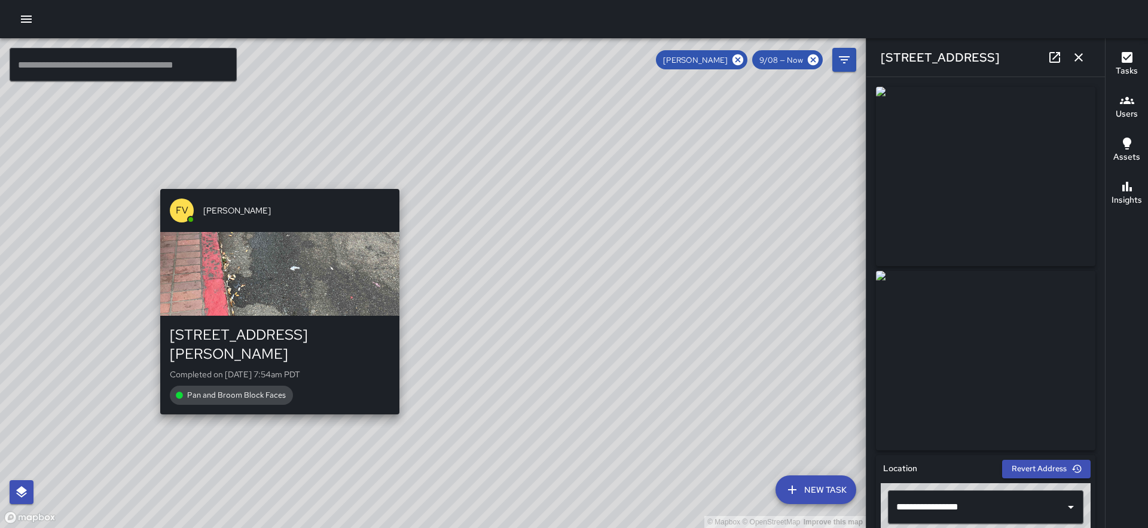
click at [271, 400] on div "© Mapbox © OpenStreetMap Improve this map FV Francisco Villalta 1 Montgomery St…" at bounding box center [433, 283] width 866 height 490
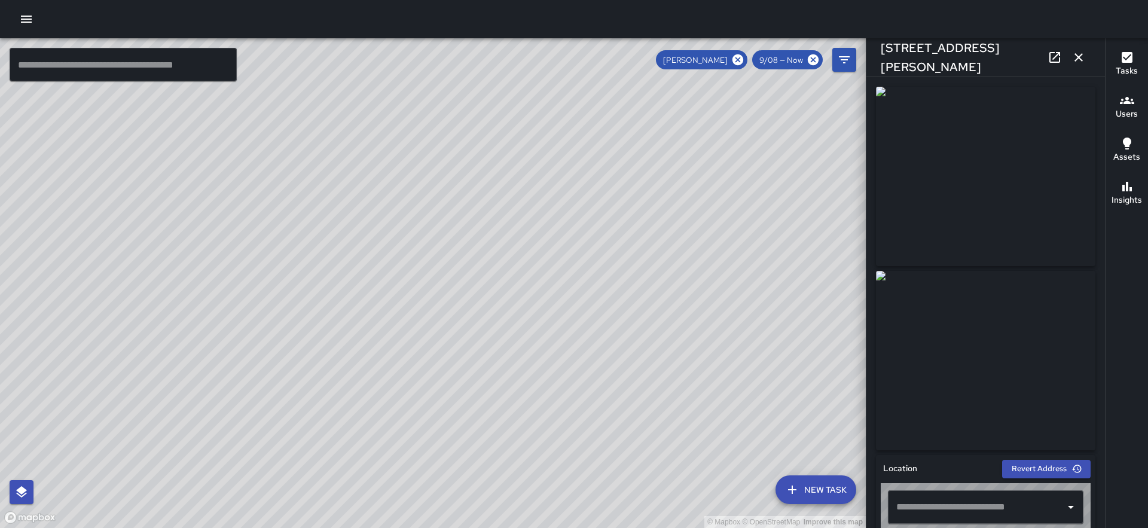
type input "**********"
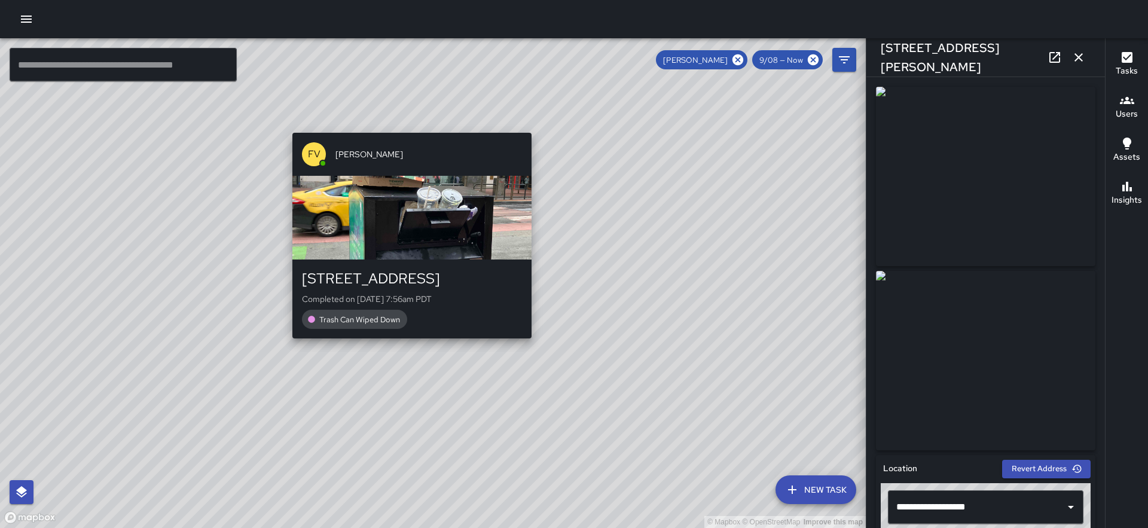
click at [406, 344] on div "© Mapbox © OpenStreetMap Improve this map FV Francisco Villalta 600 Market Stre…" at bounding box center [433, 283] width 866 height 490
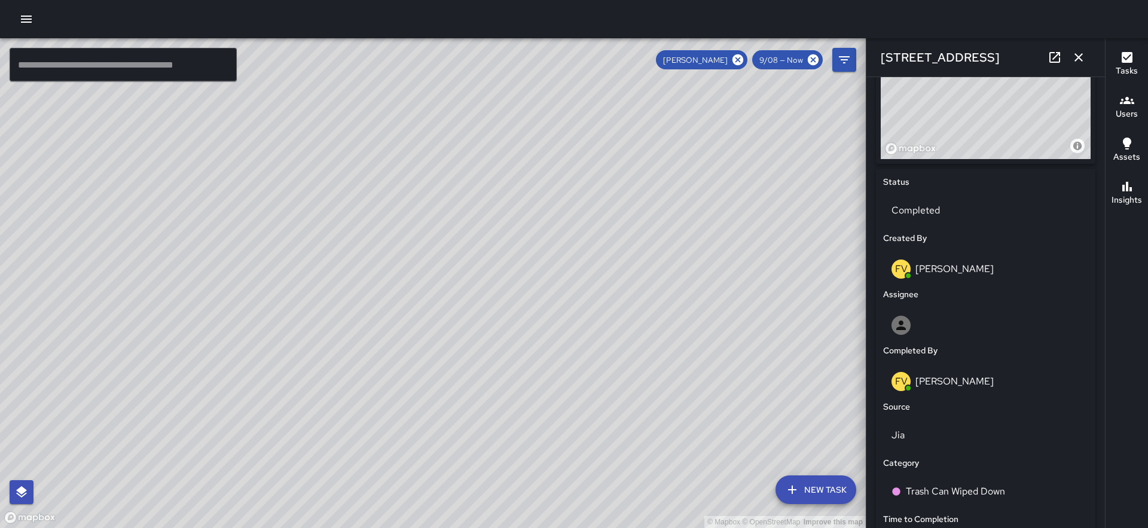
scroll to position [709, 0]
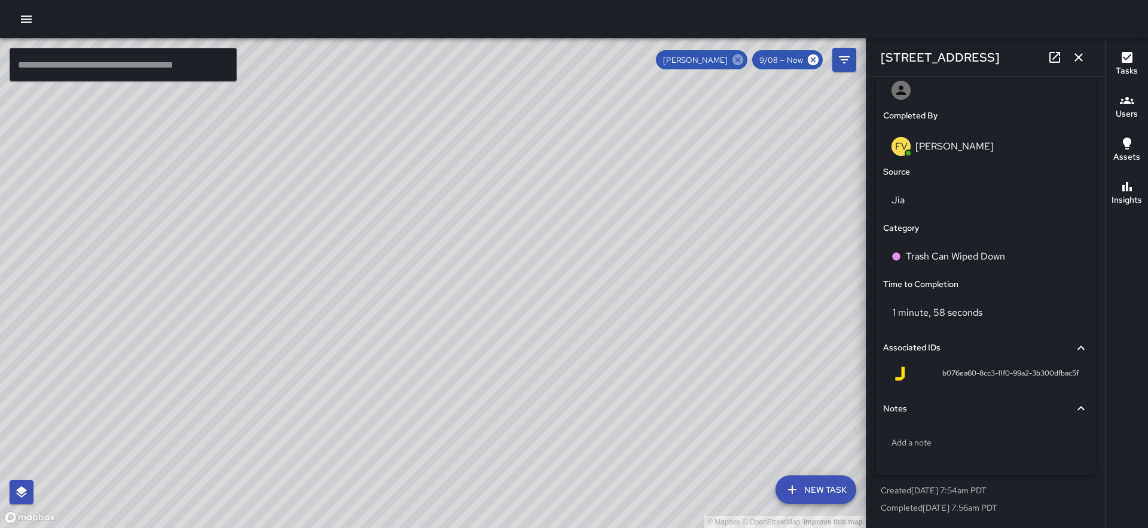
click at [734, 61] on icon at bounding box center [738, 59] width 11 height 11
click at [478, 238] on div "© Mapbox © OpenStreetMap Improve this map" at bounding box center [433, 283] width 866 height 490
click at [1082, 60] on icon "button" at bounding box center [1079, 57] width 8 height 8
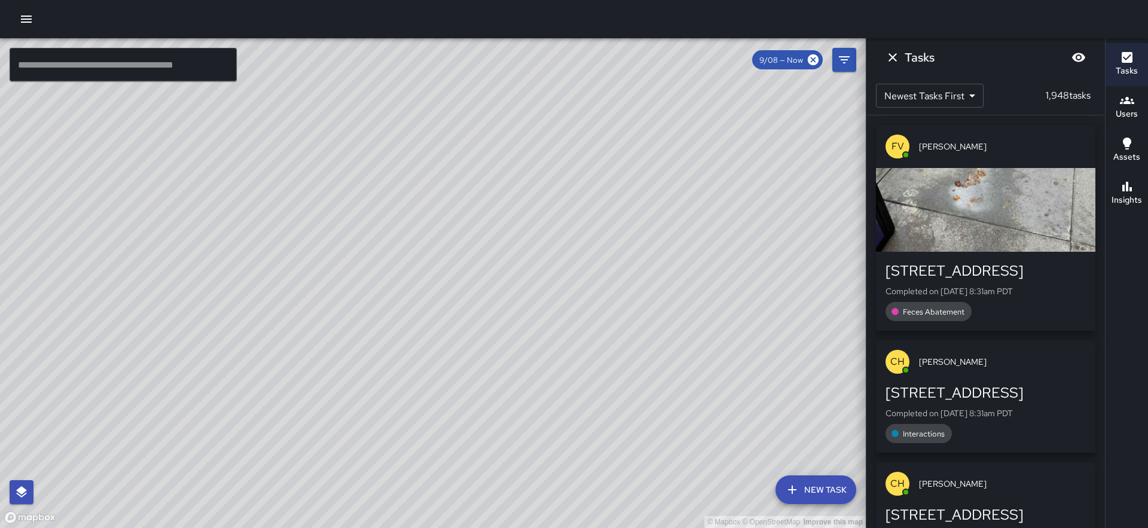
click at [895, 54] on icon "Dismiss" at bounding box center [893, 57] width 8 height 8
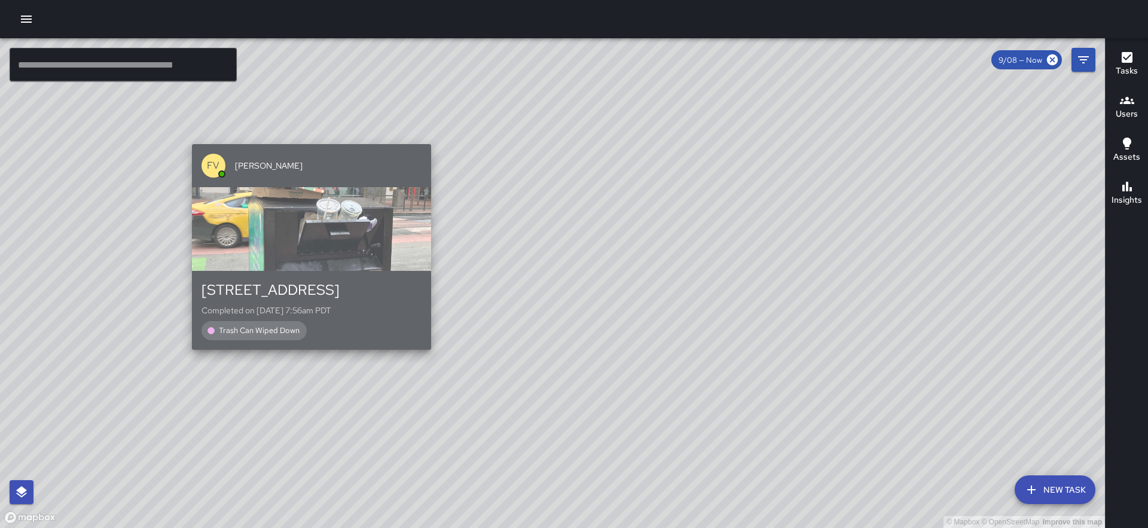
click at [425, 344] on div "600 Market Street Completed on 9/8/2025, 7:56am PDT Trash Can Wiped Down" at bounding box center [311, 310] width 239 height 79
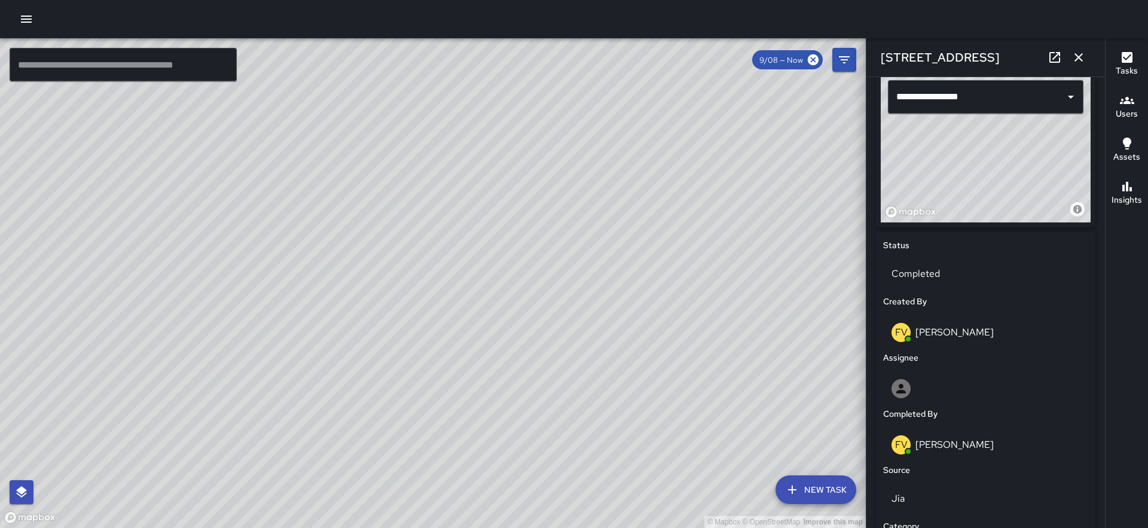
scroll to position [626, 0]
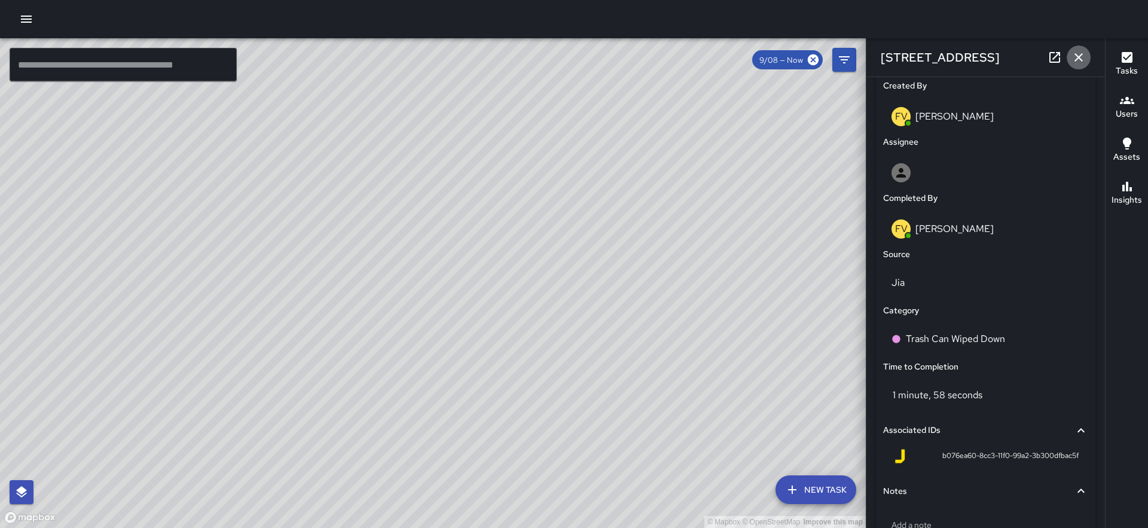
click at [1086, 58] on button "button" at bounding box center [1079, 57] width 24 height 24
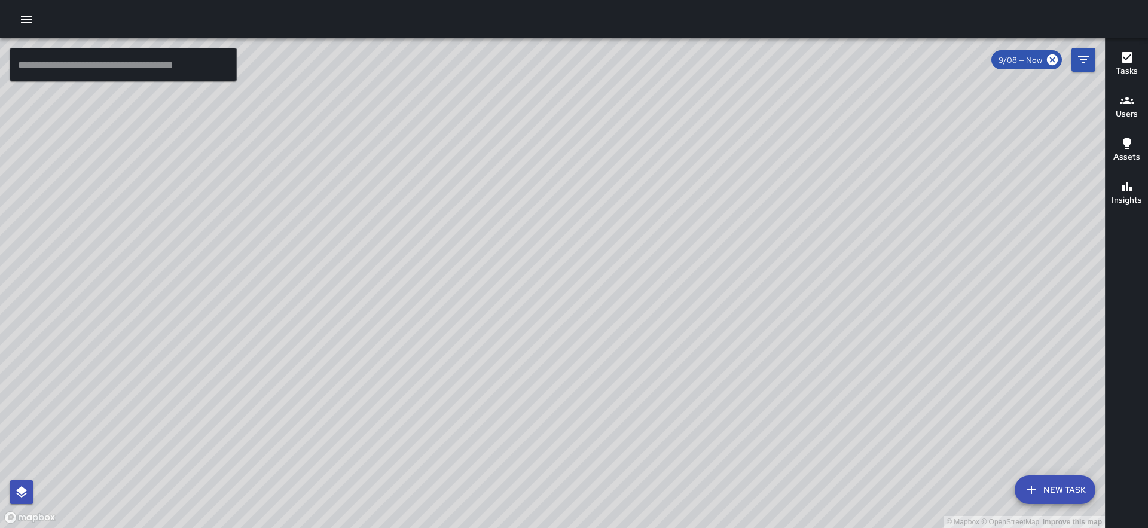
click at [20, 10] on button "button" at bounding box center [26, 19] width 24 height 24
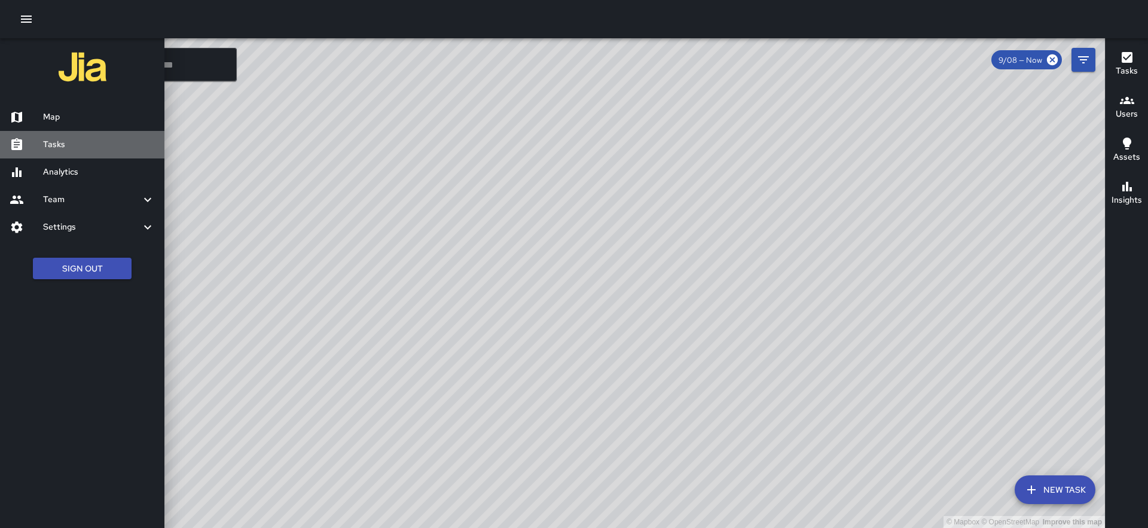
click at [75, 147] on h6 "Tasks" at bounding box center [99, 144] width 112 height 13
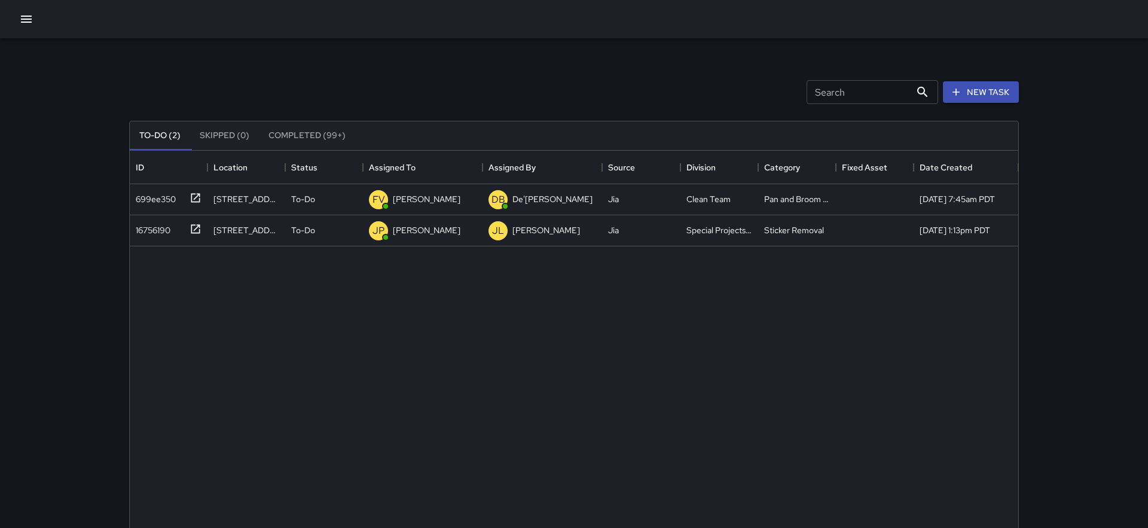
scroll to position [506, 889]
click at [309, 139] on button "Completed (99+)" at bounding box center [307, 135] width 96 height 29
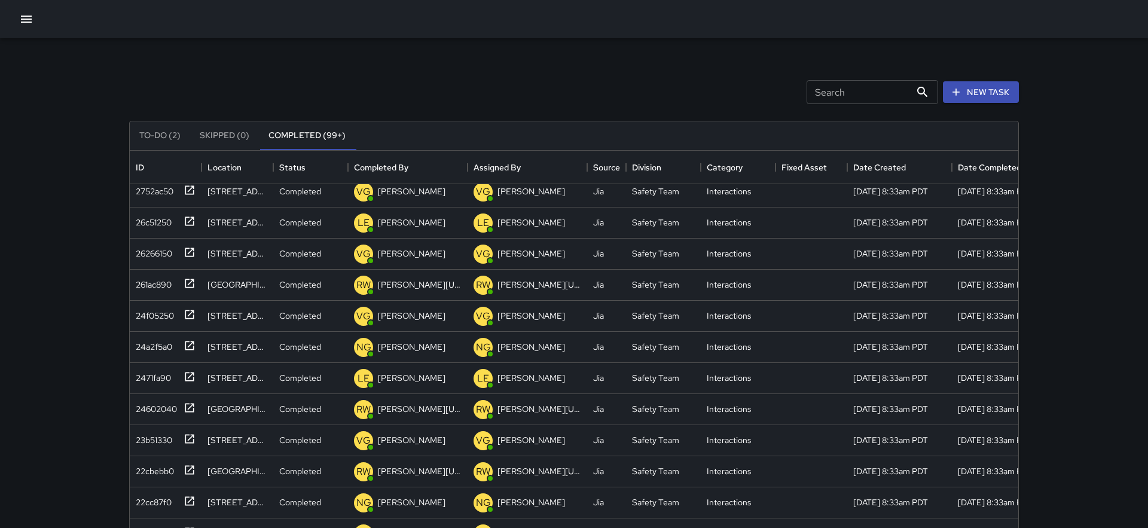
scroll to position [0, 0]
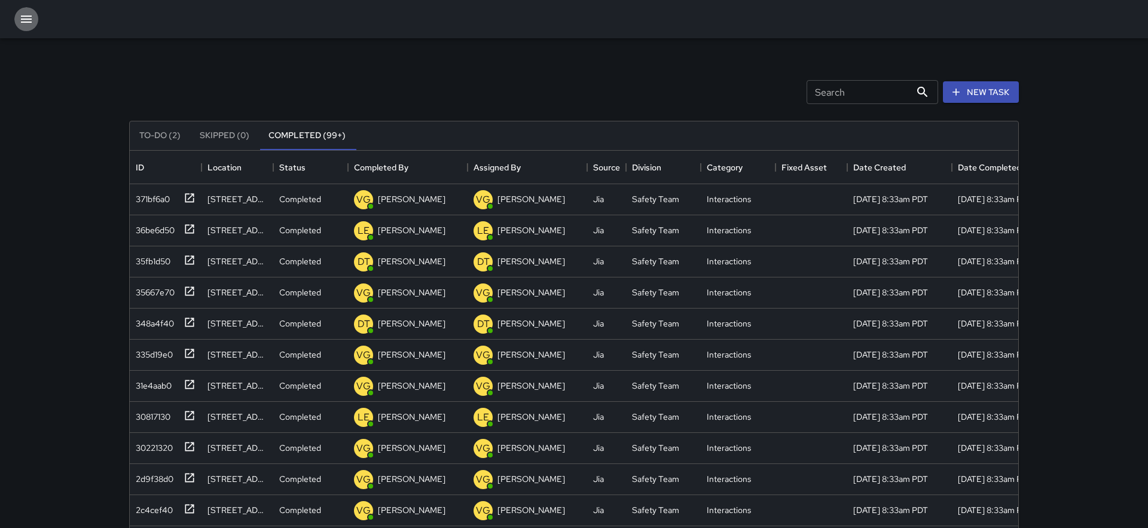
click at [36, 14] on button "button" at bounding box center [26, 19] width 24 height 24
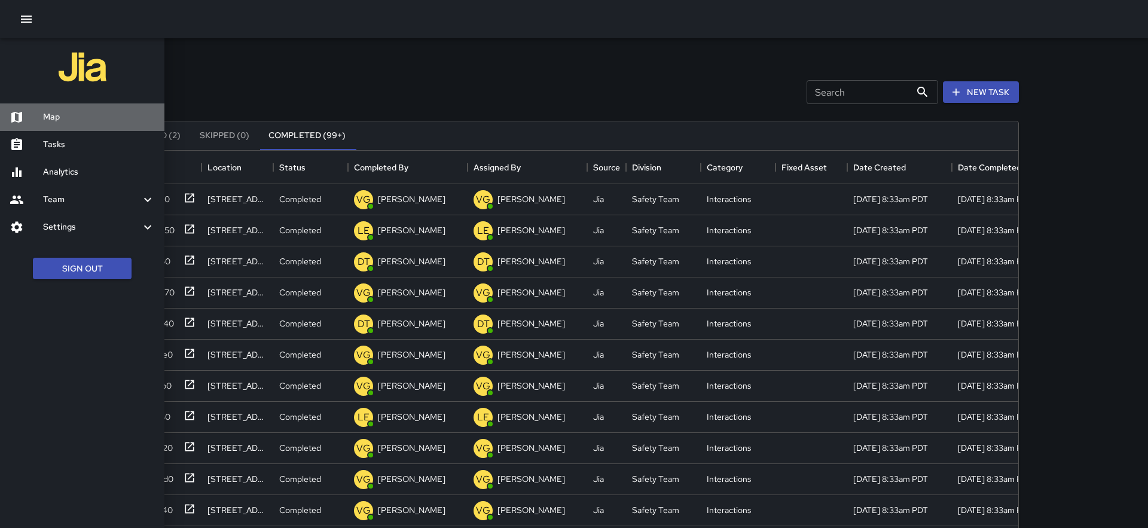
click at [87, 121] on h6 "Map" at bounding box center [99, 117] width 112 height 13
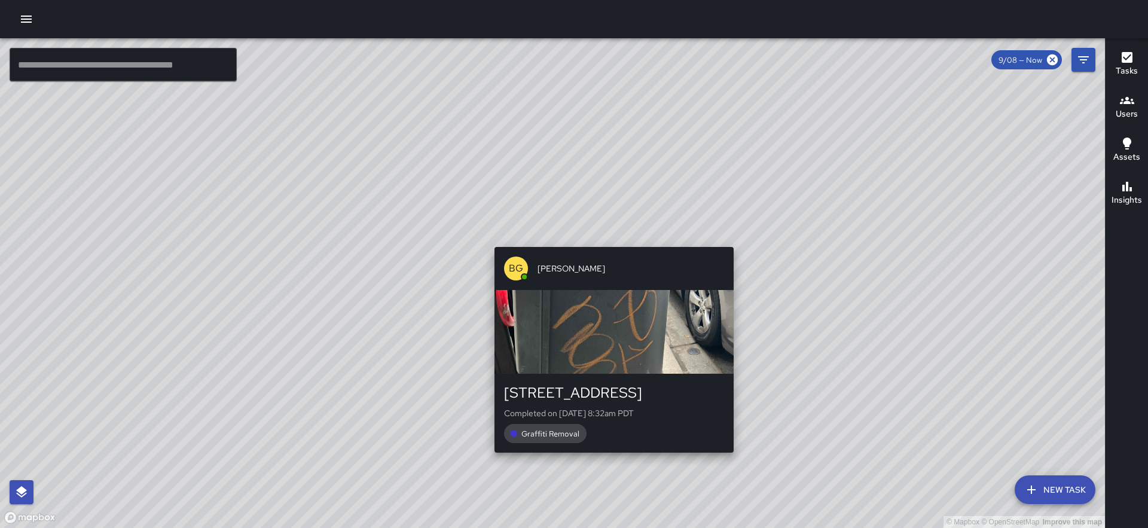
click at [609, 240] on div "© Mapbox © OpenStreetMap Improve this map BG Benard Greer 250 Clay Street Compl…" at bounding box center [552, 283] width 1105 height 490
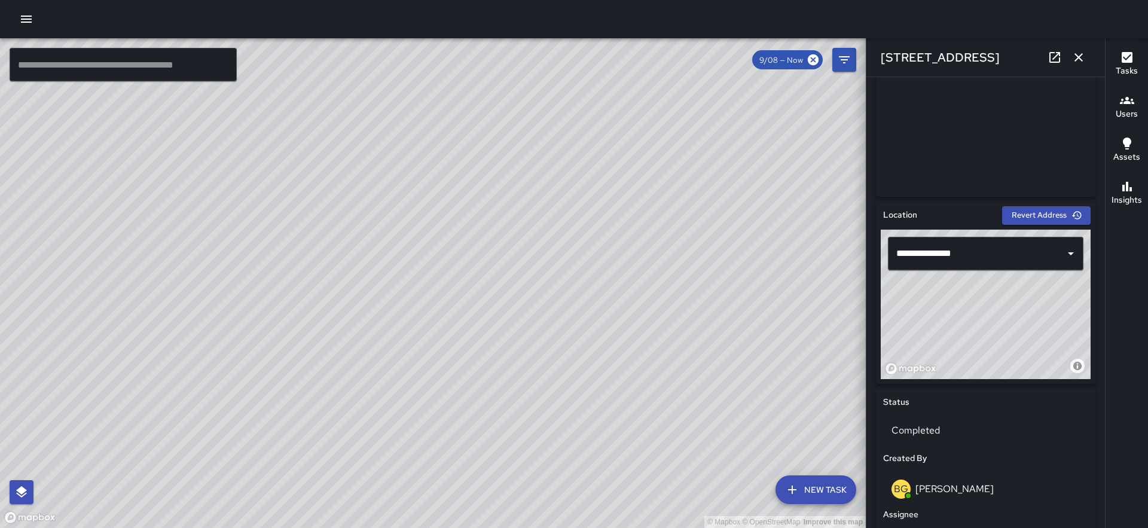
scroll to position [764, 0]
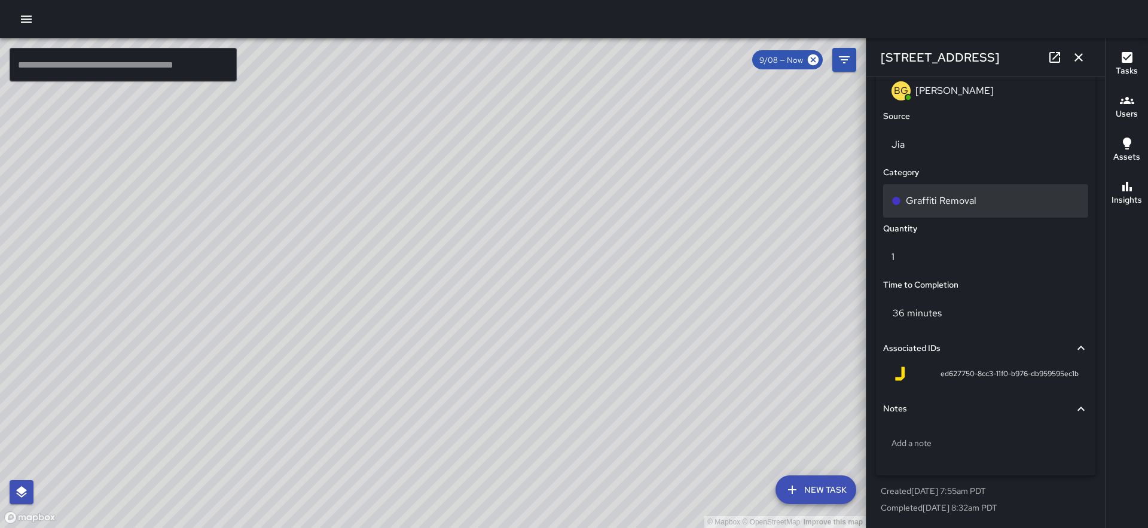
click at [960, 202] on p "Graffiti Removal" at bounding box center [941, 201] width 71 height 14
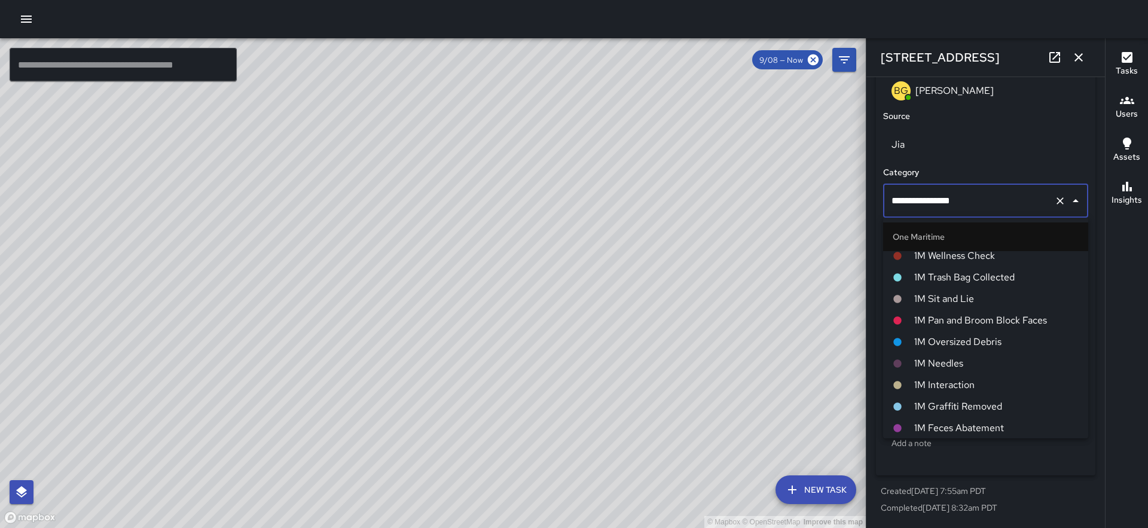
scroll to position [506, 0]
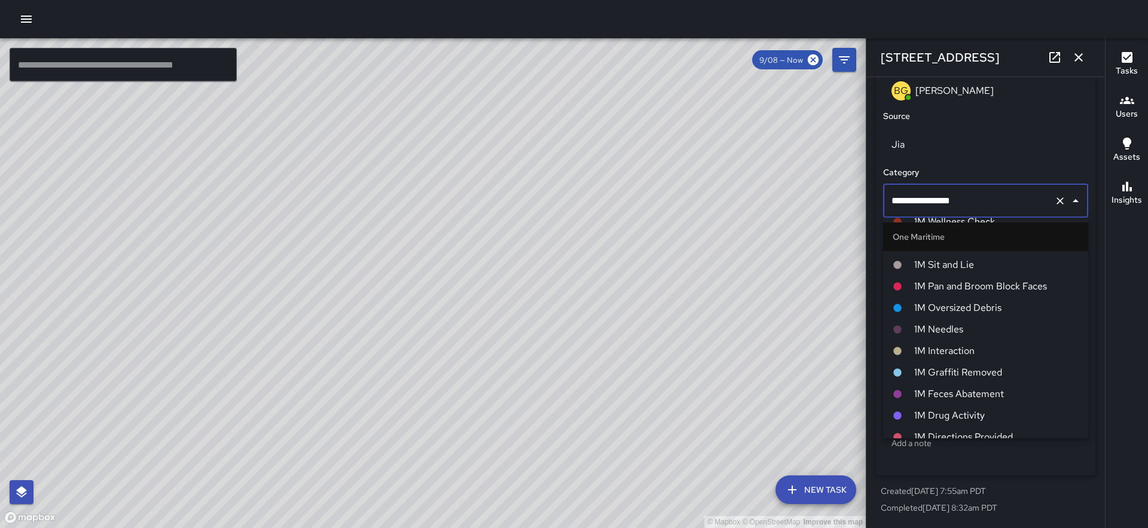
click at [1015, 371] on span "1M Graffiti Removed" at bounding box center [996, 372] width 164 height 14
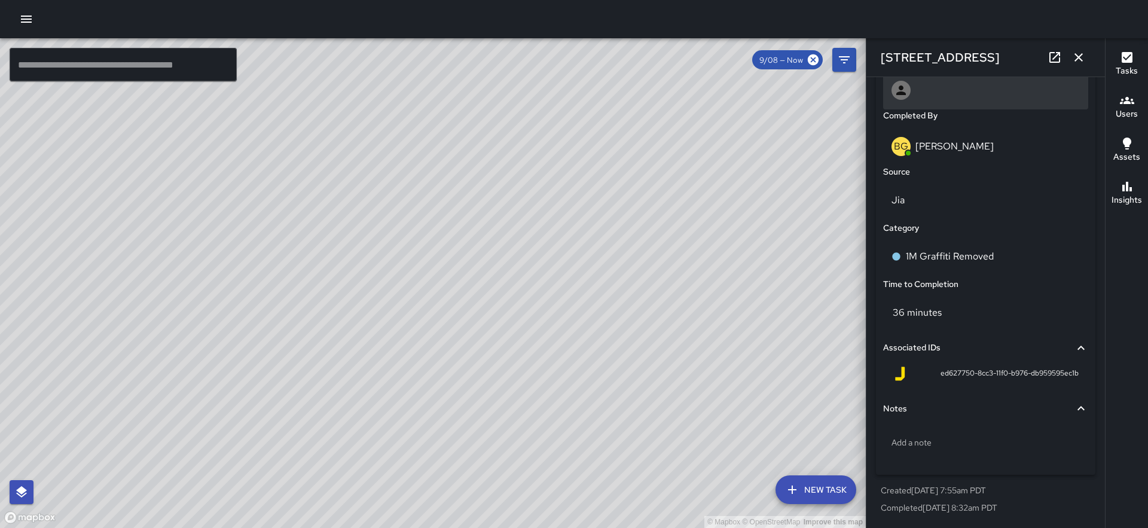
scroll to position [709, 0]
click at [1081, 59] on icon "button" at bounding box center [1079, 57] width 14 height 14
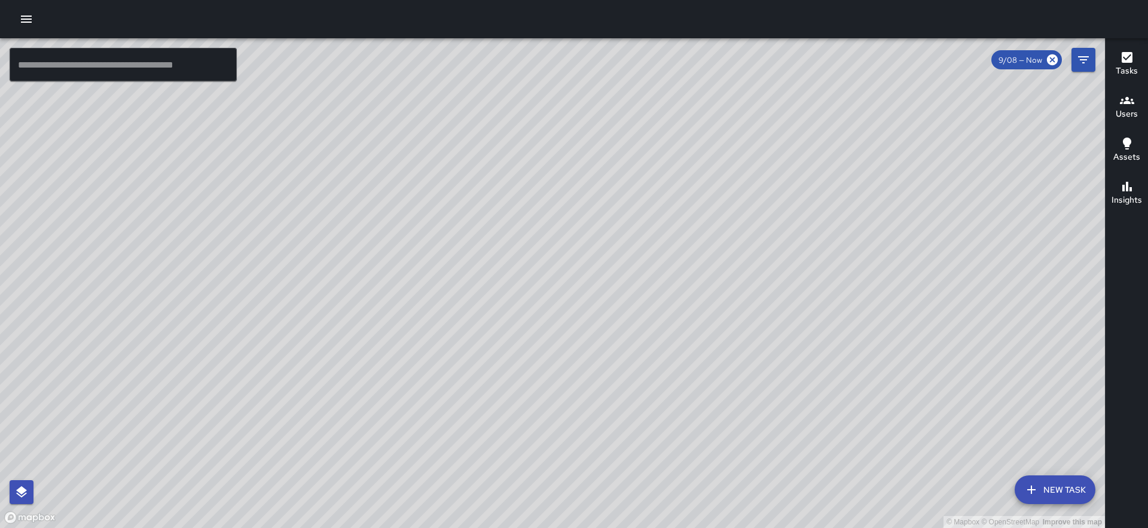
click at [676, 299] on div "© Mapbox © OpenStreetMap Improve this map" at bounding box center [552, 283] width 1105 height 490
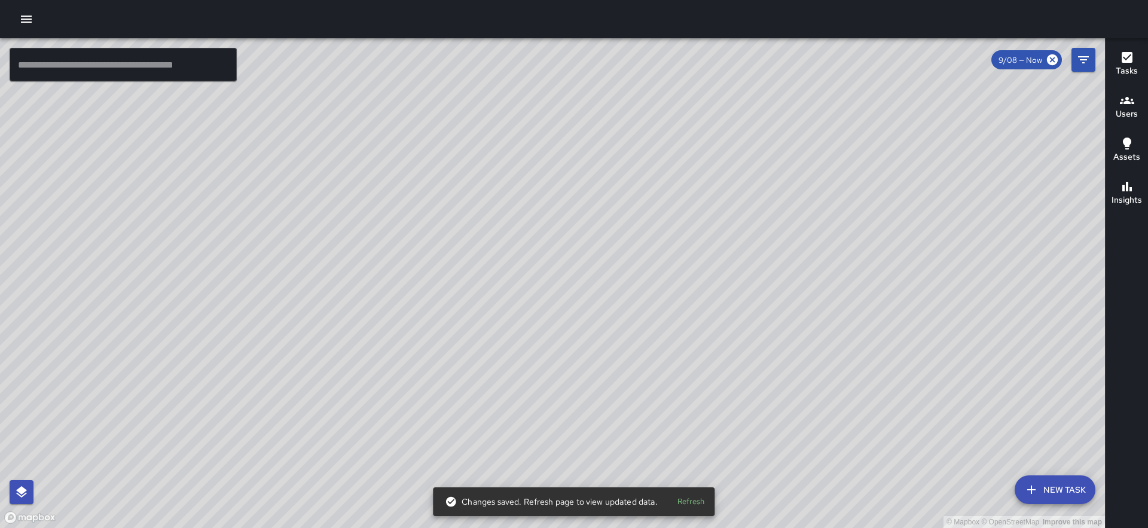
drag, startPoint x: 779, startPoint y: 361, endPoint x: 484, endPoint y: 51, distance: 427.6
click at [484, 51] on div "© Mapbox © OpenStreetMap Improve this map" at bounding box center [552, 283] width 1105 height 490
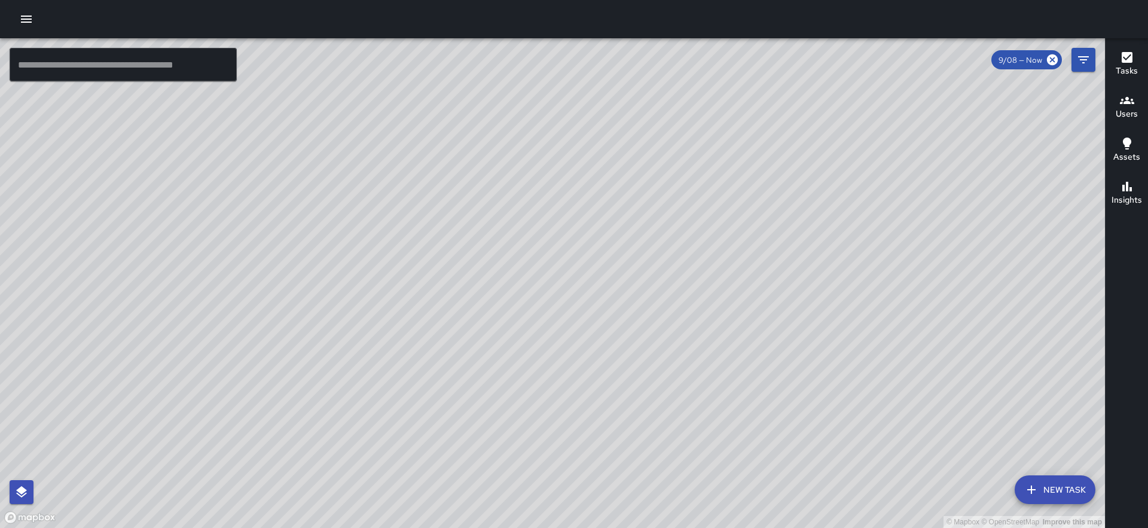
drag, startPoint x: 286, startPoint y: 251, endPoint x: 681, endPoint y: 140, distance: 409.5
click at [681, 140] on div "© Mapbox © OpenStreetMap Improve this map" at bounding box center [552, 283] width 1105 height 490
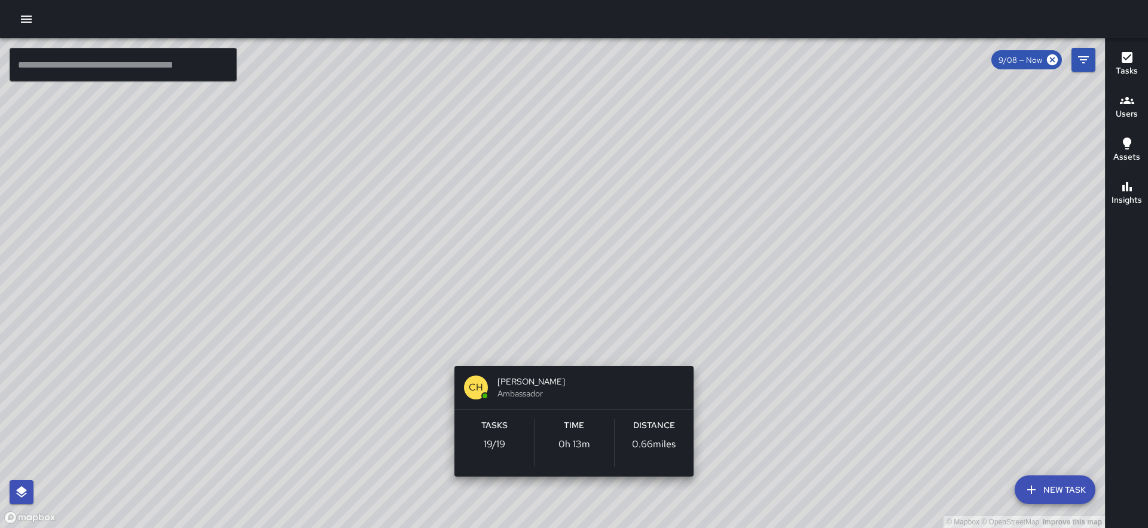
click at [566, 347] on div "© Mapbox © OpenStreetMap Improve this map CH Chris Hoffman Ambassador Tasks 19 …" at bounding box center [552, 283] width 1105 height 490
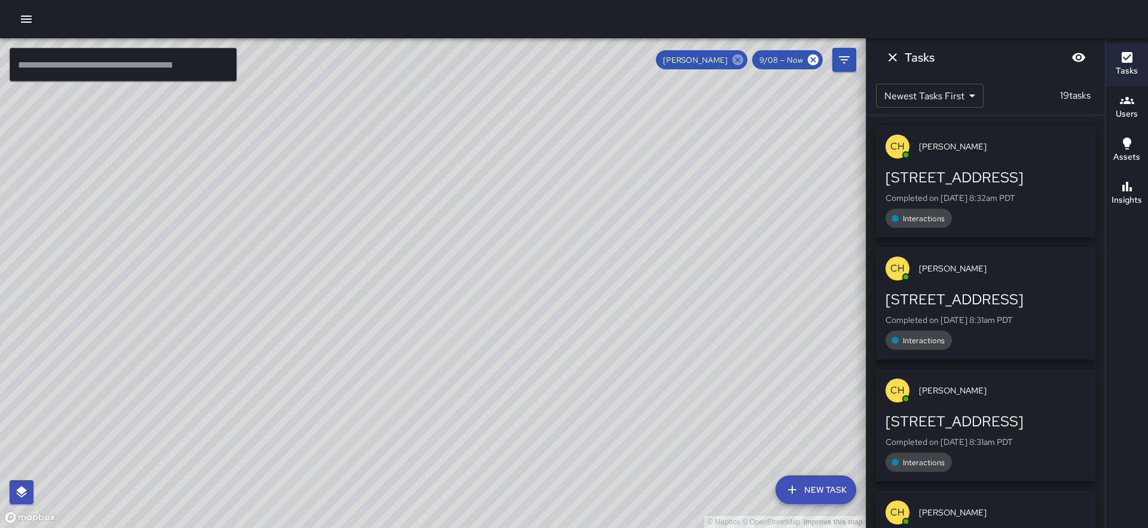
click at [734, 63] on icon at bounding box center [737, 59] width 13 height 13
click at [894, 55] on icon "Dismiss" at bounding box center [893, 57] width 14 height 14
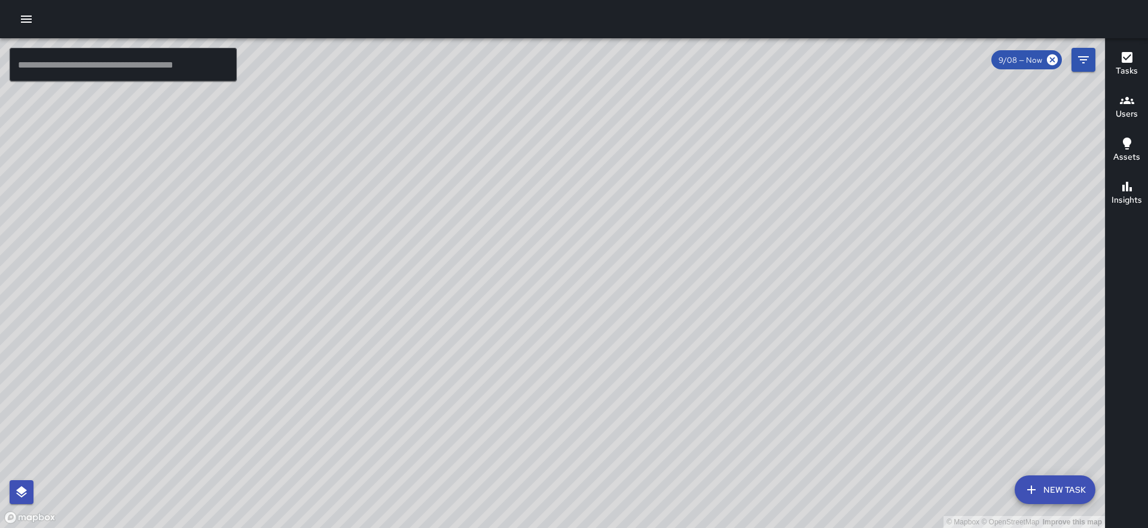
drag, startPoint x: 774, startPoint y: 329, endPoint x: 767, endPoint y: 182, distance: 147.3
click at [767, 182] on div "© Mapbox © OpenStreetMap Improve this map" at bounding box center [552, 283] width 1105 height 490
click at [267, 283] on div "© Mapbox © OpenStreetMap Improve this map" at bounding box center [552, 283] width 1105 height 490
drag, startPoint x: 476, startPoint y: 365, endPoint x: 457, endPoint y: 114, distance: 252.4
click at [458, 114] on div "© Mapbox © OpenStreetMap Improve this map" at bounding box center [552, 283] width 1105 height 490
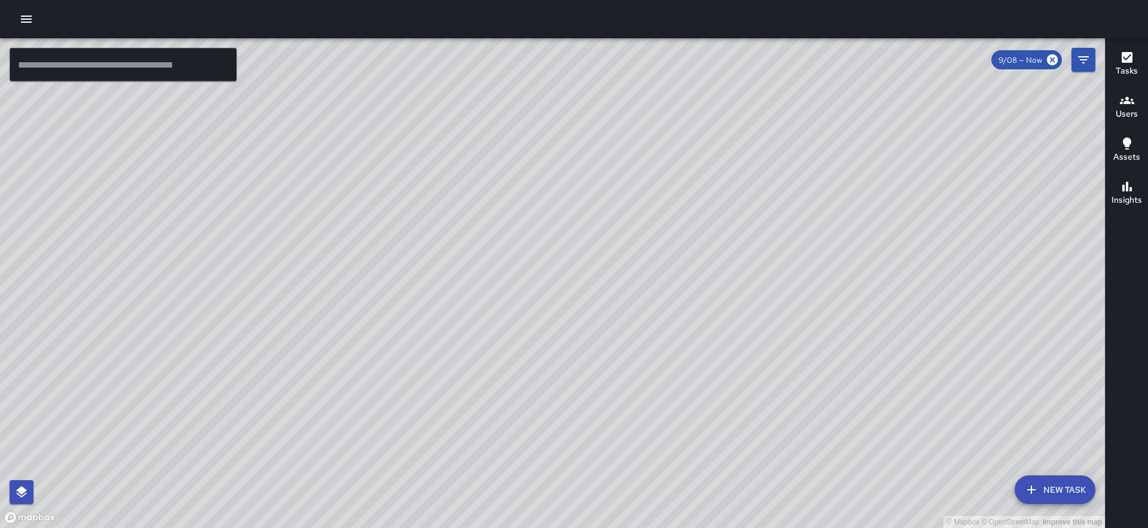
drag, startPoint x: 584, startPoint y: 268, endPoint x: 563, endPoint y: 310, distance: 46.5
click at [563, 310] on div "© Mapbox © OpenStreetMap Improve this map" at bounding box center [552, 283] width 1105 height 490
drag, startPoint x: 698, startPoint y: 231, endPoint x: 489, endPoint y: 531, distance: 366.3
click at [489, 527] on html "© Mapbox © OpenStreetMap Improve this map ​ New Task 9/08 — Now Map Layers Task…" at bounding box center [574, 264] width 1148 height 528
drag, startPoint x: 810, startPoint y: 133, endPoint x: 791, endPoint y: 254, distance: 122.8
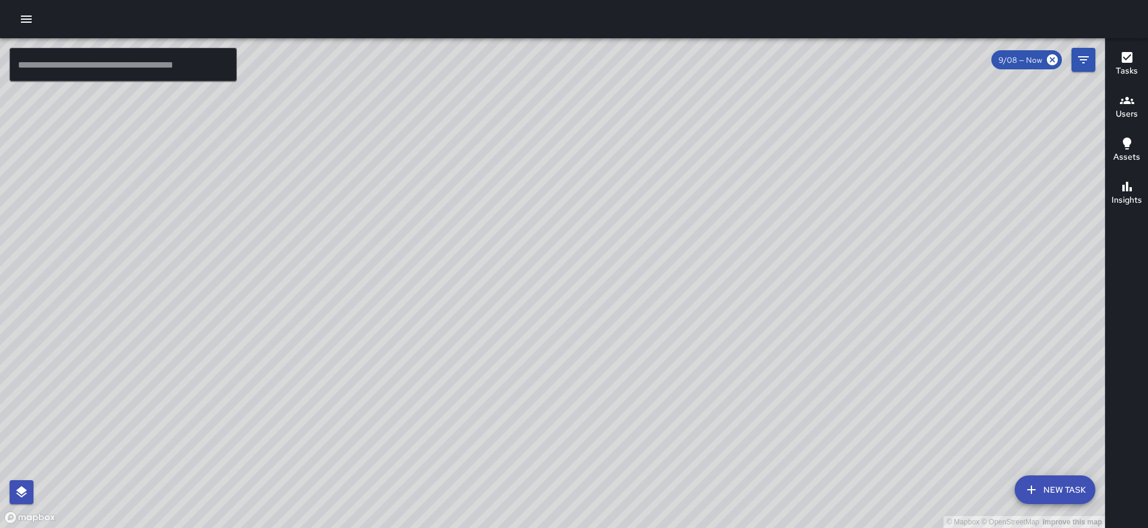
click at [791, 254] on div "© Mapbox © OpenStreetMap Improve this map" at bounding box center [552, 283] width 1105 height 490
drag, startPoint x: 405, startPoint y: 437, endPoint x: 716, endPoint y: 60, distance: 488.5
click at [716, 60] on div "© Mapbox © OpenStreetMap Improve this map" at bounding box center [552, 283] width 1105 height 490
drag, startPoint x: 541, startPoint y: 341, endPoint x: 685, endPoint y: 171, distance: 223.2
click at [685, 171] on div "© Mapbox © OpenStreetMap Improve this map" at bounding box center [552, 283] width 1105 height 490
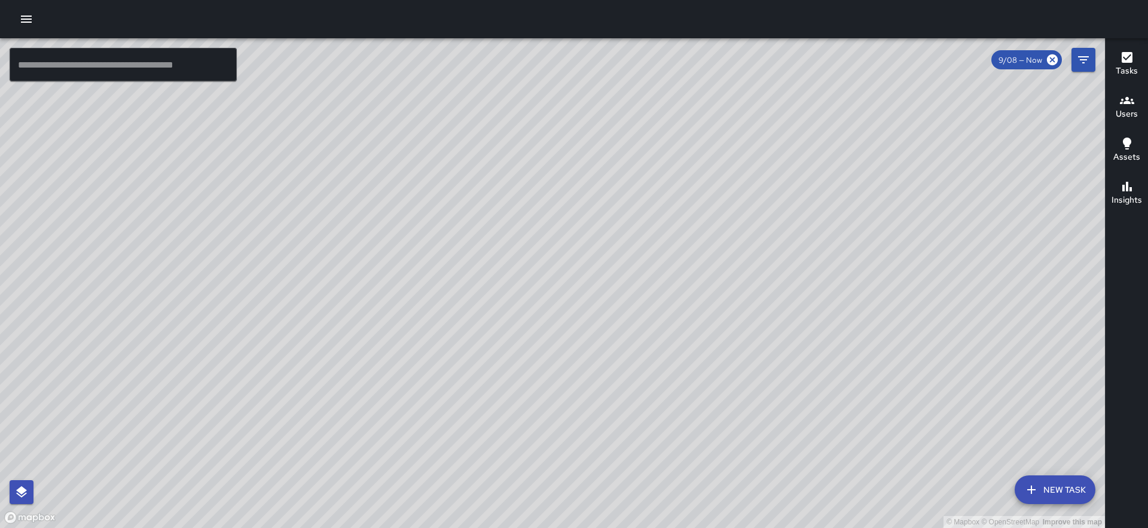
drag, startPoint x: 523, startPoint y: 127, endPoint x: 504, endPoint y: 276, distance: 149.5
click at [504, 276] on div "© Mapbox © OpenStreetMap Improve this map" at bounding box center [552, 283] width 1105 height 490
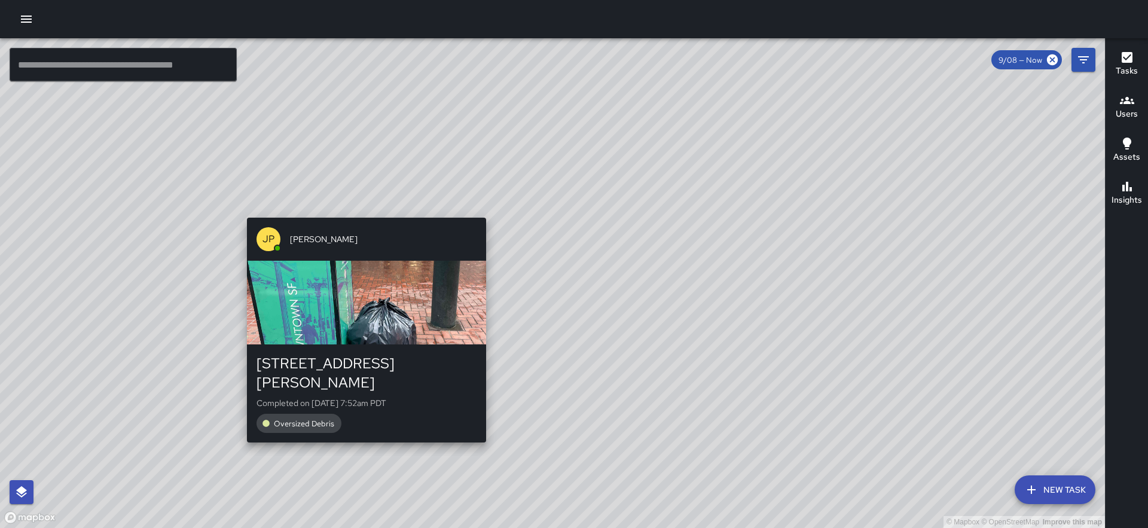
click at [362, 208] on div "© Mapbox © OpenStreetMap Improve this map JP Jonthan Portillo 180 Montgomery St…" at bounding box center [552, 283] width 1105 height 490
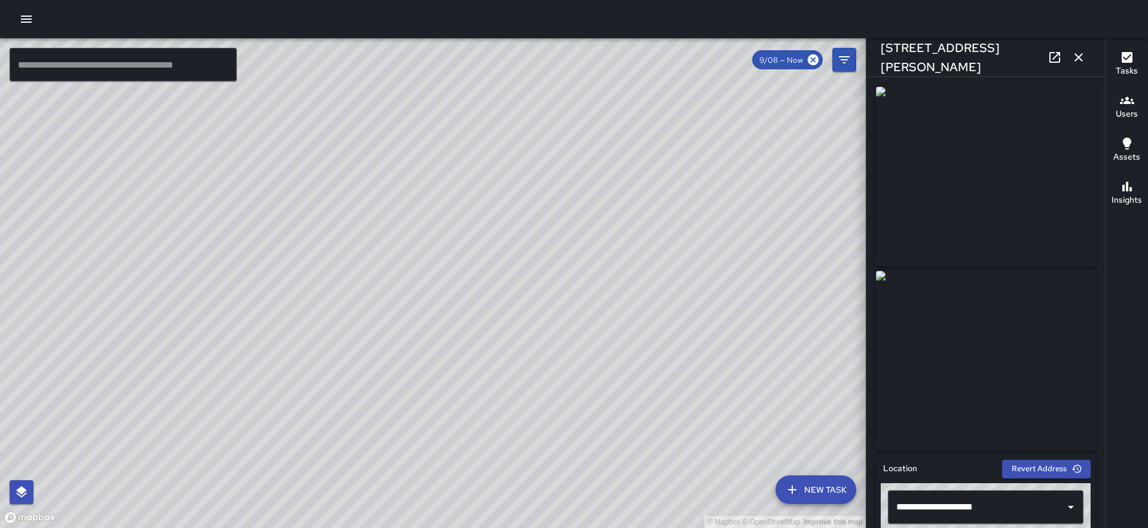
scroll to position [13, 0]
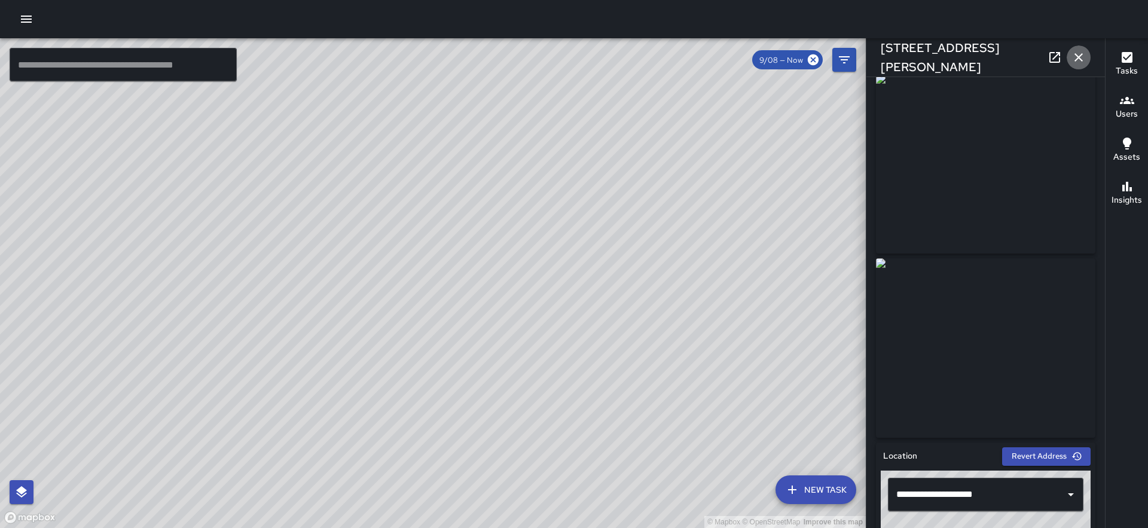
click at [1073, 56] on icon "button" at bounding box center [1079, 57] width 14 height 14
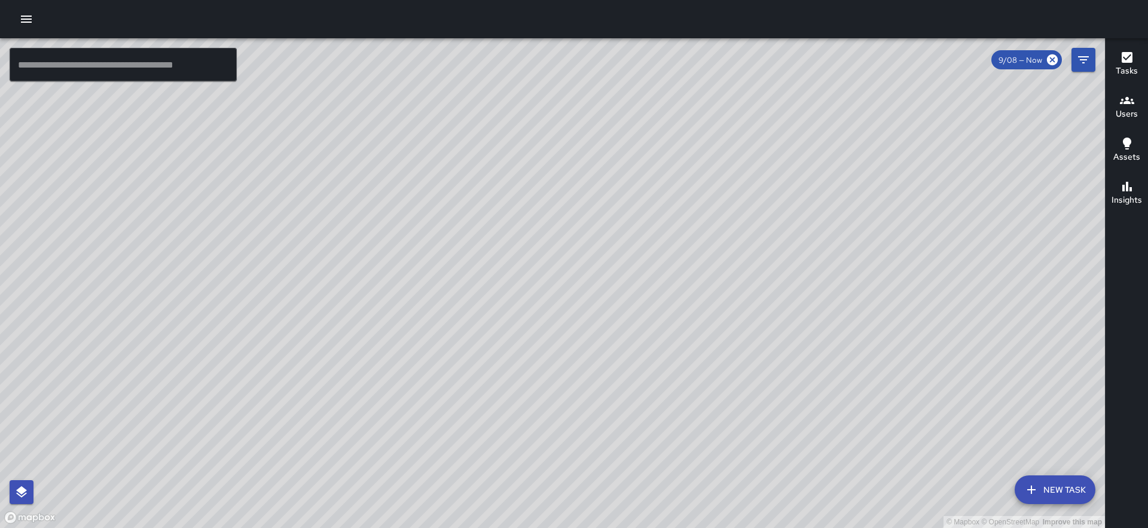
drag, startPoint x: 677, startPoint y: 311, endPoint x: 564, endPoint y: 150, distance: 196.2
click at [564, 150] on div "© Mapbox © OpenStreetMap Improve this map" at bounding box center [552, 283] width 1105 height 490
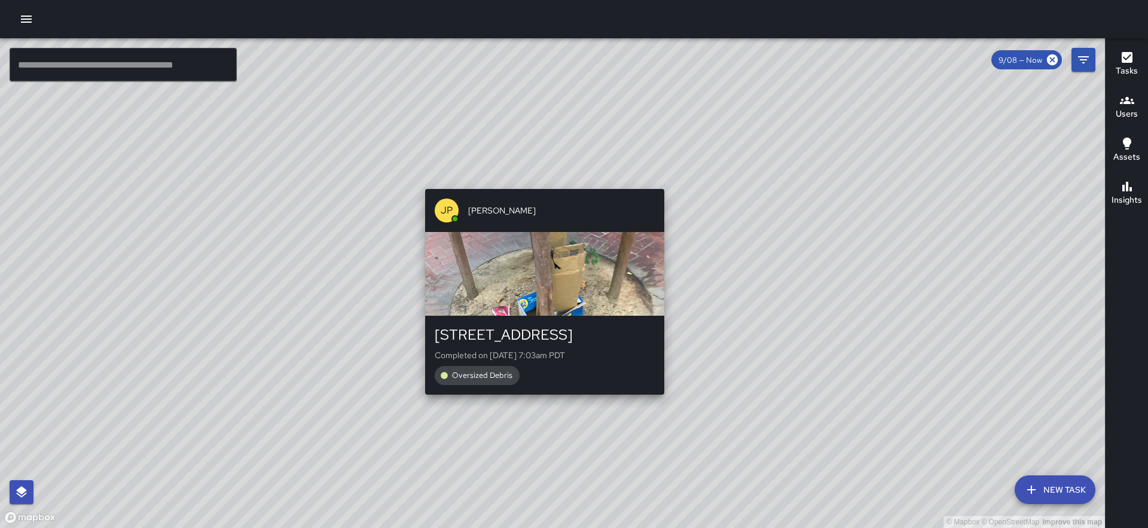
click at [538, 405] on div "© Mapbox © OpenStreetMap Improve this map JP Jonthan Portillo 598 Market Street…" at bounding box center [552, 283] width 1105 height 490
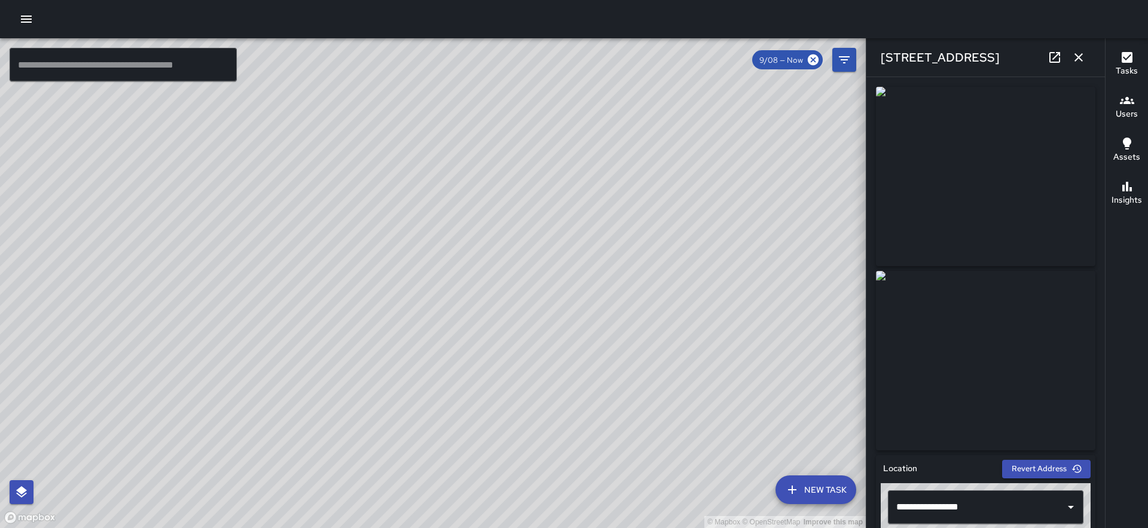
click at [1083, 57] on icon "button" at bounding box center [1079, 57] width 14 height 14
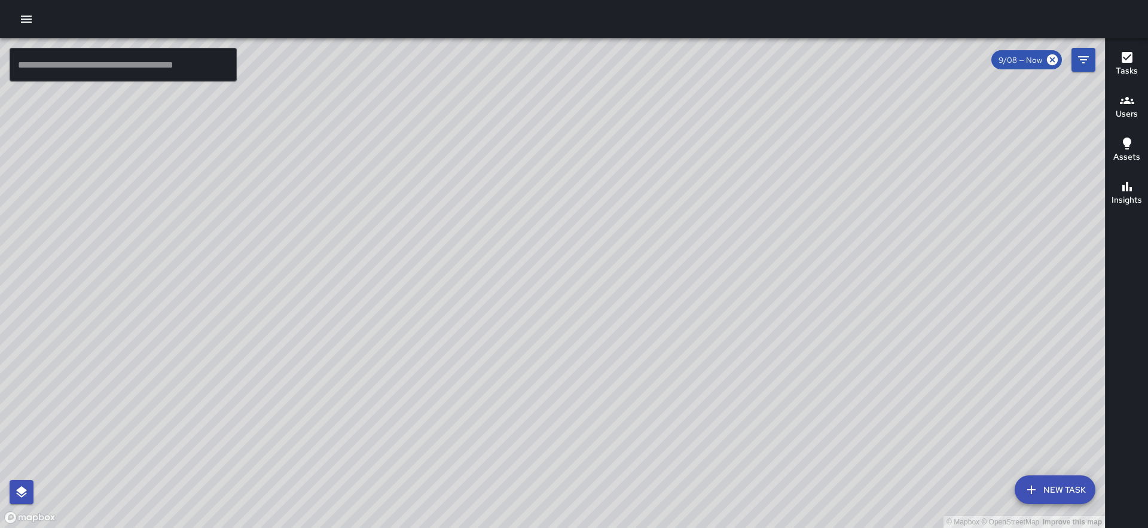
drag, startPoint x: 637, startPoint y: 254, endPoint x: 619, endPoint y: 127, distance: 127.4
click at [619, 127] on div "© Mapbox © OpenStreetMap Improve this map" at bounding box center [552, 283] width 1105 height 490
click at [657, 353] on div "© Mapbox © OpenStreetMap Improve this map" at bounding box center [552, 283] width 1105 height 490
drag, startPoint x: 513, startPoint y: 414, endPoint x: 504, endPoint y: 472, distance: 58.7
click at [504, 472] on div "© Mapbox © OpenStreetMap Improve this map" at bounding box center [552, 283] width 1105 height 490
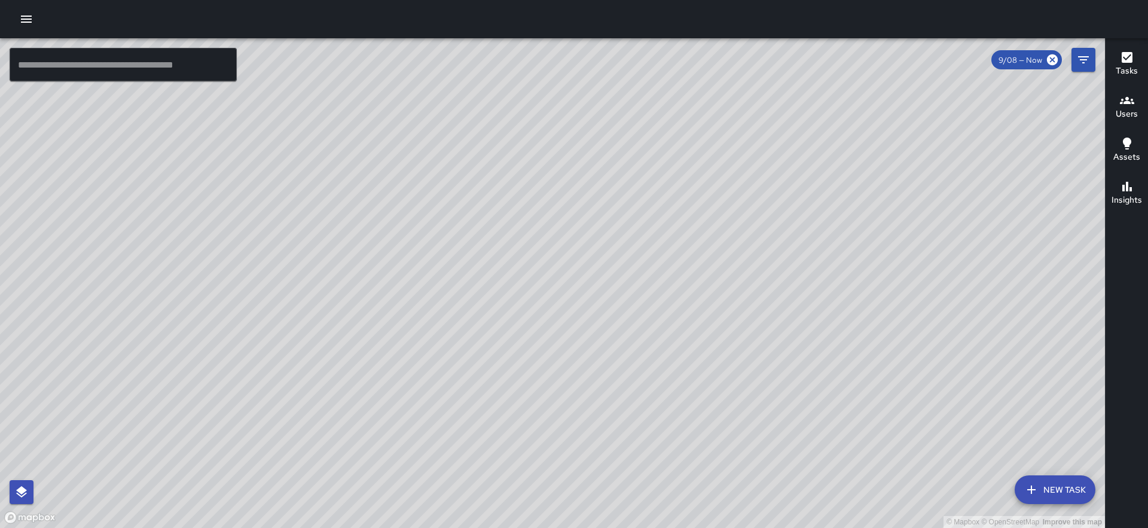
drag, startPoint x: 533, startPoint y: 324, endPoint x: 627, endPoint y: 191, distance: 162.1
click at [627, 191] on div "© Mapbox © OpenStreetMap Improve this map" at bounding box center [552, 283] width 1105 height 490
